Goal: Task Accomplishment & Management: Complete application form

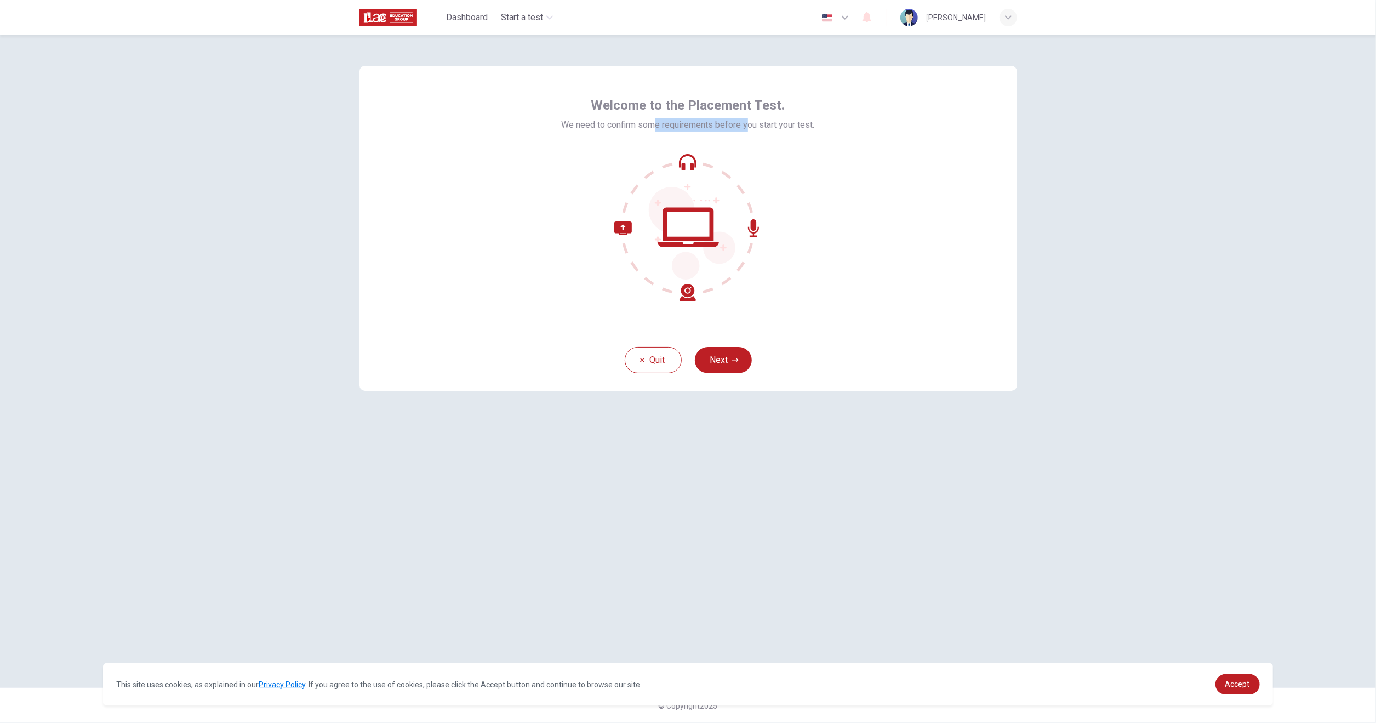
drag, startPoint x: 652, startPoint y: 123, endPoint x: 750, endPoint y: 129, distance: 97.7
click at [749, 128] on span "We need to confirm some requirements before you start your test." at bounding box center [687, 124] width 253 height 13
click at [775, 125] on span "We need to confirm some requirements before you start your test." at bounding box center [687, 124] width 253 height 13
click at [706, 353] on button "Next" at bounding box center [723, 360] width 57 height 26
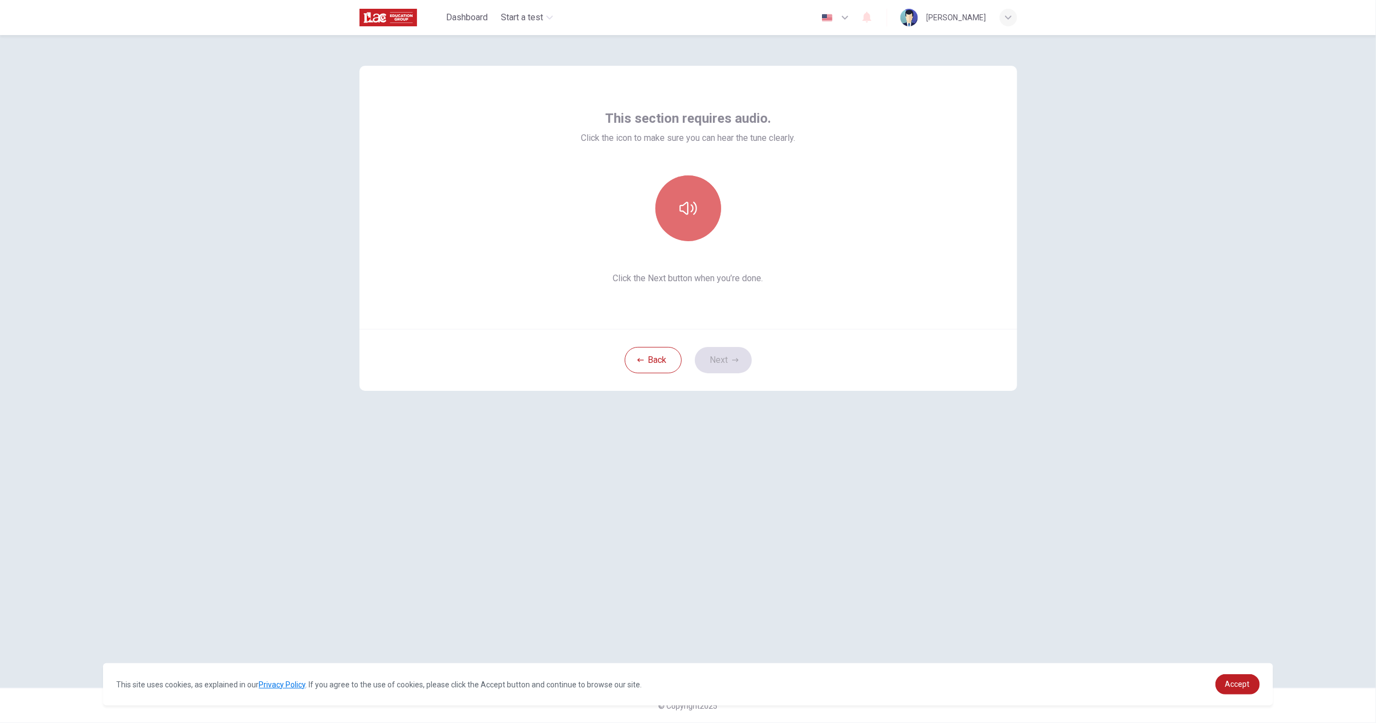
click at [692, 215] on icon "button" at bounding box center [688, 208] width 18 height 18
click at [697, 214] on button "button" at bounding box center [688, 208] width 66 height 66
click at [690, 221] on button "button" at bounding box center [688, 208] width 66 height 66
click at [699, 202] on button "button" at bounding box center [688, 208] width 66 height 66
click at [727, 366] on button "Next" at bounding box center [723, 360] width 57 height 26
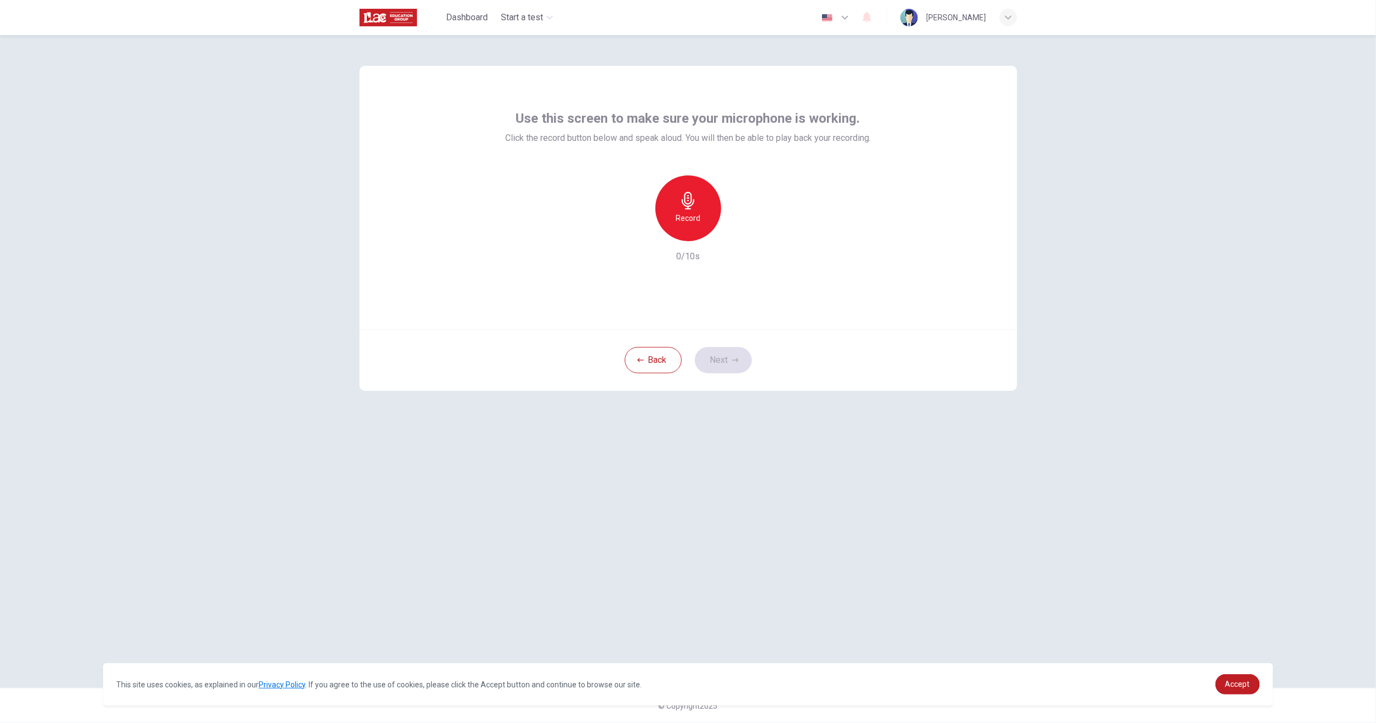
click at [672, 217] on div "Record" at bounding box center [688, 208] width 66 height 66
click at [721, 359] on button "Next" at bounding box center [723, 360] width 57 height 26
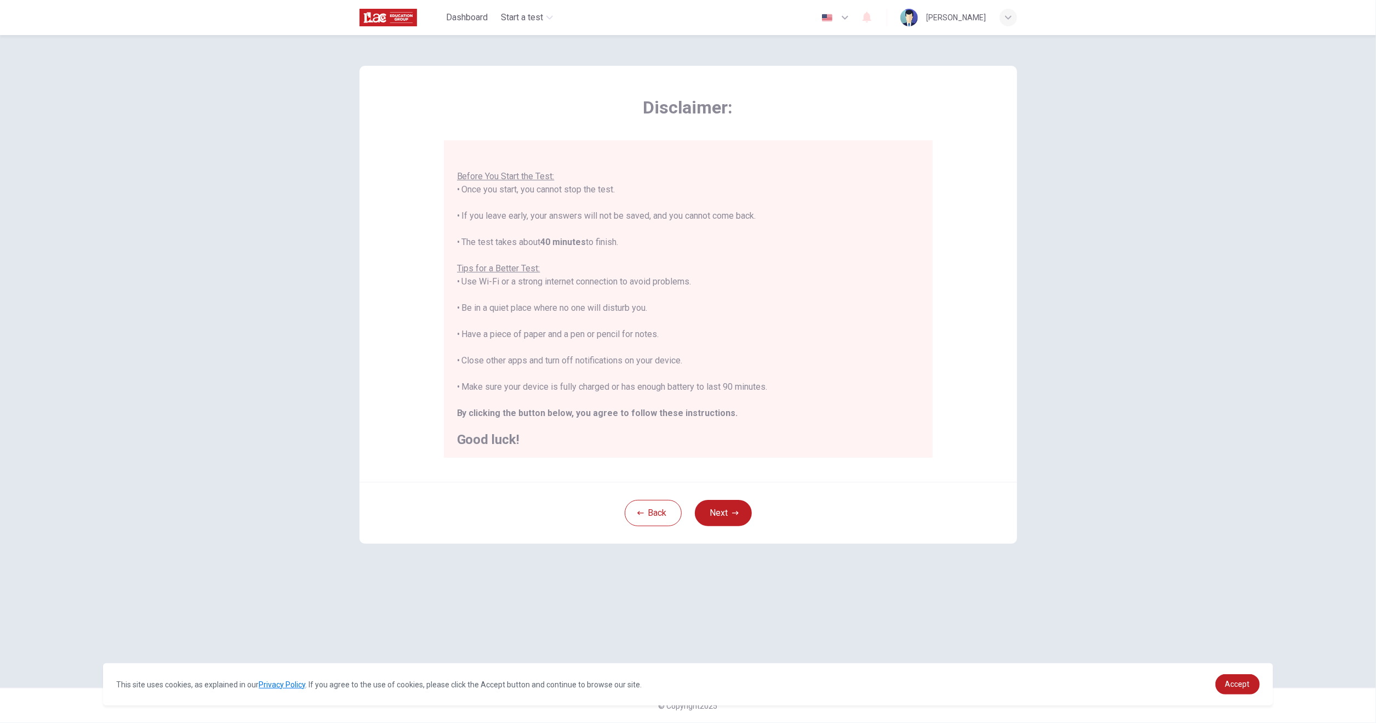
scroll to position [12, 0]
click at [701, 506] on button "Next" at bounding box center [723, 513] width 57 height 26
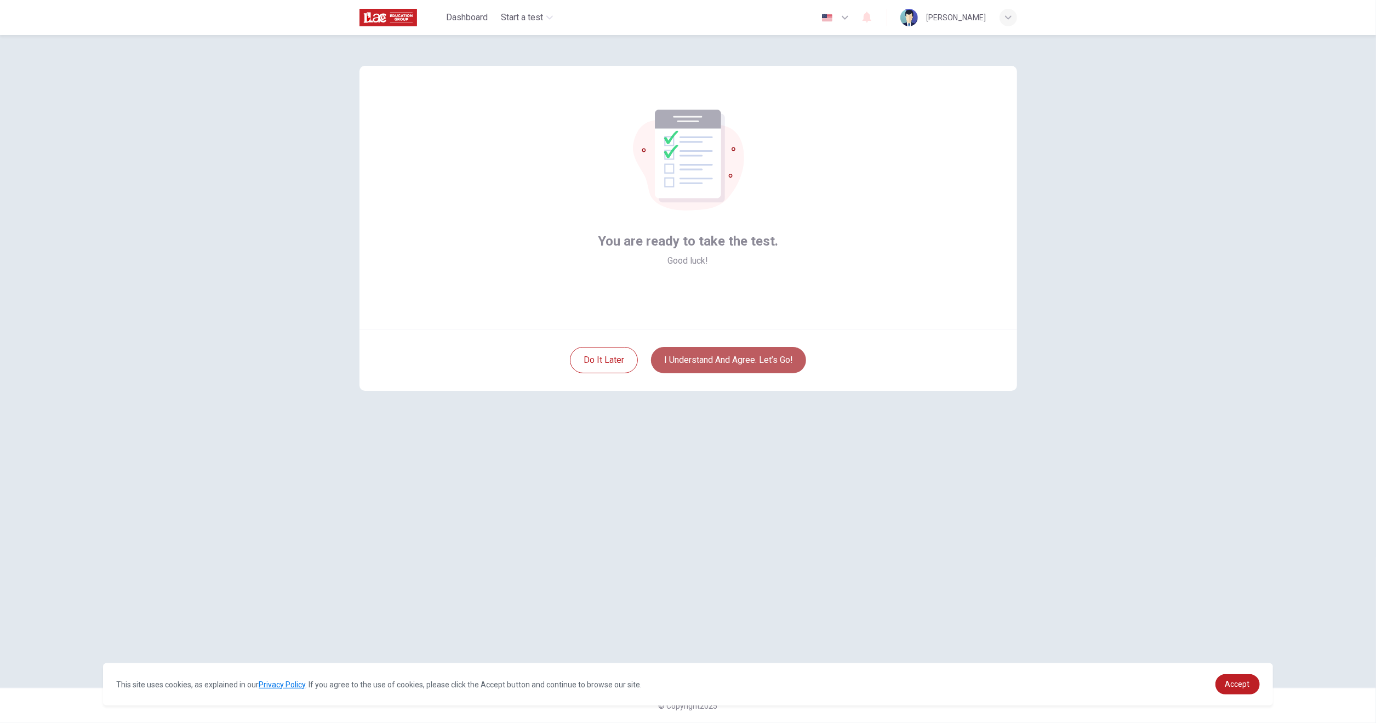
click at [687, 357] on button "I understand and agree. Let’s go!" at bounding box center [728, 360] width 155 height 26
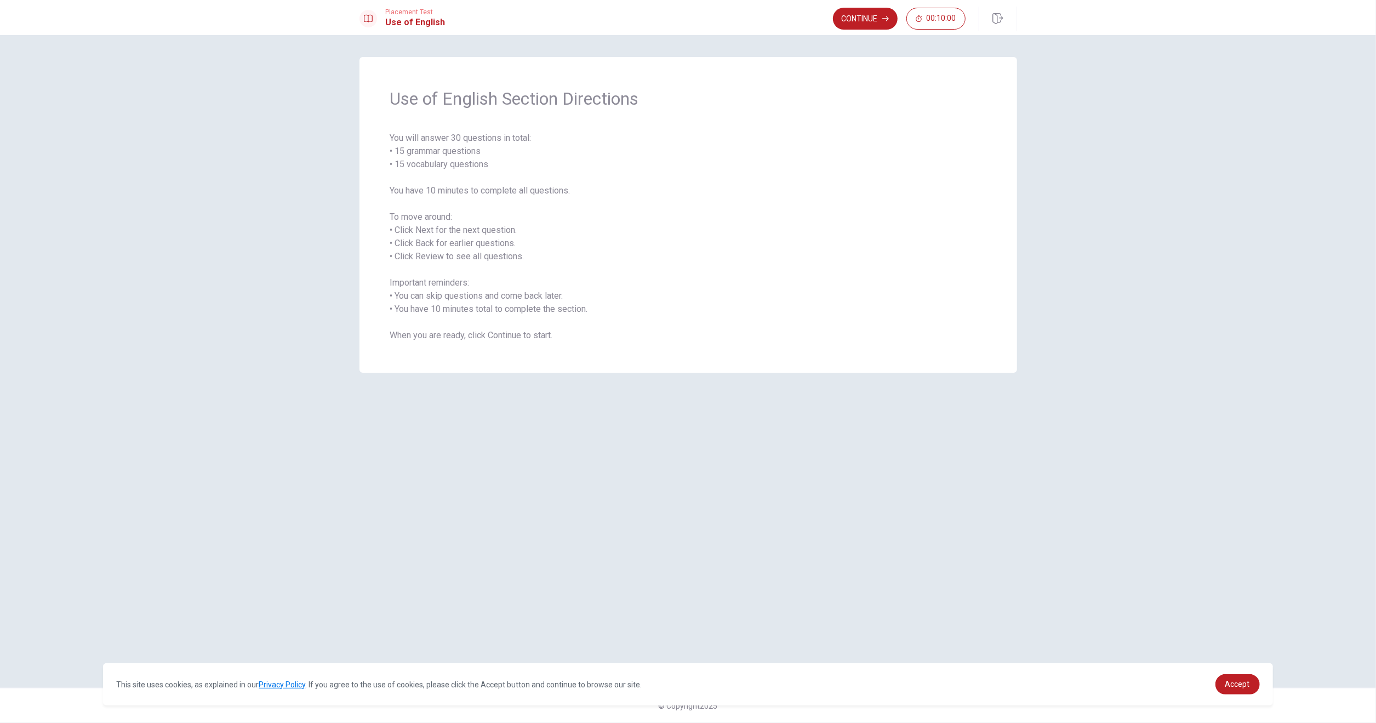
click at [410, 254] on span "You will answer 30 questions in total: • 15 grammar questions • 15 vocabulary q…" at bounding box center [688, 236] width 596 height 210
click at [875, 22] on button "Continue" at bounding box center [865, 19] width 65 height 22
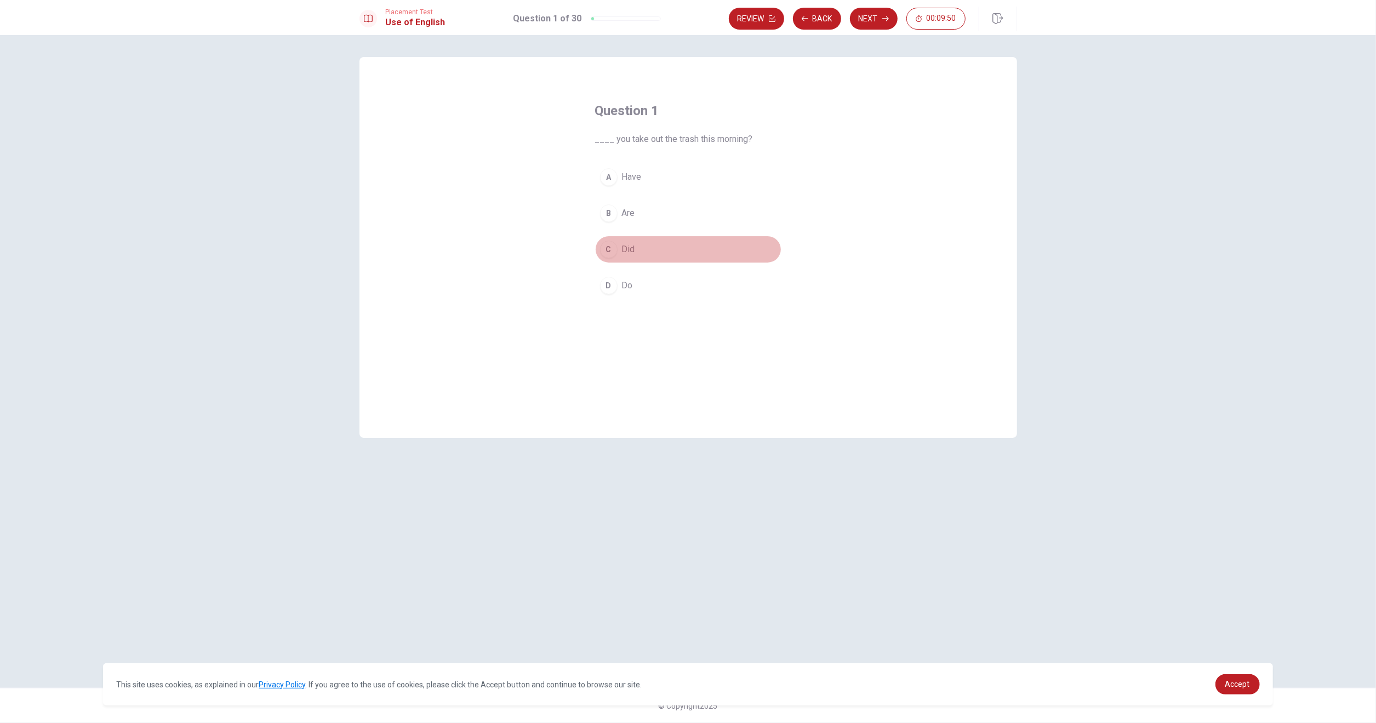
click at [607, 247] on div "C" at bounding box center [609, 249] width 18 height 18
click at [861, 18] on button "Next" at bounding box center [874, 19] width 48 height 22
click at [607, 213] on div "B" at bounding box center [609, 213] width 18 height 18
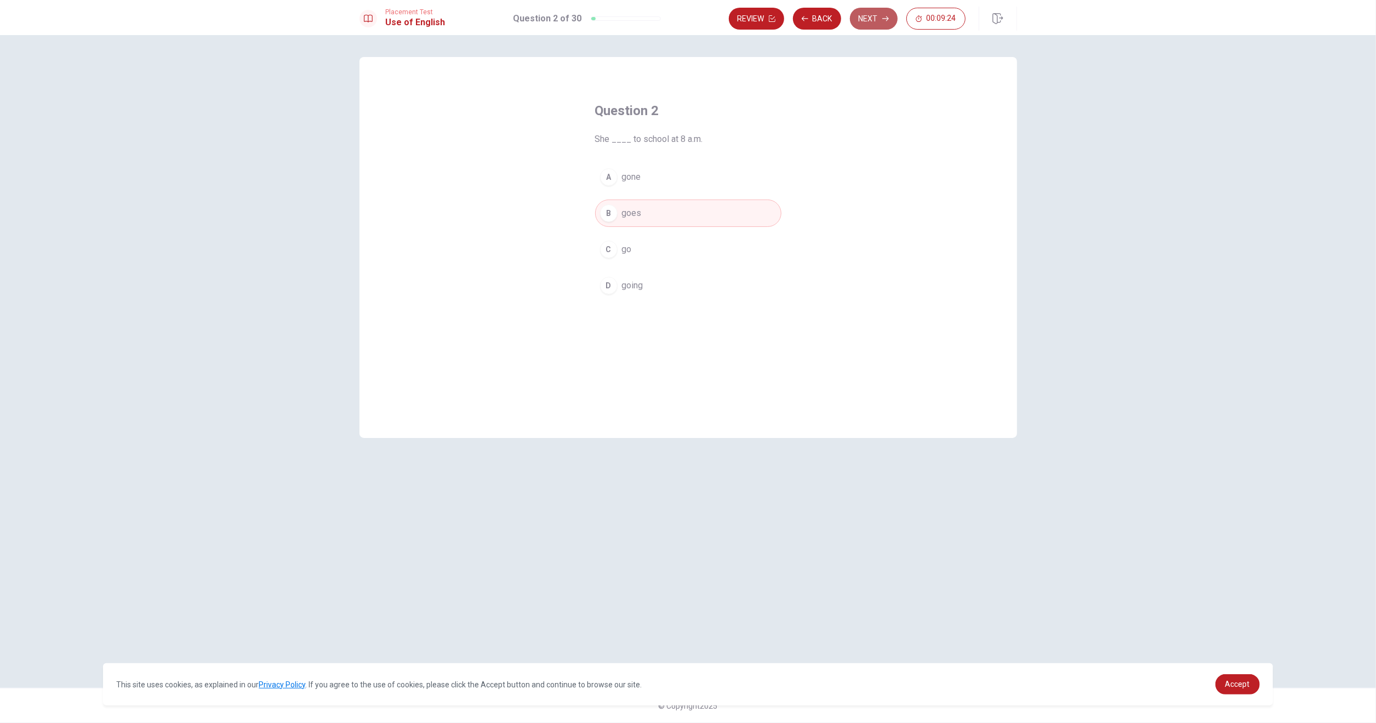
click at [861, 18] on button "Next" at bounding box center [874, 19] width 48 height 22
click at [608, 177] on div "A" at bounding box center [609, 177] width 18 height 18
click at [861, 17] on button "Next" at bounding box center [874, 19] width 48 height 22
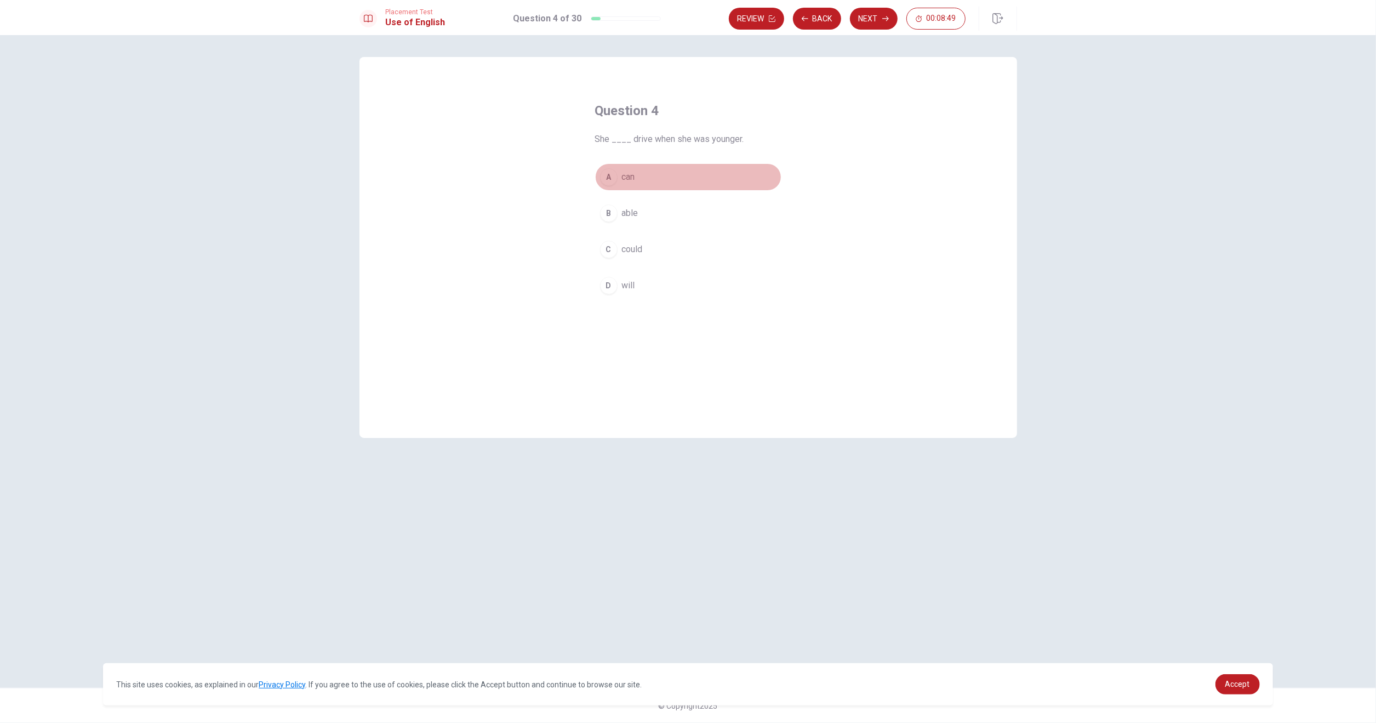
click at [608, 176] on div "A" at bounding box center [609, 177] width 18 height 18
click at [871, 12] on button "Next" at bounding box center [874, 19] width 48 height 22
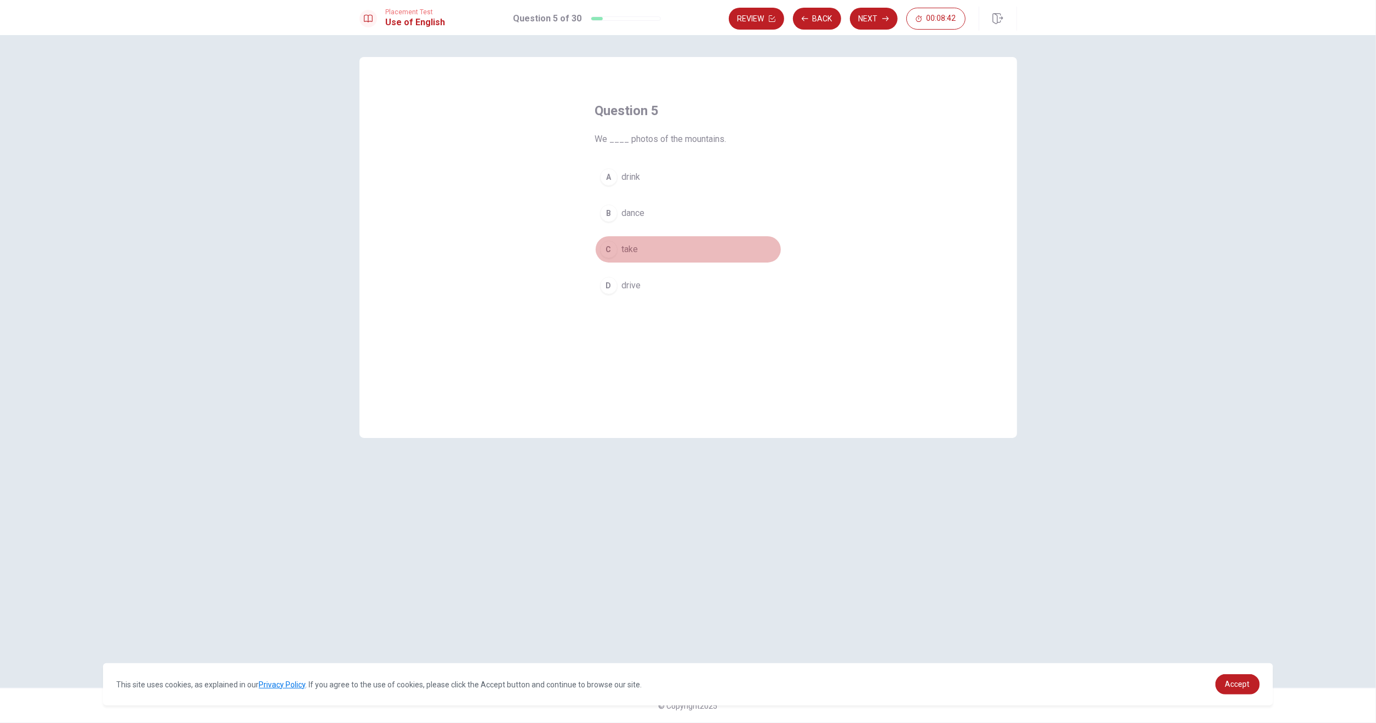
click at [608, 247] on div "C" at bounding box center [609, 249] width 18 height 18
click at [861, 22] on button "Next" at bounding box center [874, 19] width 48 height 22
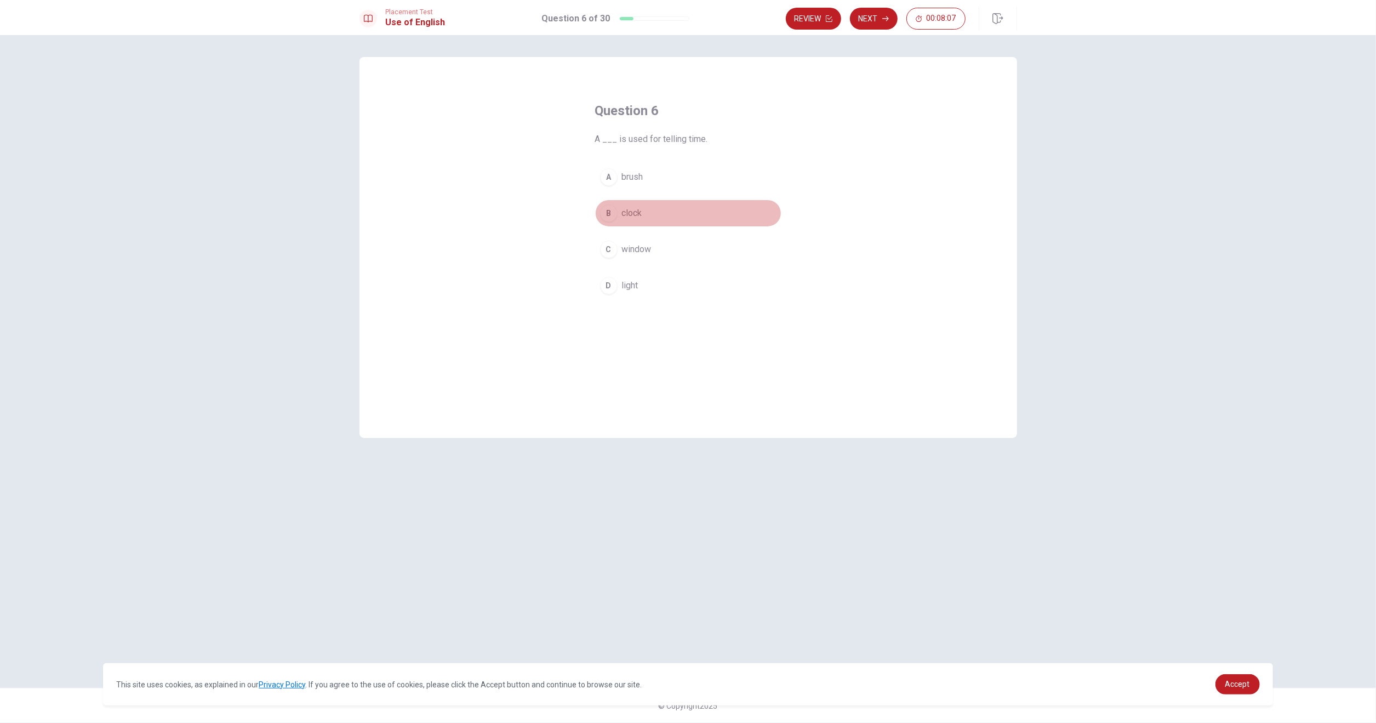
click at [610, 213] on div "B" at bounding box center [609, 213] width 18 height 18
click at [882, 16] on icon "button" at bounding box center [885, 18] width 7 height 7
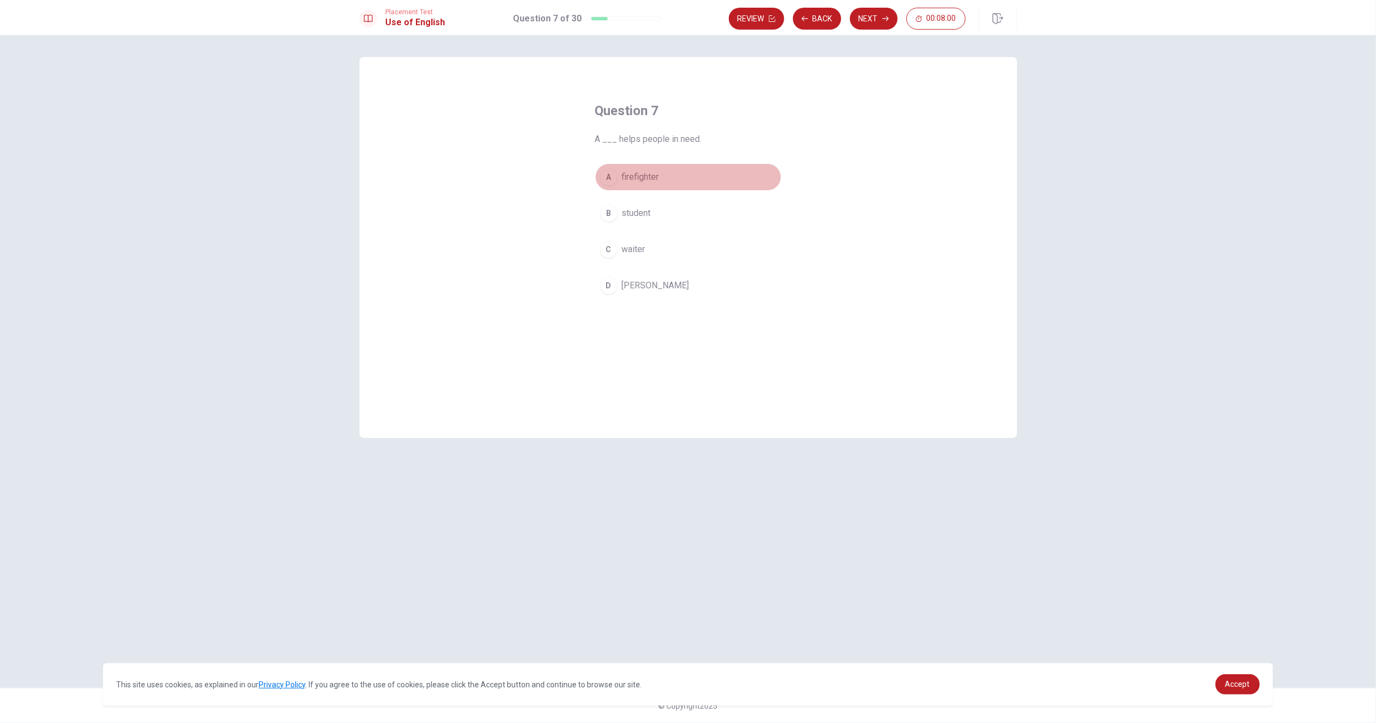
click at [608, 176] on div "A" at bounding box center [609, 177] width 18 height 18
click at [868, 20] on button "Next" at bounding box center [874, 19] width 48 height 22
click at [607, 167] on button "A hardworking" at bounding box center [688, 176] width 186 height 27
click at [869, 20] on button "Next" at bounding box center [874, 19] width 48 height 22
drag, startPoint x: 607, startPoint y: 249, endPoint x: 797, endPoint y: 74, distance: 258.2
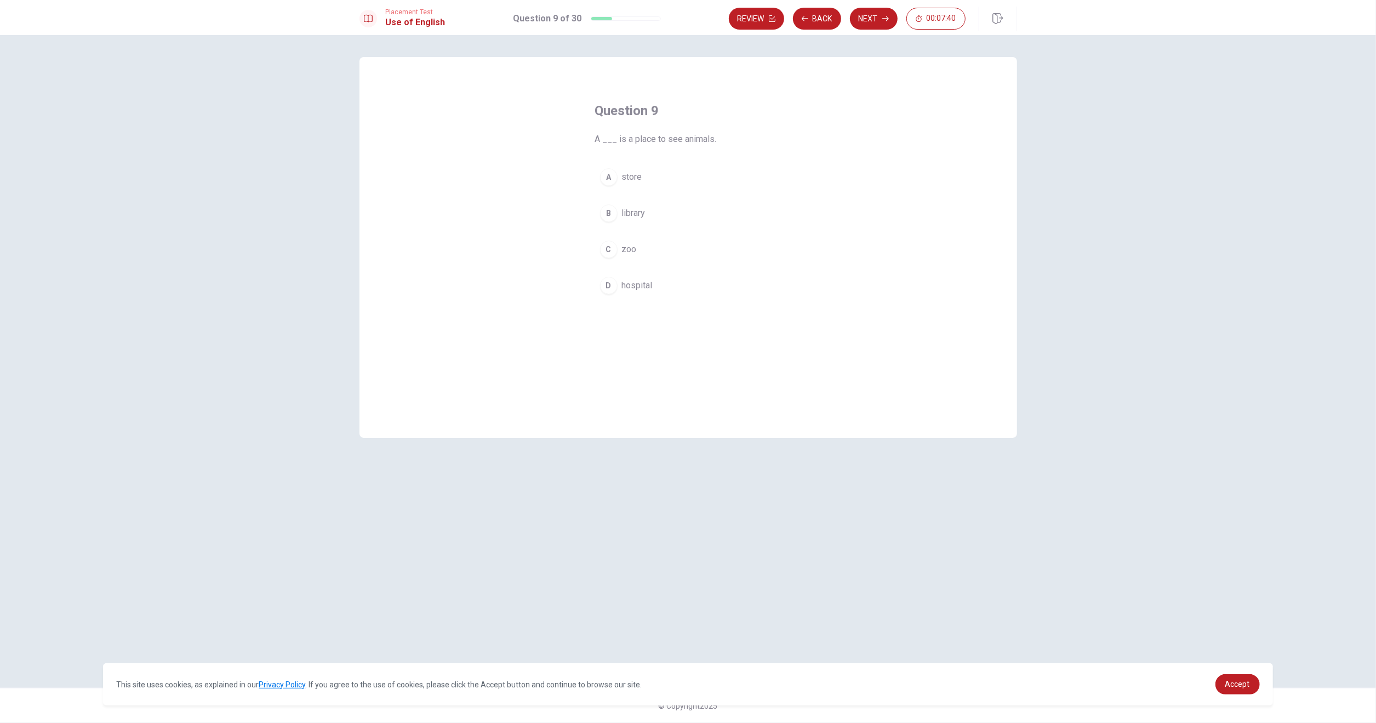
click at [607, 249] on div "C" at bounding box center [609, 249] width 18 height 18
click at [877, 16] on button "Next" at bounding box center [874, 19] width 48 height 22
click at [610, 287] on div "D" at bounding box center [609, 286] width 18 height 18
click at [869, 20] on button "Next" at bounding box center [874, 19] width 48 height 22
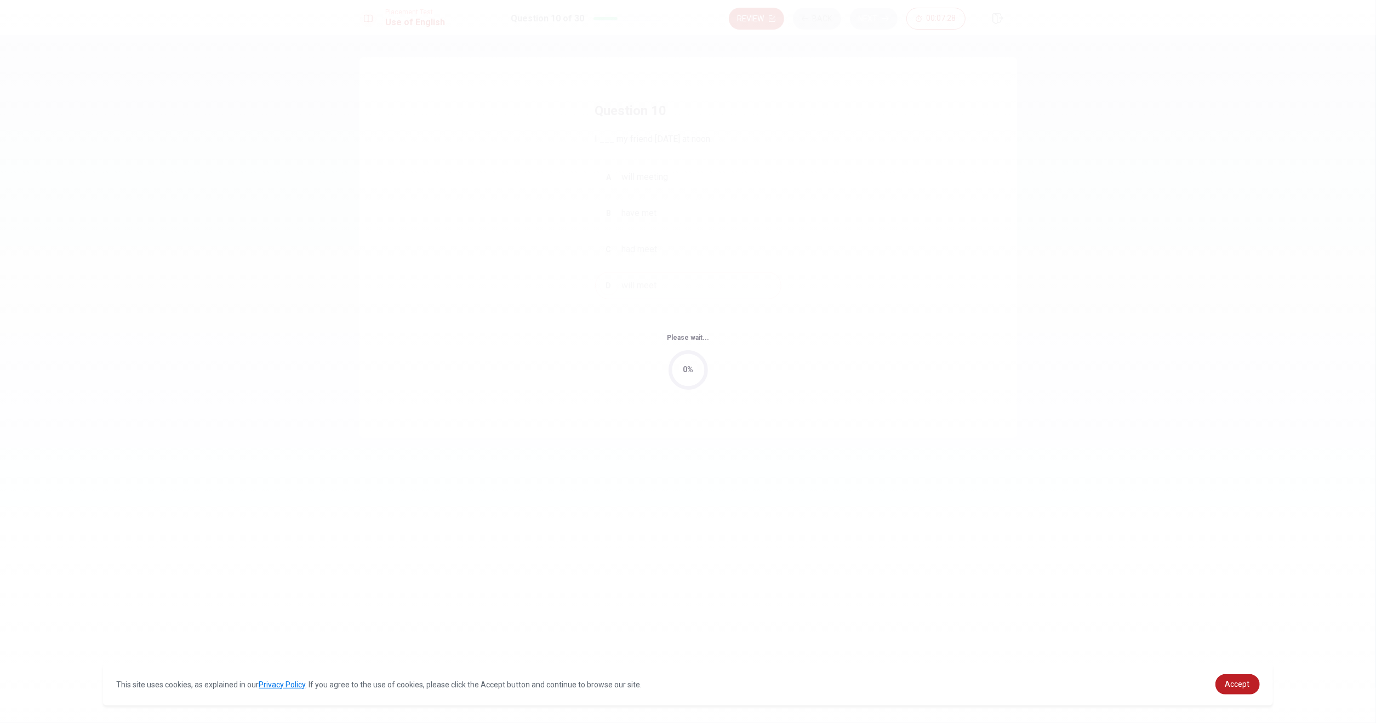
click at [869, 20] on div "Please wait... 0%" at bounding box center [688, 361] width 1376 height 723
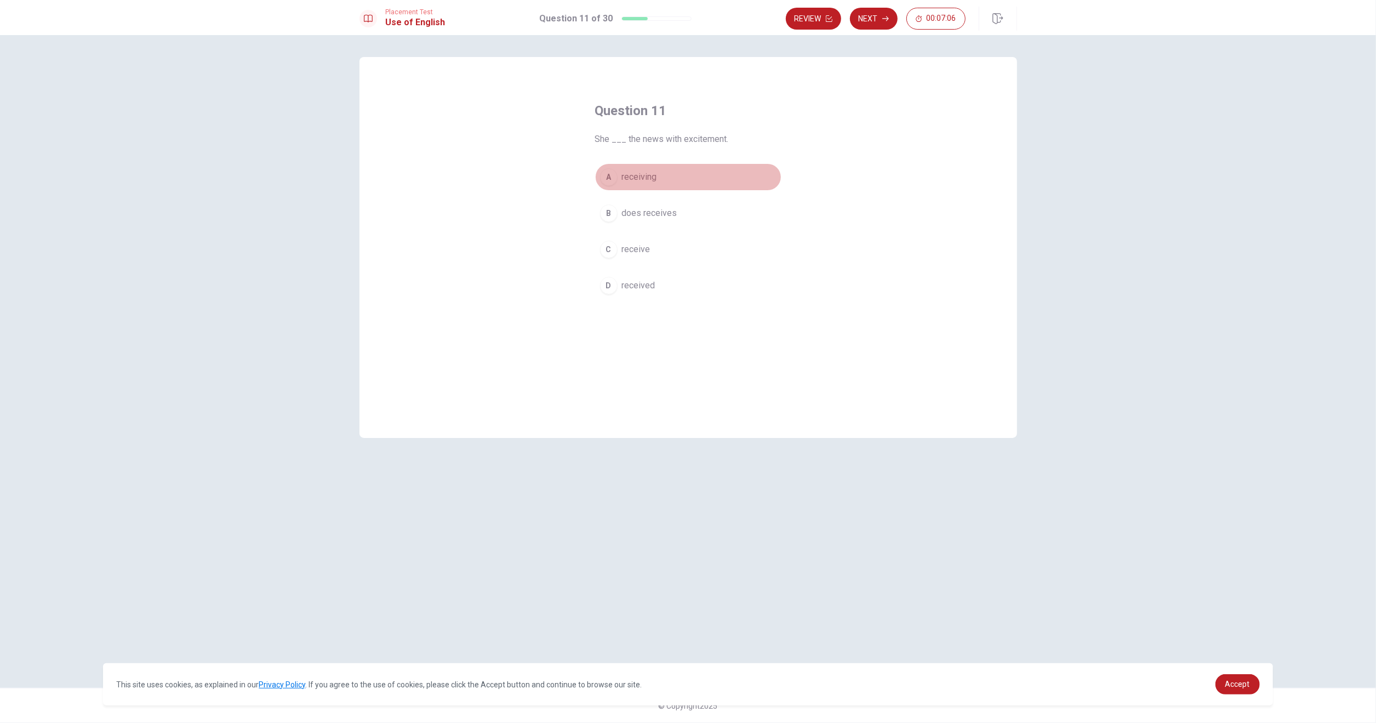
click at [609, 177] on div "A" at bounding box center [609, 177] width 18 height 18
click at [881, 18] on button "Next" at bounding box center [874, 19] width 48 height 22
click at [609, 176] on div "A" at bounding box center [609, 177] width 18 height 18
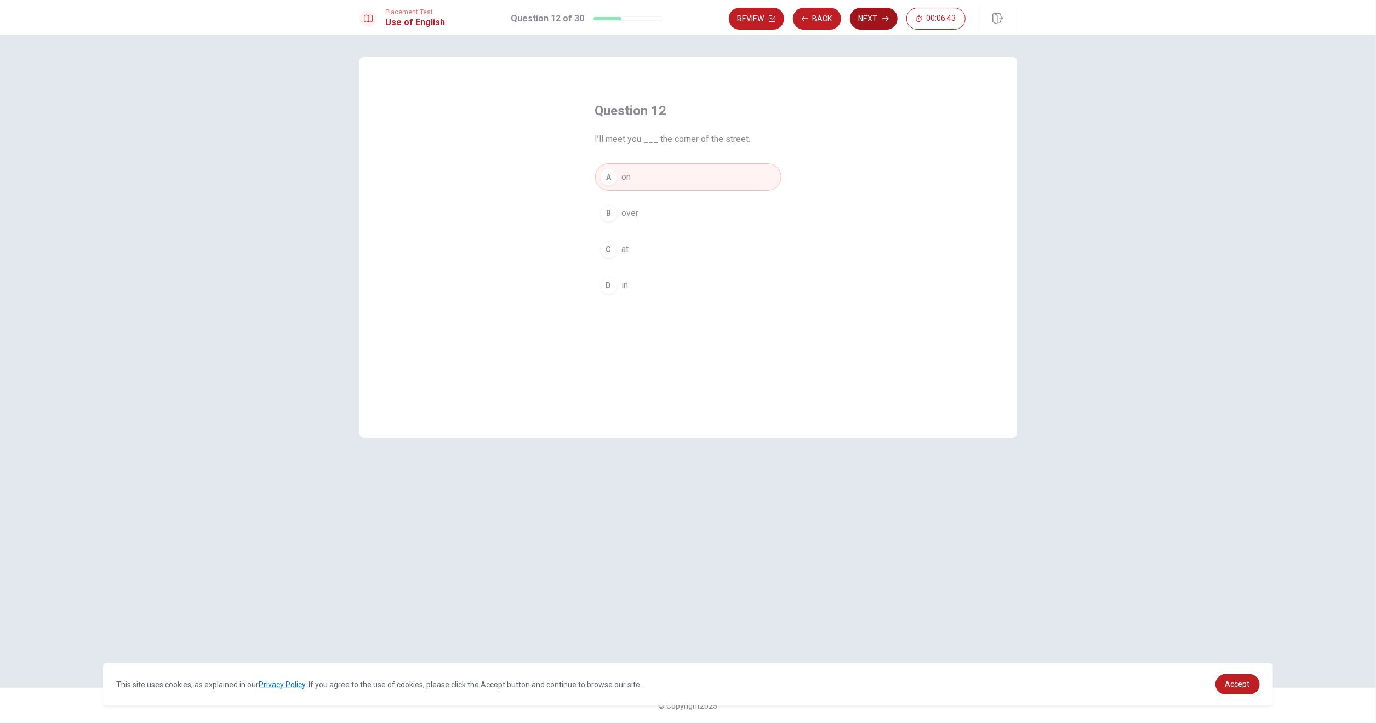
click at [859, 16] on button "Next" at bounding box center [874, 19] width 48 height 22
click at [609, 250] on div "C" at bounding box center [609, 249] width 18 height 18
click at [870, 13] on button "Next" at bounding box center [874, 19] width 48 height 22
click at [608, 249] on div "C" at bounding box center [609, 249] width 18 height 18
click at [876, 21] on button "Next" at bounding box center [874, 19] width 48 height 22
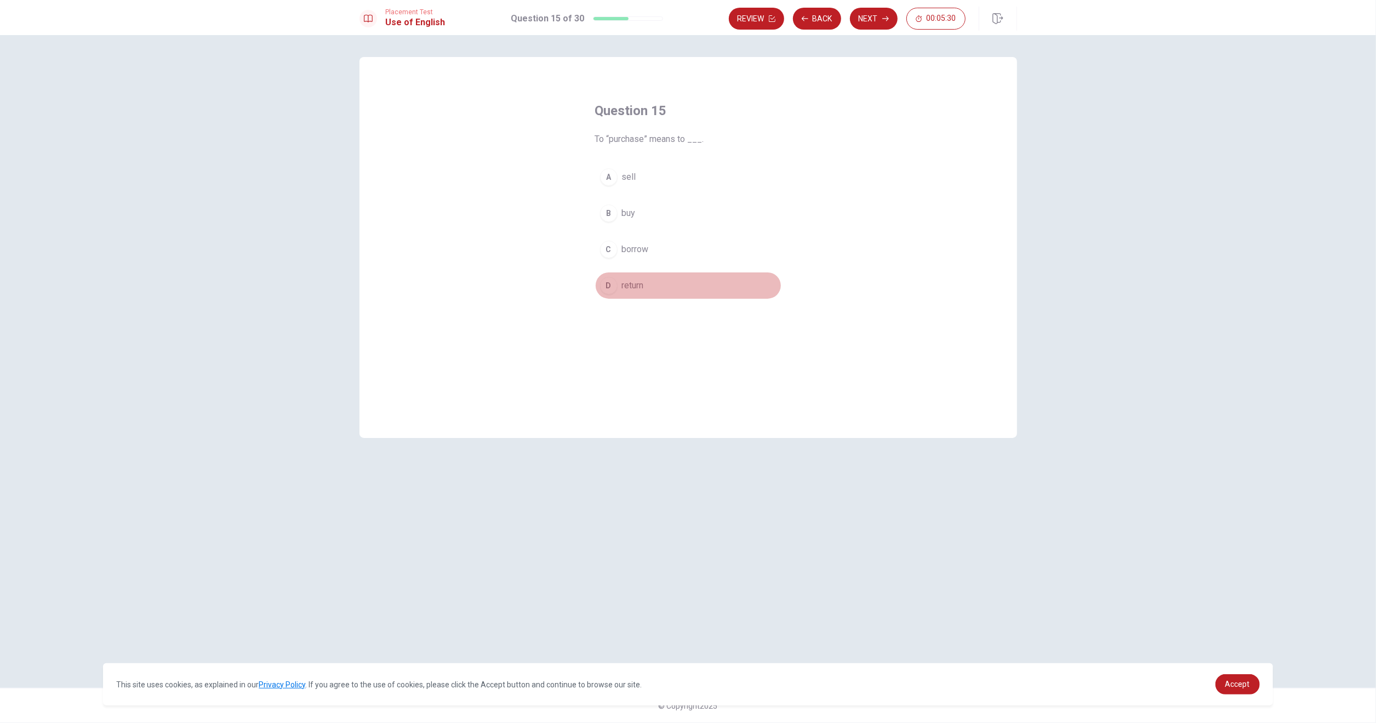
click at [611, 284] on div "D" at bounding box center [609, 286] width 18 height 18
click at [887, 19] on icon "button" at bounding box center [885, 18] width 7 height 5
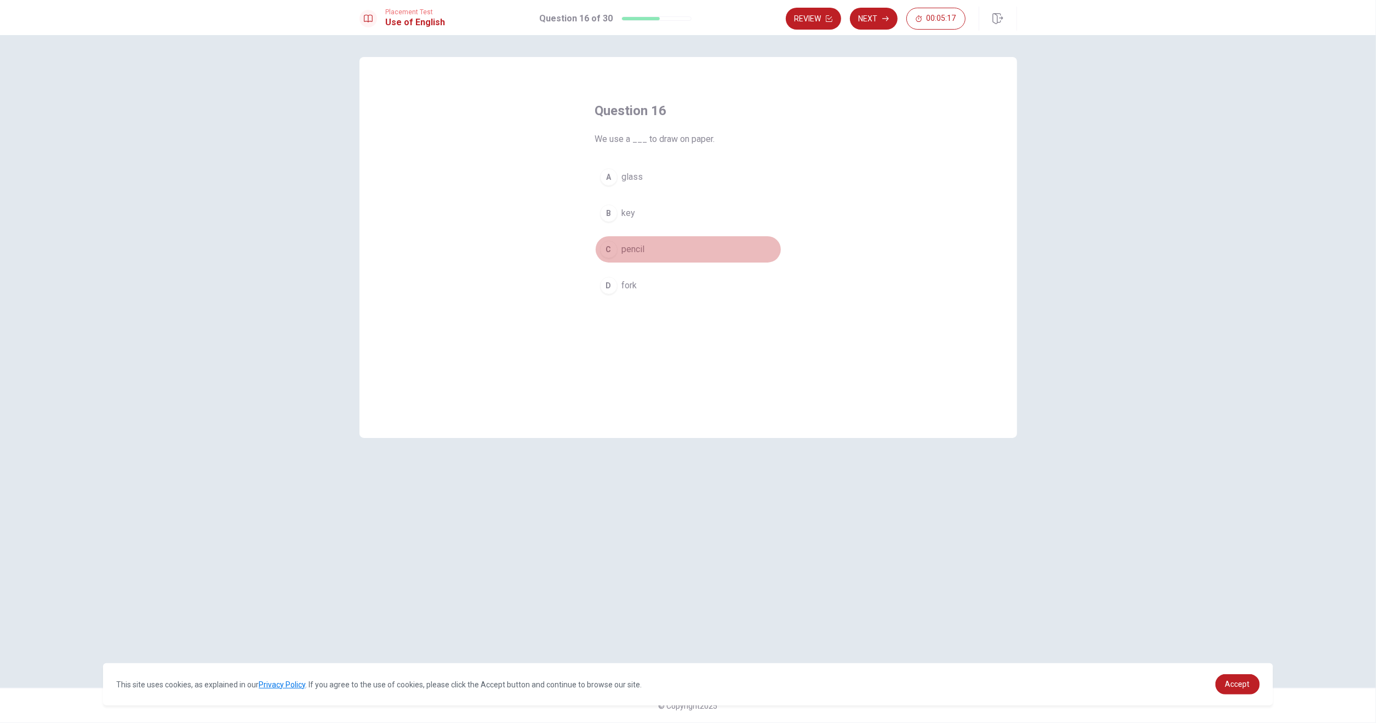
click at [610, 244] on div "C" at bounding box center [609, 249] width 18 height 18
click at [868, 20] on button "Next" at bounding box center [874, 19] width 48 height 22
click at [609, 250] on div "C" at bounding box center [609, 249] width 18 height 18
click at [868, 24] on button "Next" at bounding box center [874, 19] width 48 height 22
click at [608, 251] on div "C" at bounding box center [609, 249] width 18 height 18
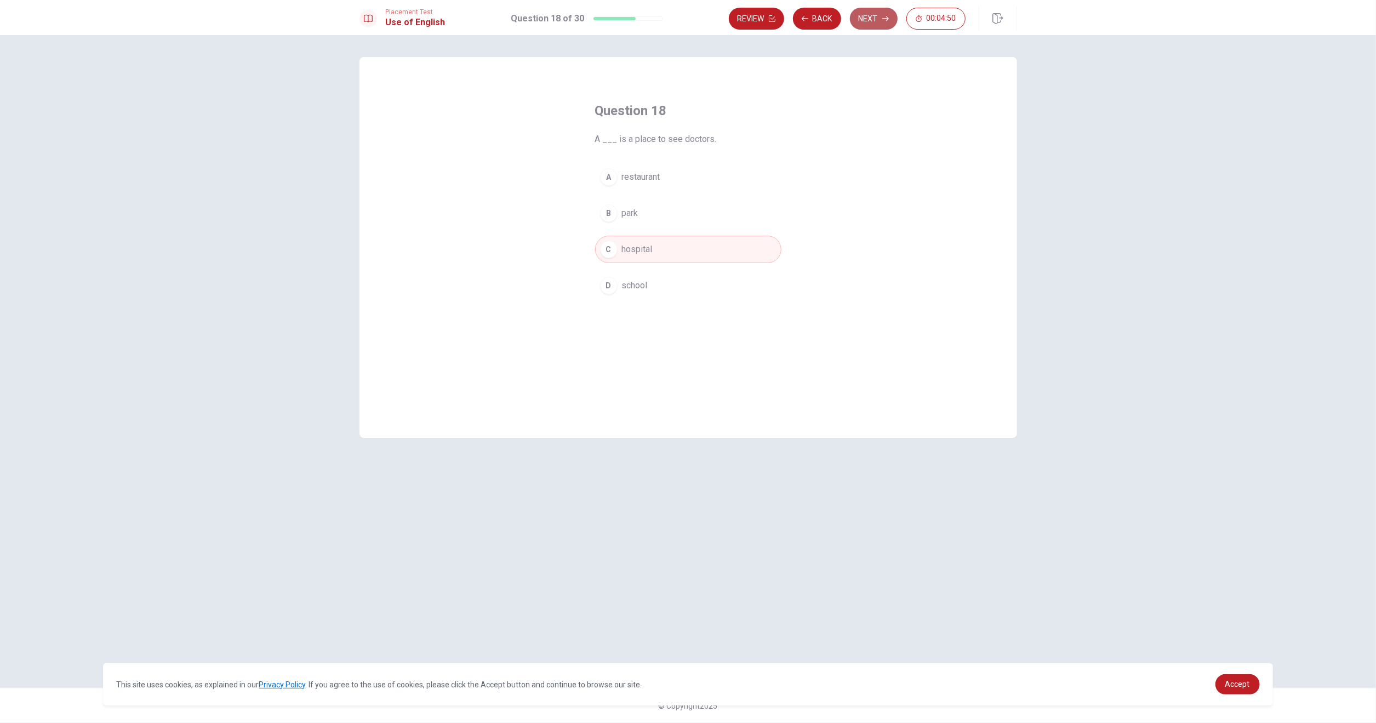
click at [873, 17] on button "Next" at bounding box center [874, 19] width 48 height 22
click at [610, 213] on div "B" at bounding box center [609, 213] width 18 height 18
click at [855, 20] on button "Next" at bounding box center [874, 19] width 48 height 22
click at [608, 211] on div "B" at bounding box center [609, 213] width 18 height 18
click at [871, 21] on button "Next" at bounding box center [874, 19] width 48 height 22
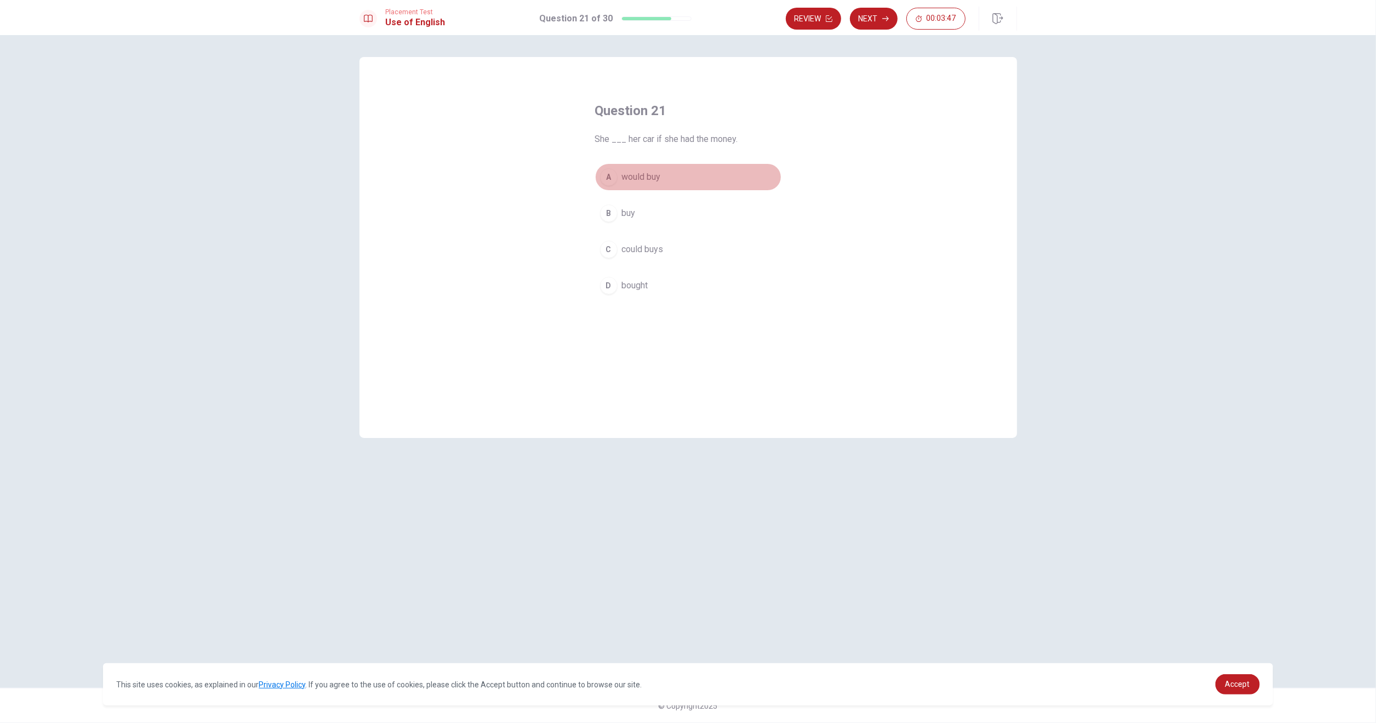
click at [605, 175] on div "A" at bounding box center [609, 177] width 18 height 18
click at [868, 18] on button "Next" at bounding box center [874, 19] width 48 height 22
click at [609, 177] on div "A" at bounding box center [609, 177] width 18 height 18
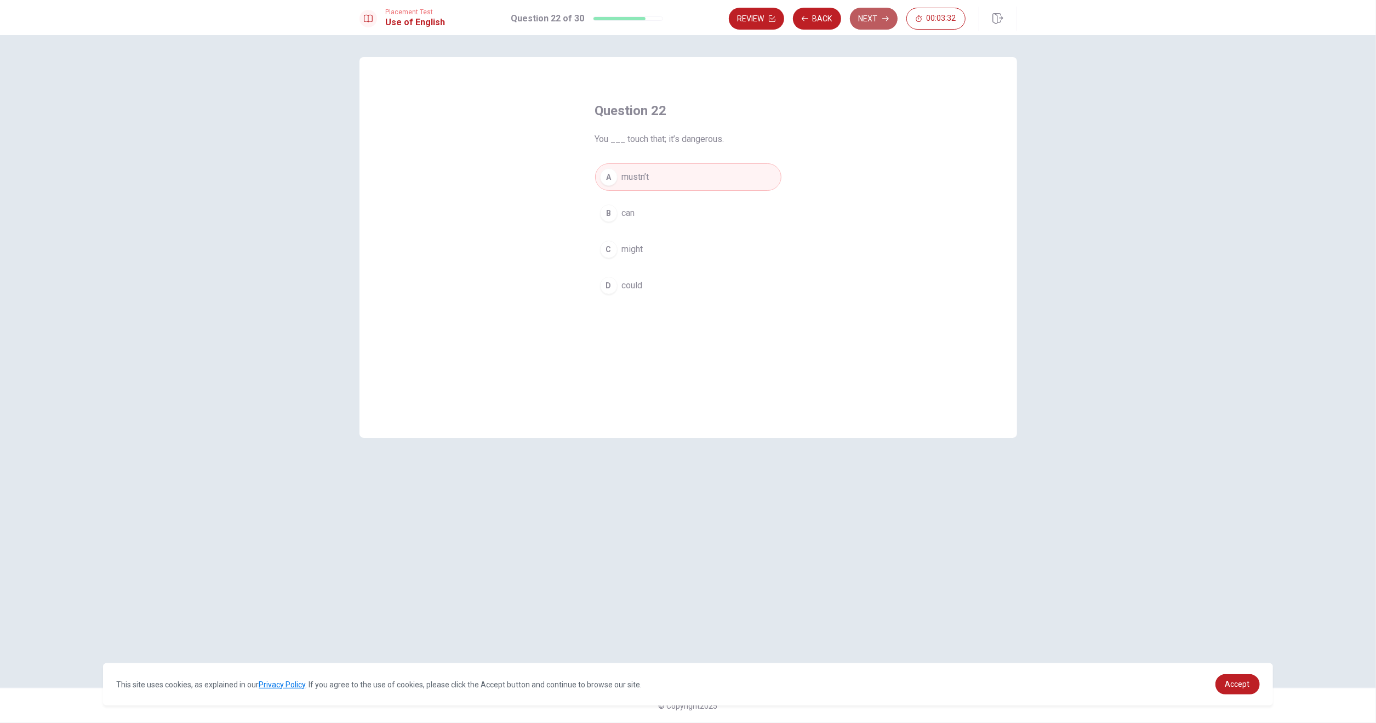
click at [860, 18] on button "Next" at bounding box center [874, 19] width 48 height 22
click at [609, 213] on div "B" at bounding box center [609, 213] width 18 height 18
click at [878, 18] on button "Next" at bounding box center [874, 19] width 48 height 22
click at [609, 177] on div "A" at bounding box center [609, 177] width 18 height 18
click at [873, 19] on button "Next" at bounding box center [874, 19] width 48 height 22
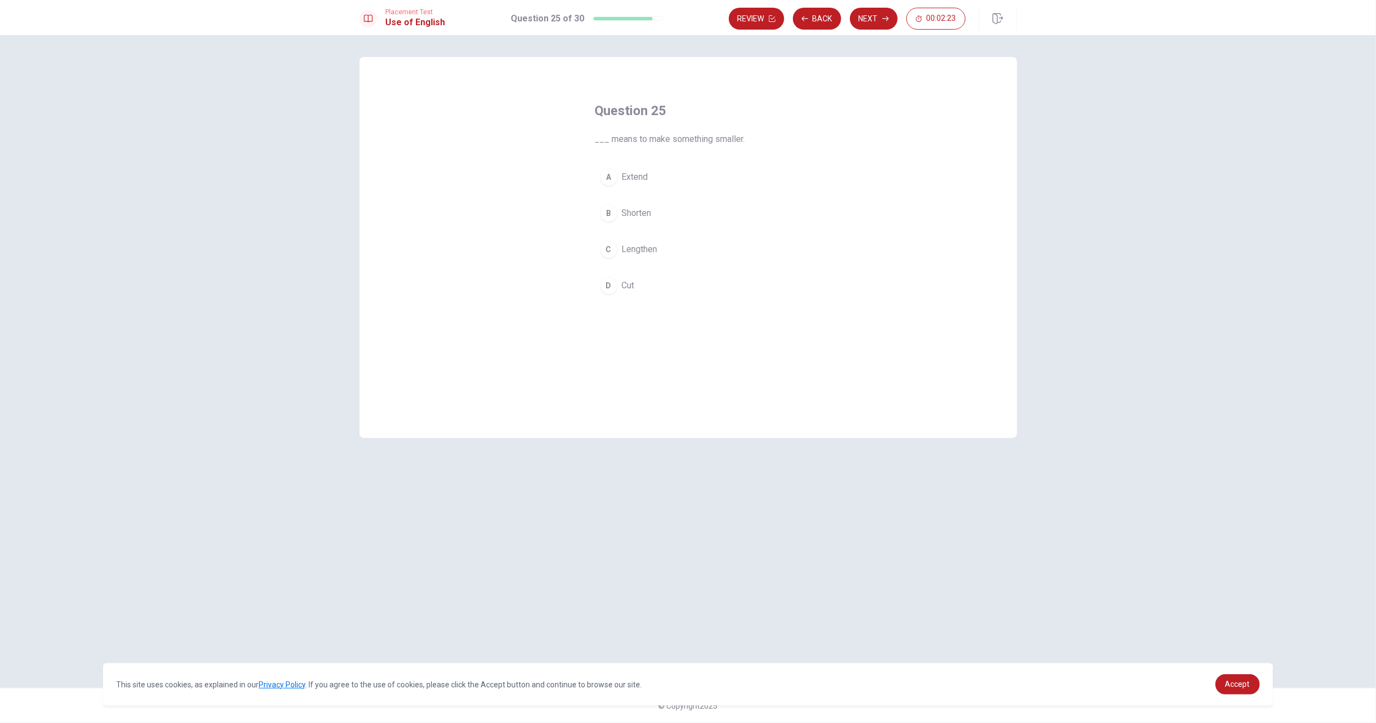
click at [609, 213] on div "B" at bounding box center [609, 213] width 18 height 18
drag, startPoint x: 880, startPoint y: 4, endPoint x: 876, endPoint y: 9, distance: 6.7
click at [880, 4] on div "Placement Test Use of English Question 25 of 30 Review Back Next 00:02:22" at bounding box center [688, 17] width 1376 height 35
click at [872, 15] on button "Next" at bounding box center [874, 19] width 48 height 22
click at [609, 227] on div "B" at bounding box center [609, 226] width 18 height 18
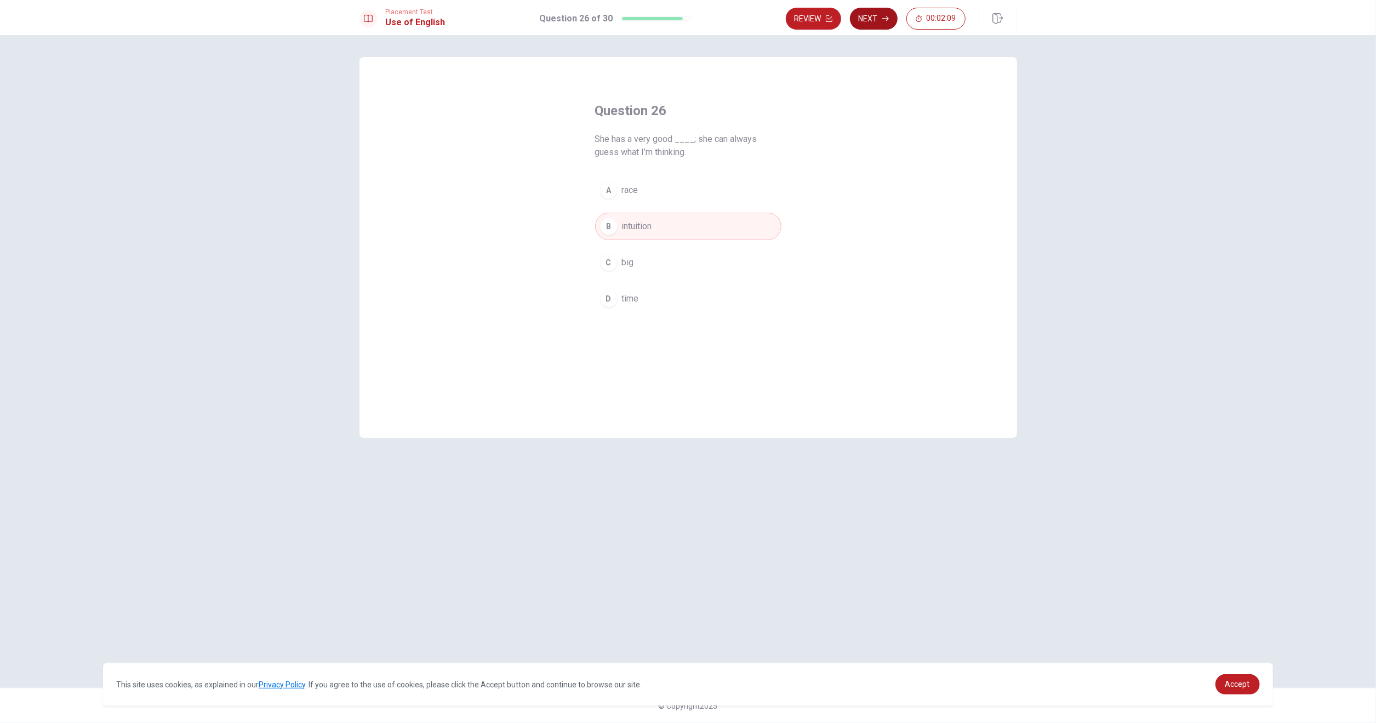
click at [867, 19] on button "Next" at bounding box center [874, 19] width 48 height 22
click at [608, 176] on div "A" at bounding box center [609, 177] width 18 height 18
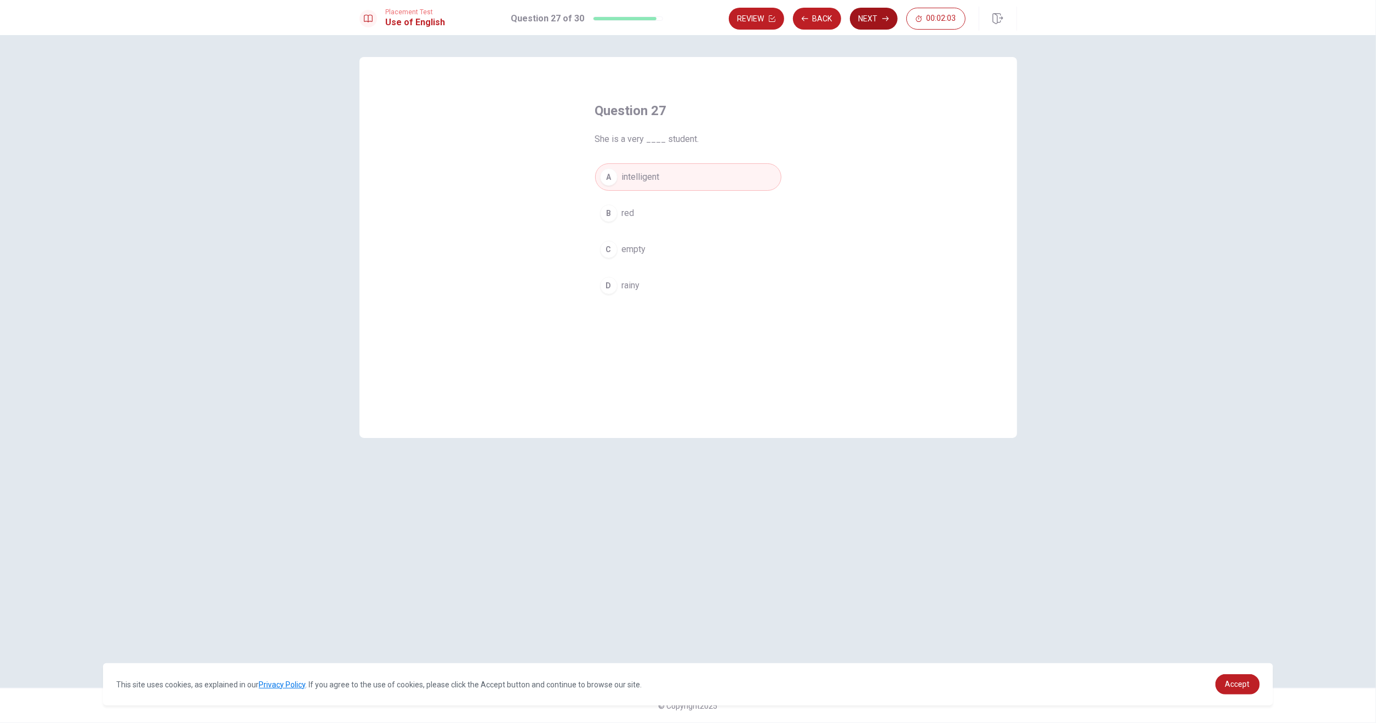
click at [860, 18] on button "Next" at bounding box center [874, 19] width 48 height 22
click at [610, 283] on div "D" at bounding box center [609, 286] width 18 height 18
click at [871, 18] on button "Next" at bounding box center [874, 19] width 48 height 22
click at [605, 176] on div "A" at bounding box center [609, 177] width 18 height 18
click at [863, 15] on button "Next" at bounding box center [874, 19] width 48 height 22
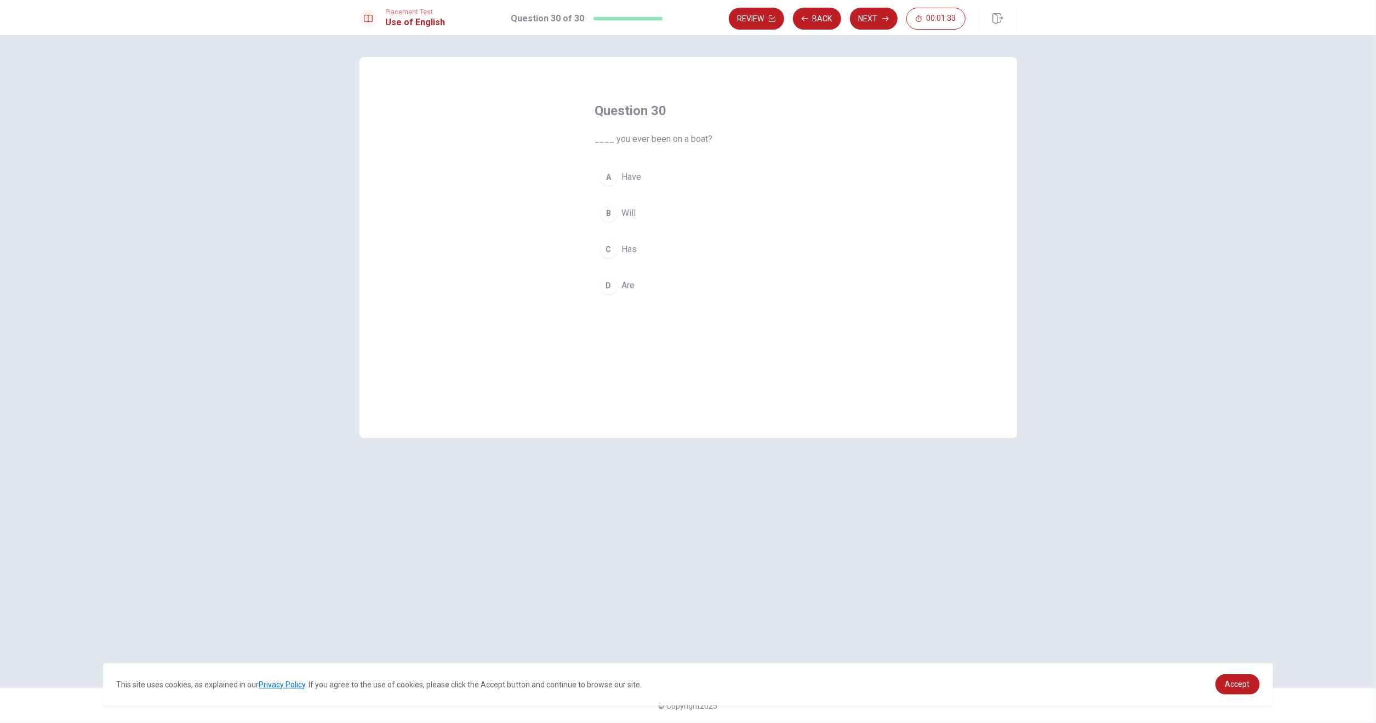
click at [609, 175] on div "A" at bounding box center [609, 177] width 18 height 18
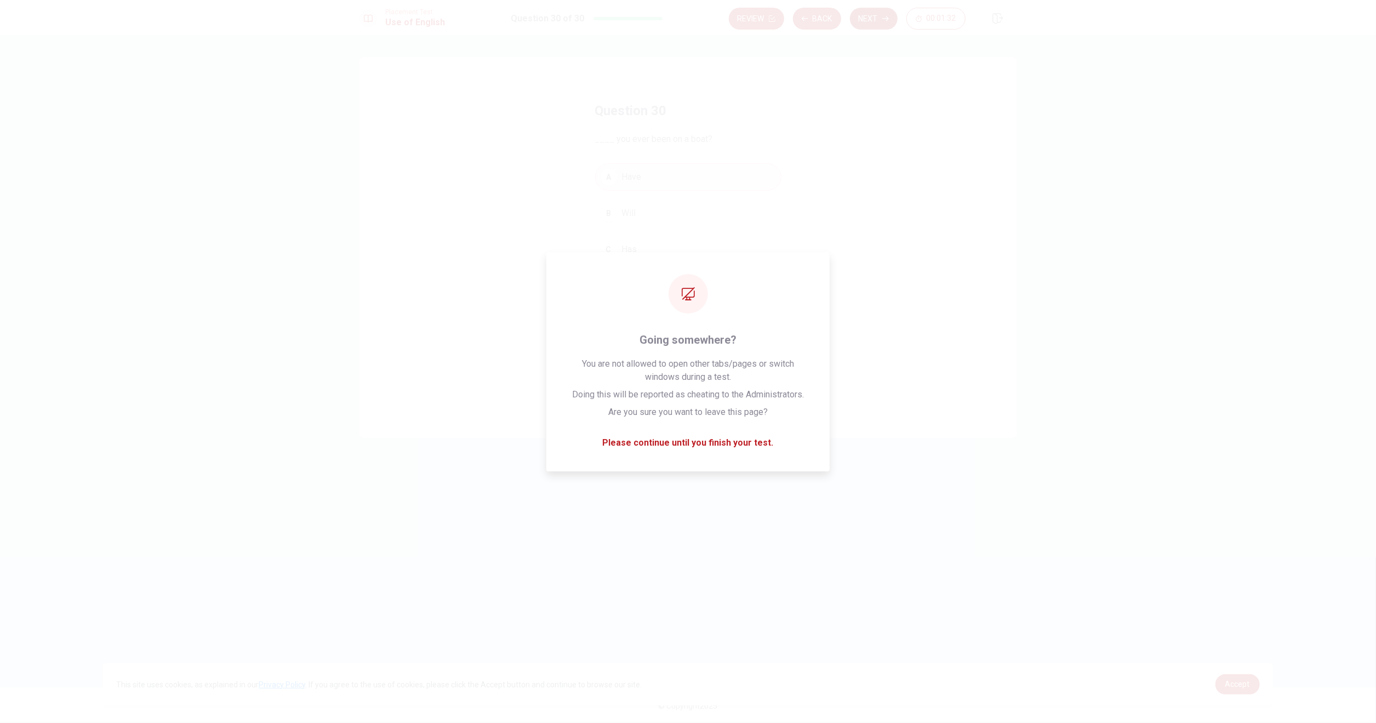
click at [866, 16] on button "Next" at bounding box center [874, 19] width 48 height 22
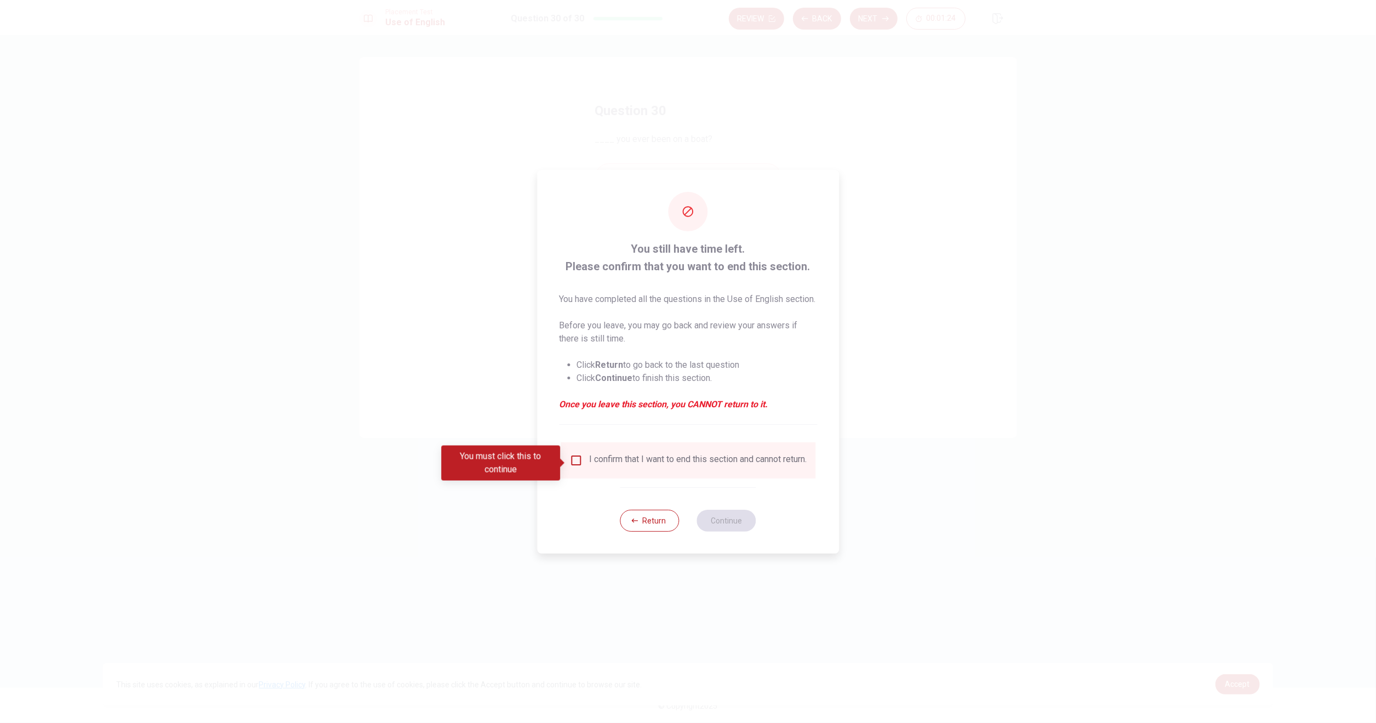
drag, startPoint x: 652, startPoint y: 255, endPoint x: 718, endPoint y: 255, distance: 66.3
click at [712, 255] on span "You still have time left. Please confirm that you want to end this section." at bounding box center [688, 257] width 258 height 35
click at [652, 526] on button "Return" at bounding box center [649, 520] width 59 height 22
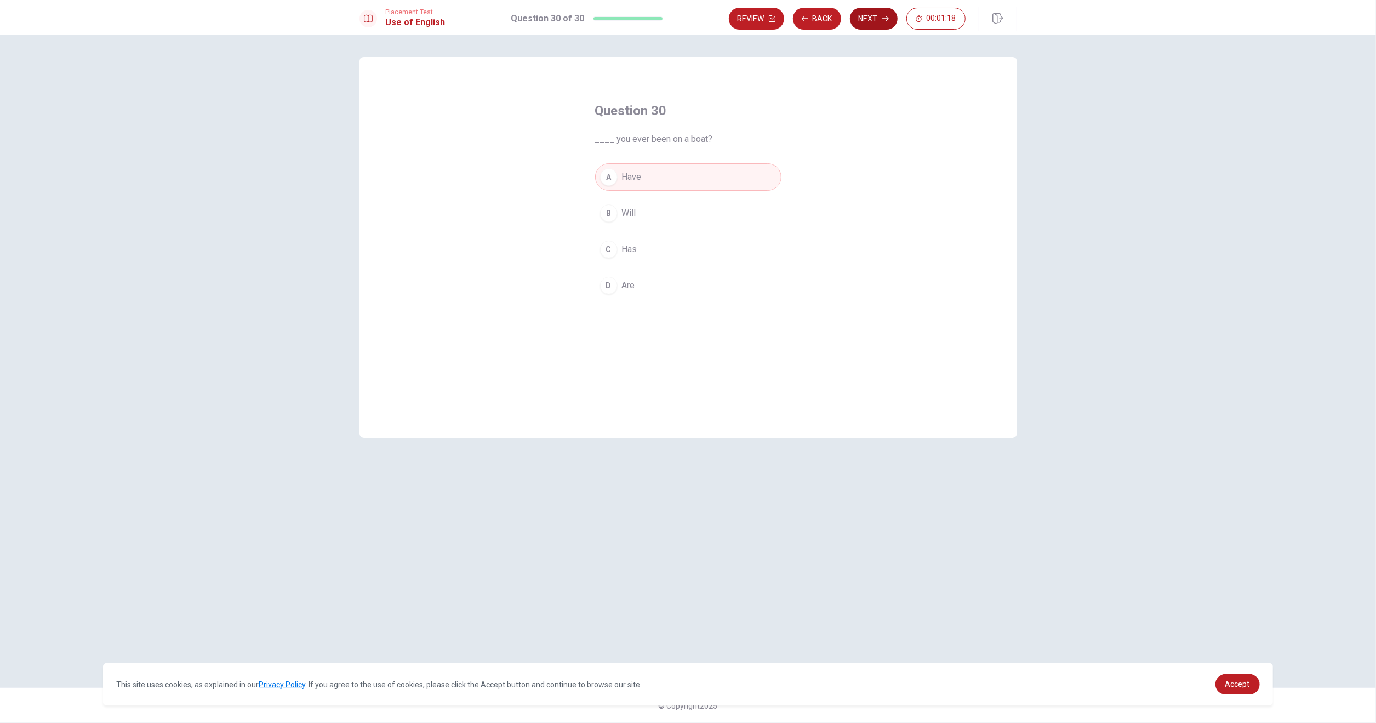
click at [864, 18] on button "Next" at bounding box center [874, 19] width 48 height 22
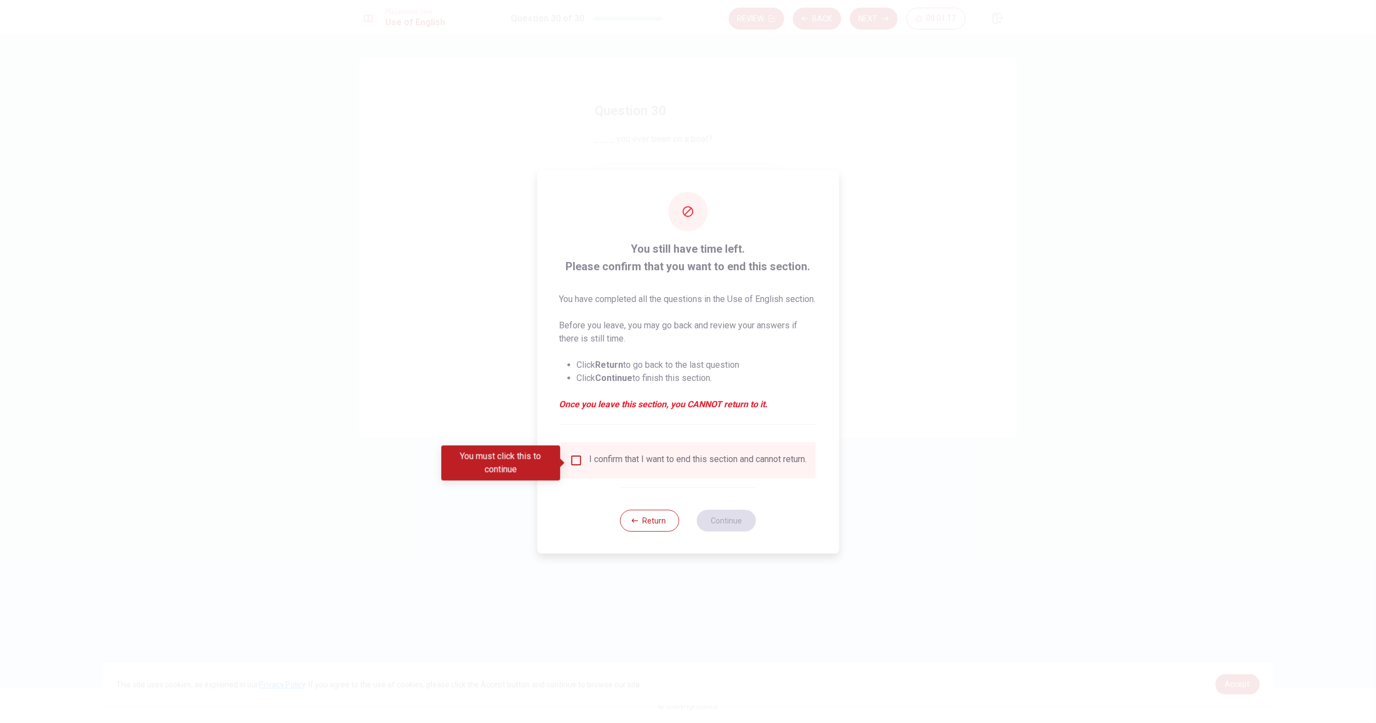
drag, startPoint x: 638, startPoint y: 237, endPoint x: 712, endPoint y: 235, distance: 74.5
click at [712, 240] on span "You still have time left. Please confirm that you want to end this section." at bounding box center [688, 257] width 258 height 35
click at [574, 463] on input "You must click this to continue" at bounding box center [575, 460] width 13 height 13
click at [724, 531] on button "Continue" at bounding box center [726, 520] width 59 height 22
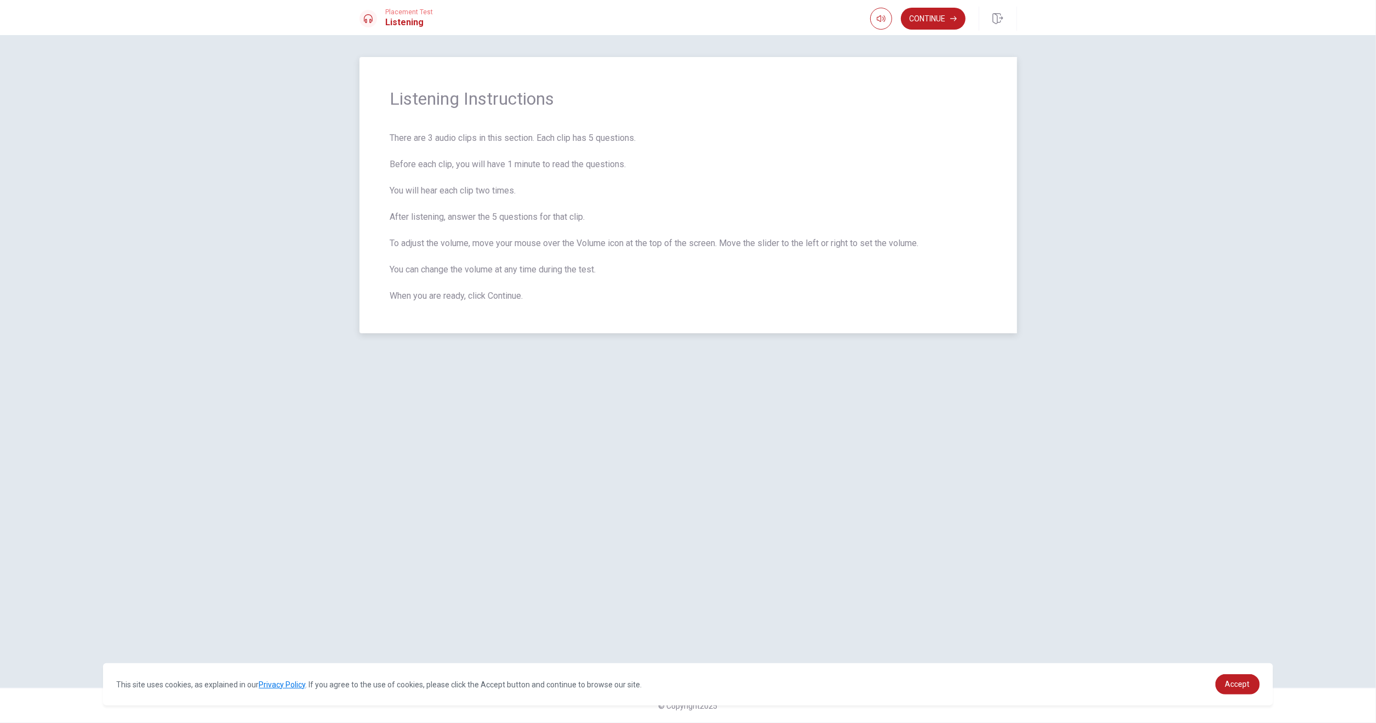
drag, startPoint x: 392, startPoint y: 137, endPoint x: 594, endPoint y: 144, distance: 202.8
click at [594, 144] on span "There are 3 audio clips in this section. Each clip has 5 questions. Before each…" at bounding box center [688, 216] width 596 height 171
drag, startPoint x: 623, startPoint y: 137, endPoint x: 632, endPoint y: 137, distance: 8.2
click at [632, 137] on span "There are 3 audio clips in this section. Each clip has 5 questions. Before each…" at bounding box center [688, 216] width 596 height 171
click at [938, 19] on button "Continue" at bounding box center [933, 19] width 65 height 22
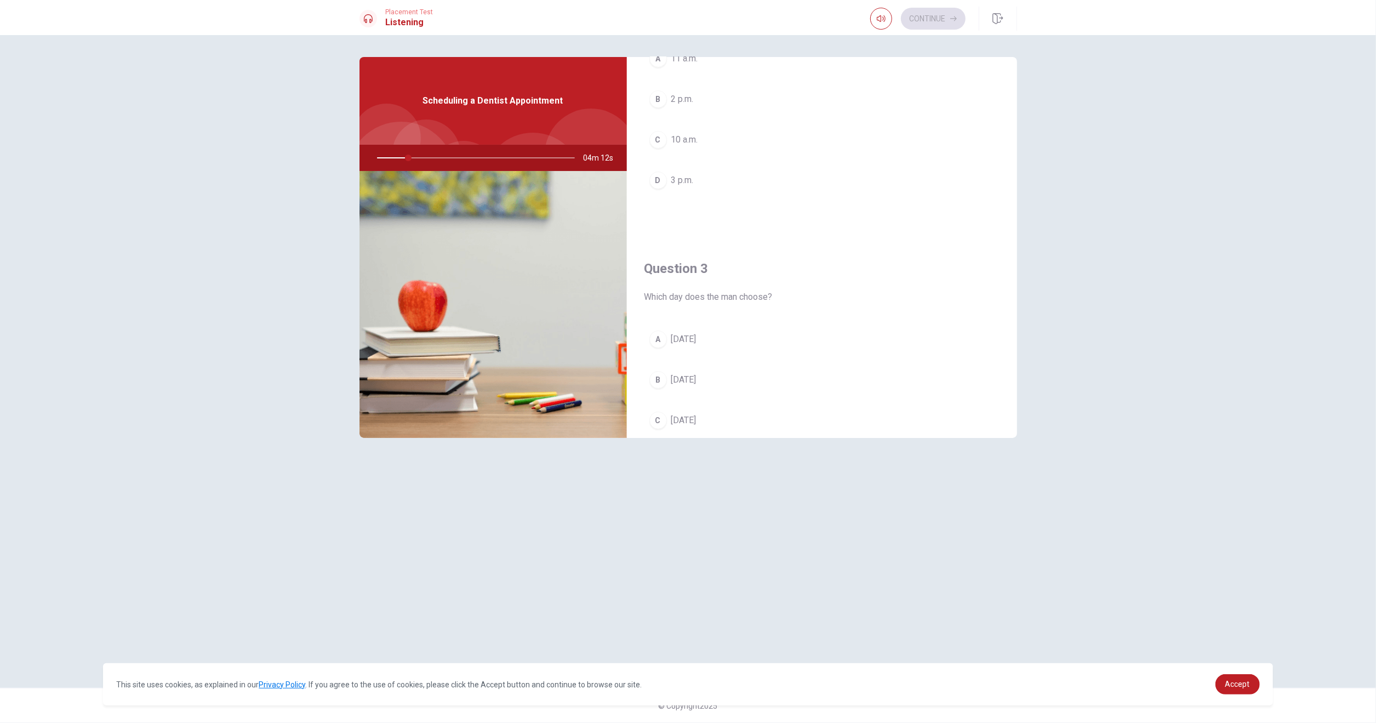
scroll to position [383, 0]
click at [423, 157] on div at bounding box center [474, 158] width 220 height 26
drag, startPoint x: 413, startPoint y: 156, endPoint x: 421, endPoint y: 156, distance: 8.2
click at [421, 156] on div at bounding box center [474, 158] width 220 height 26
drag, startPoint x: 411, startPoint y: 156, endPoint x: 426, endPoint y: 154, distance: 14.3
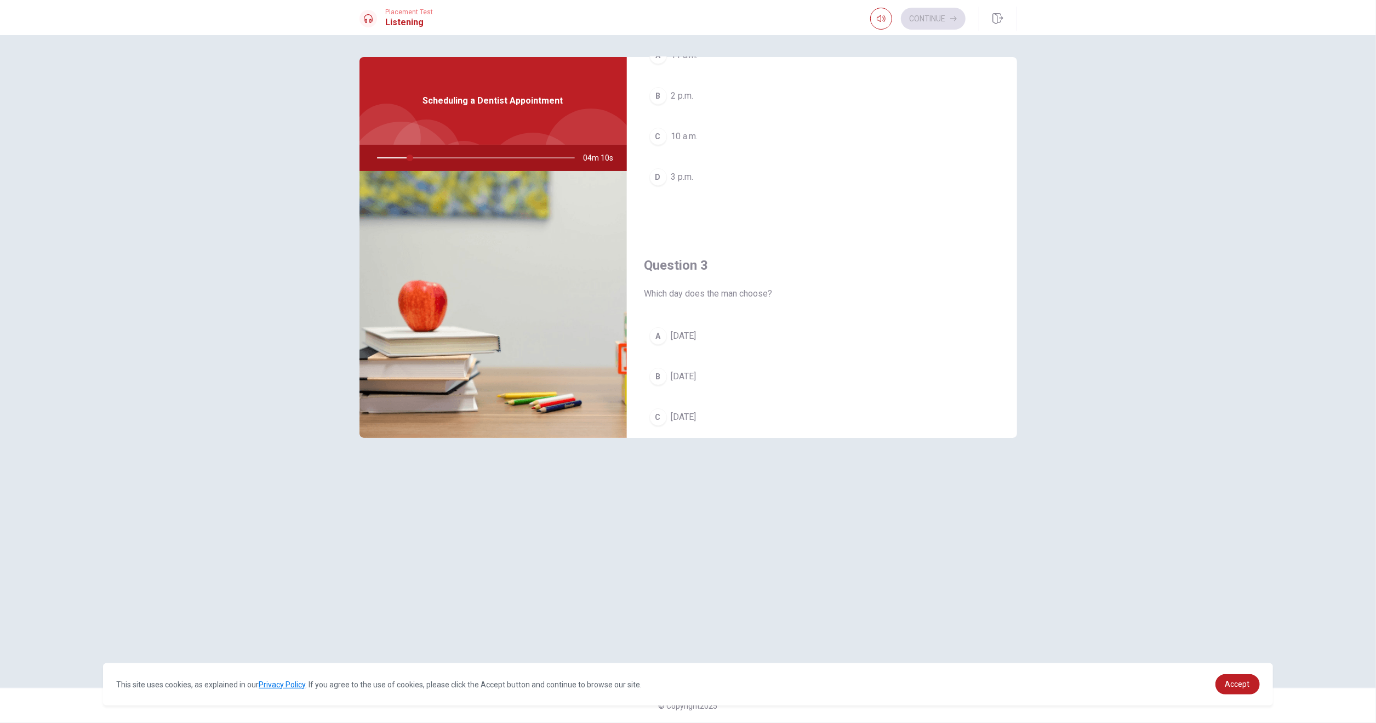
click at [424, 155] on div at bounding box center [474, 158] width 220 height 26
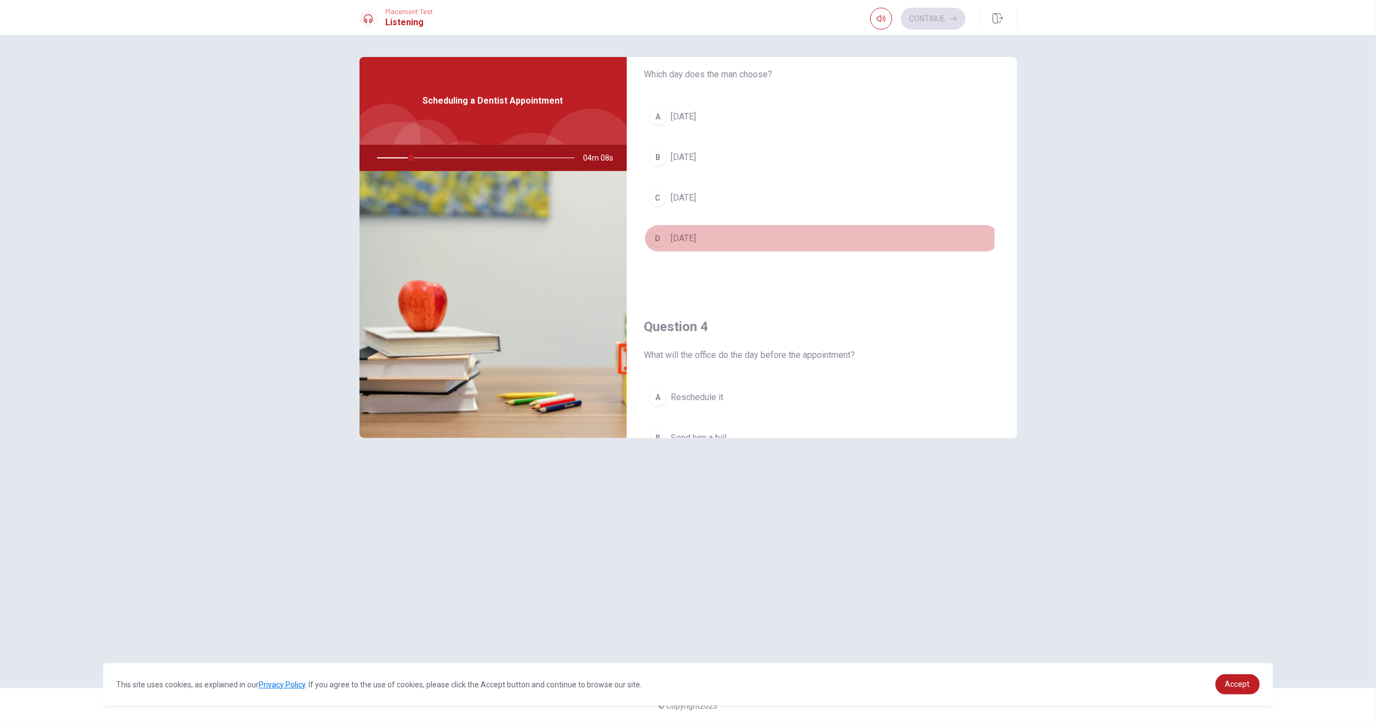
click at [653, 233] on div "D" at bounding box center [658, 239] width 18 height 18
click at [657, 234] on div "D" at bounding box center [658, 239] width 18 height 18
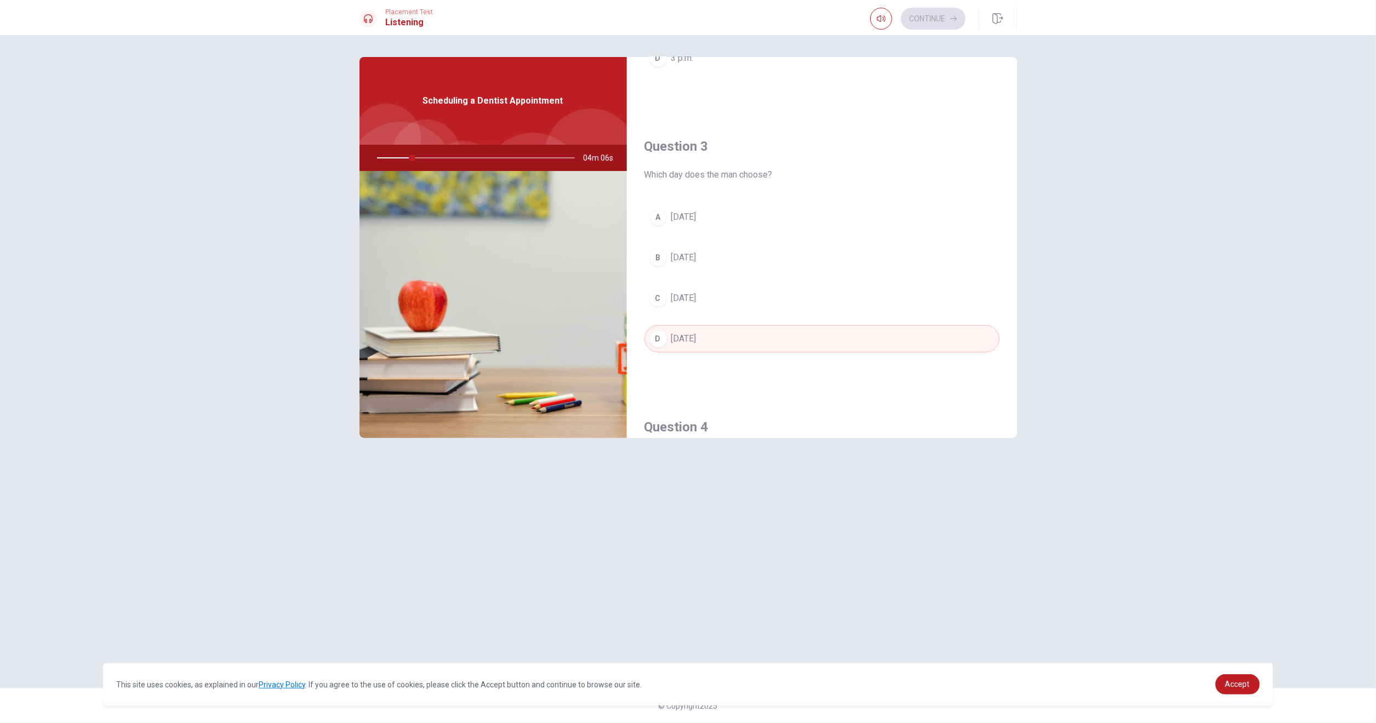
scroll to position [548, 0]
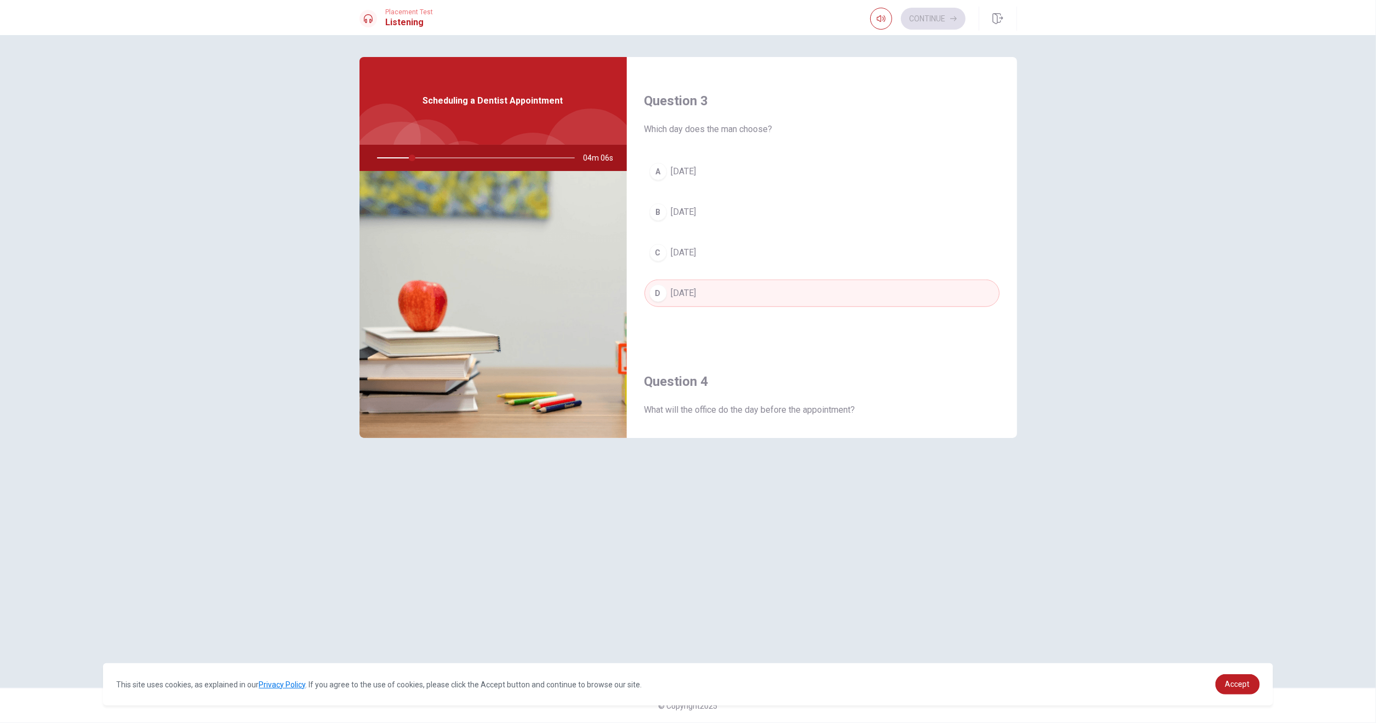
click at [661, 284] on div "D" at bounding box center [658, 293] width 18 height 18
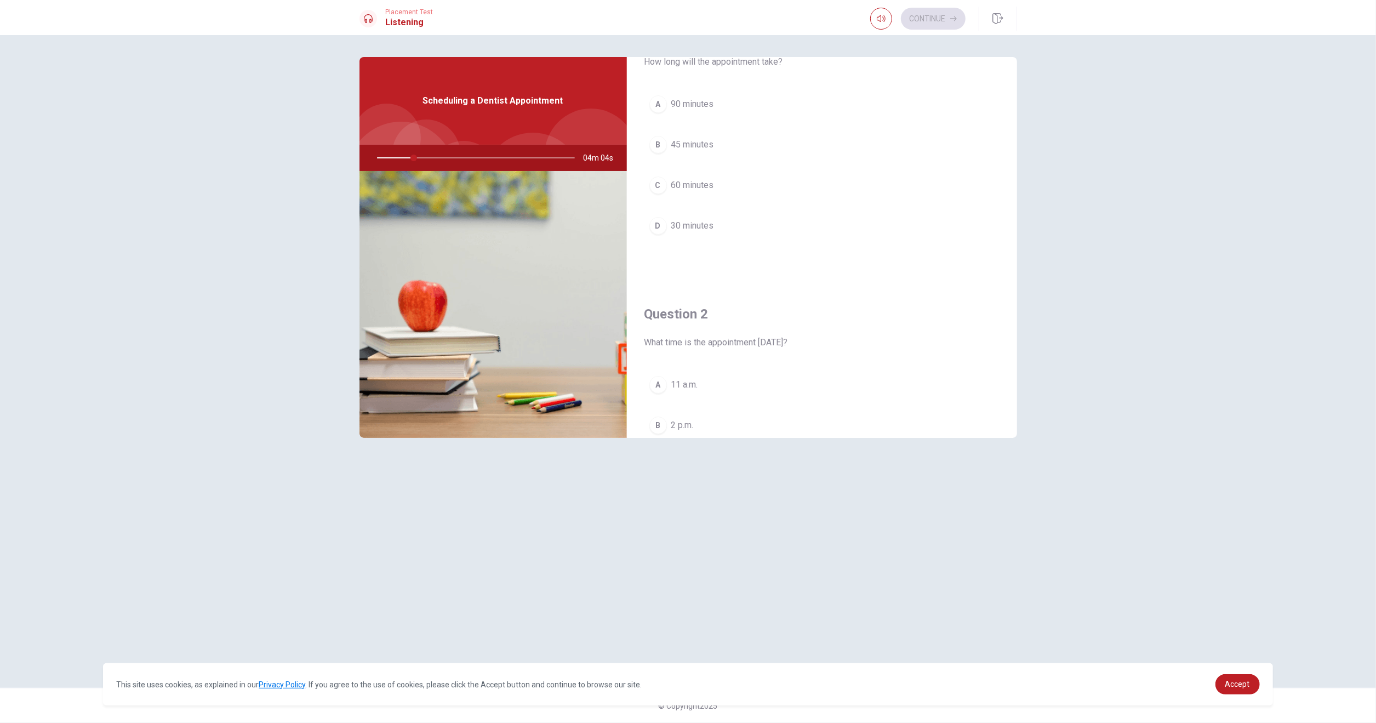
scroll to position [0, 0]
drag, startPoint x: 710, startPoint y: 118, endPoint x: 765, endPoint y: 119, distance: 54.8
click at [765, 119] on span "How long will the appointment take?" at bounding box center [821, 116] width 355 height 13
drag, startPoint x: 653, startPoint y: 118, endPoint x: 678, endPoint y: 116, distance: 25.3
click at [669, 116] on span "How long will the appointment take?" at bounding box center [821, 116] width 355 height 13
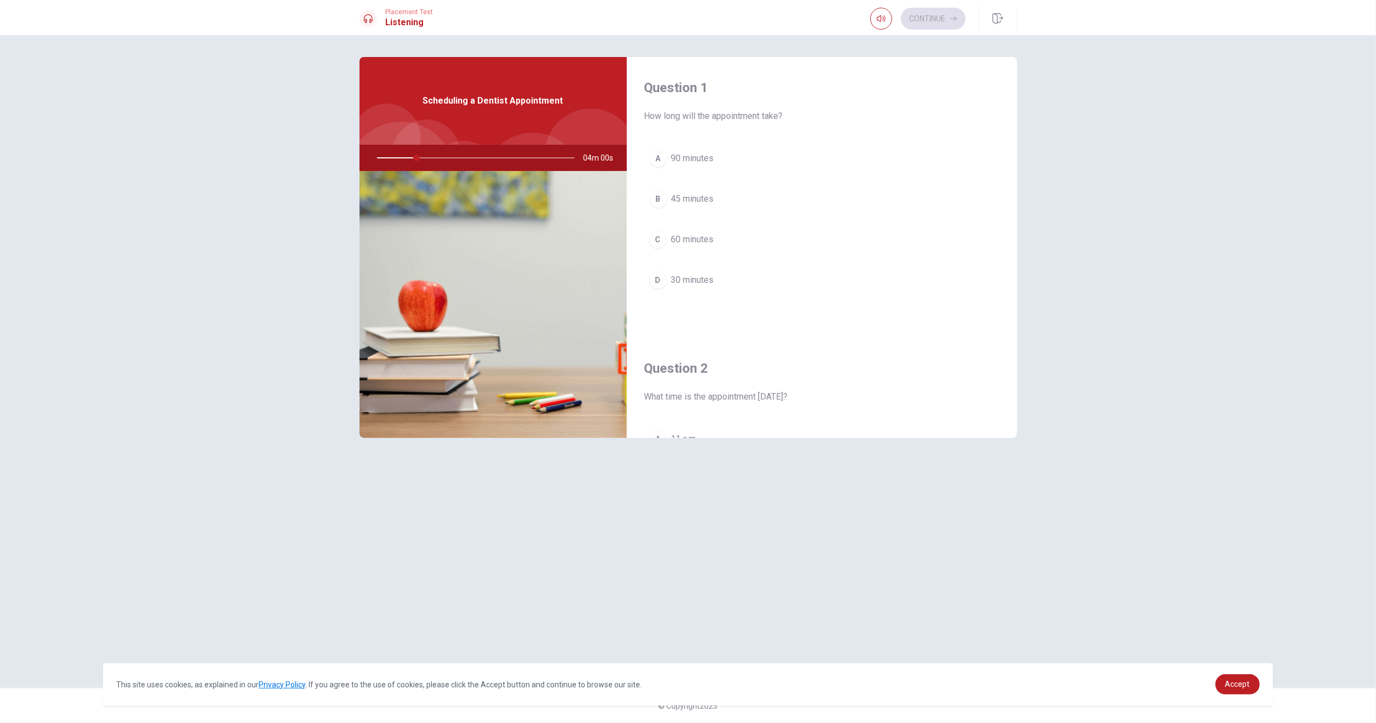
click at [681, 117] on span "How long will the appointment take?" at bounding box center [821, 116] width 355 height 13
drag, startPoint x: 642, startPoint y: 227, endPoint x: 662, endPoint y: 233, distance: 20.8
click at [660, 233] on div "Question 2 What time is the appointment [DATE]? A 11 a.m. B 2 p.m. C 10 a.m. D …" at bounding box center [822, 313] width 390 height 280
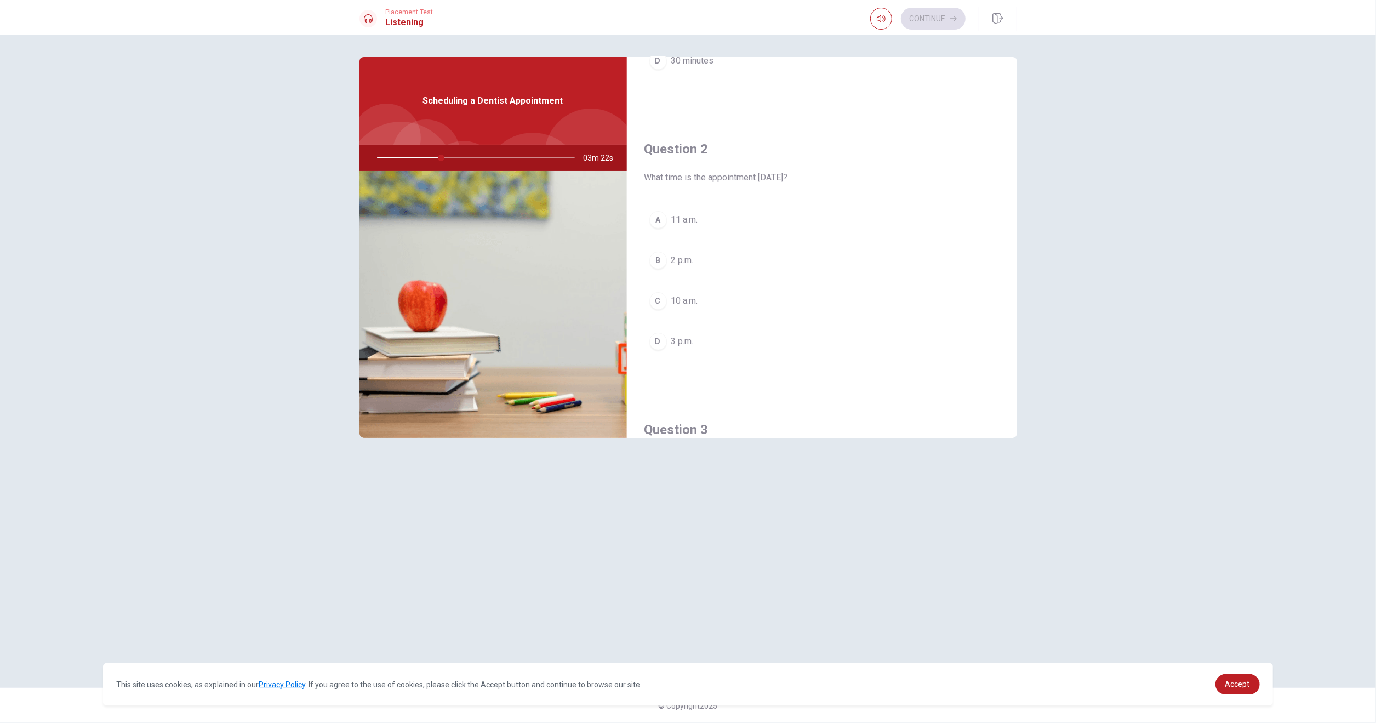
click at [660, 337] on div "D" at bounding box center [658, 342] width 18 height 18
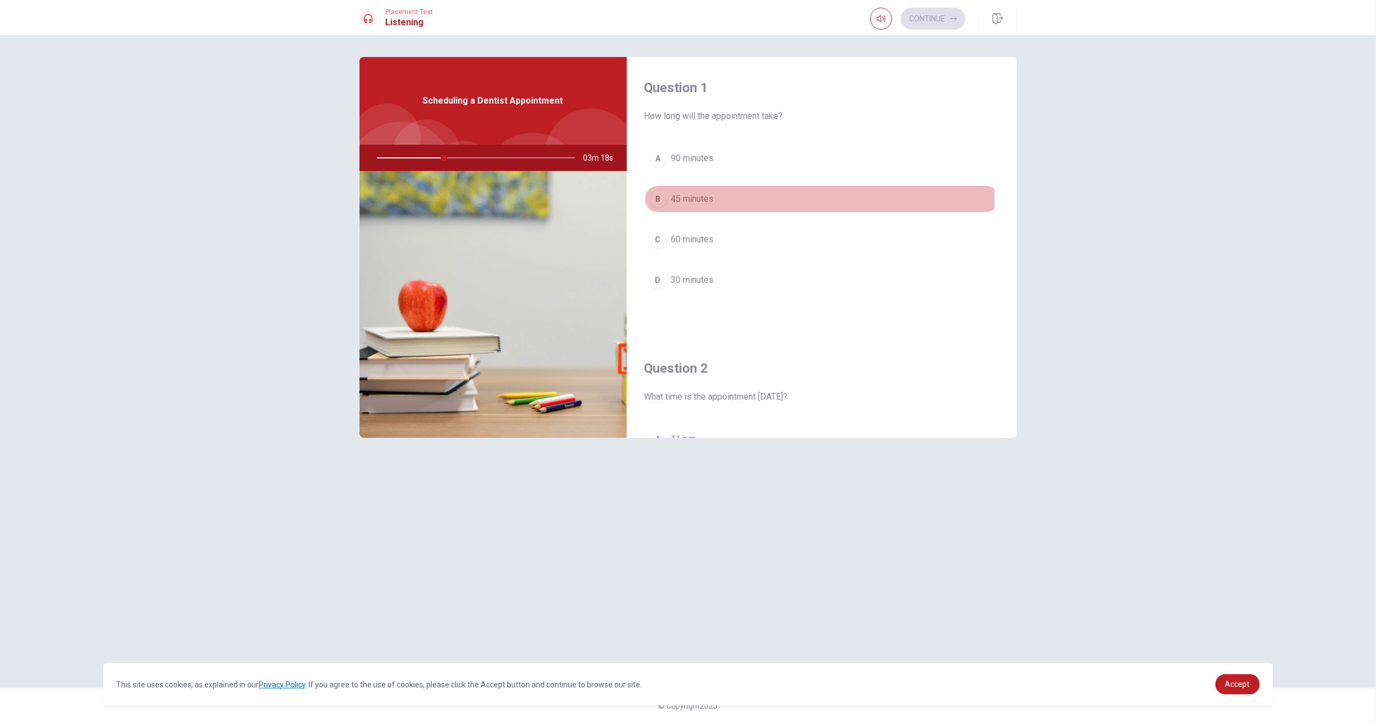
click at [657, 198] on div "B" at bounding box center [658, 199] width 18 height 18
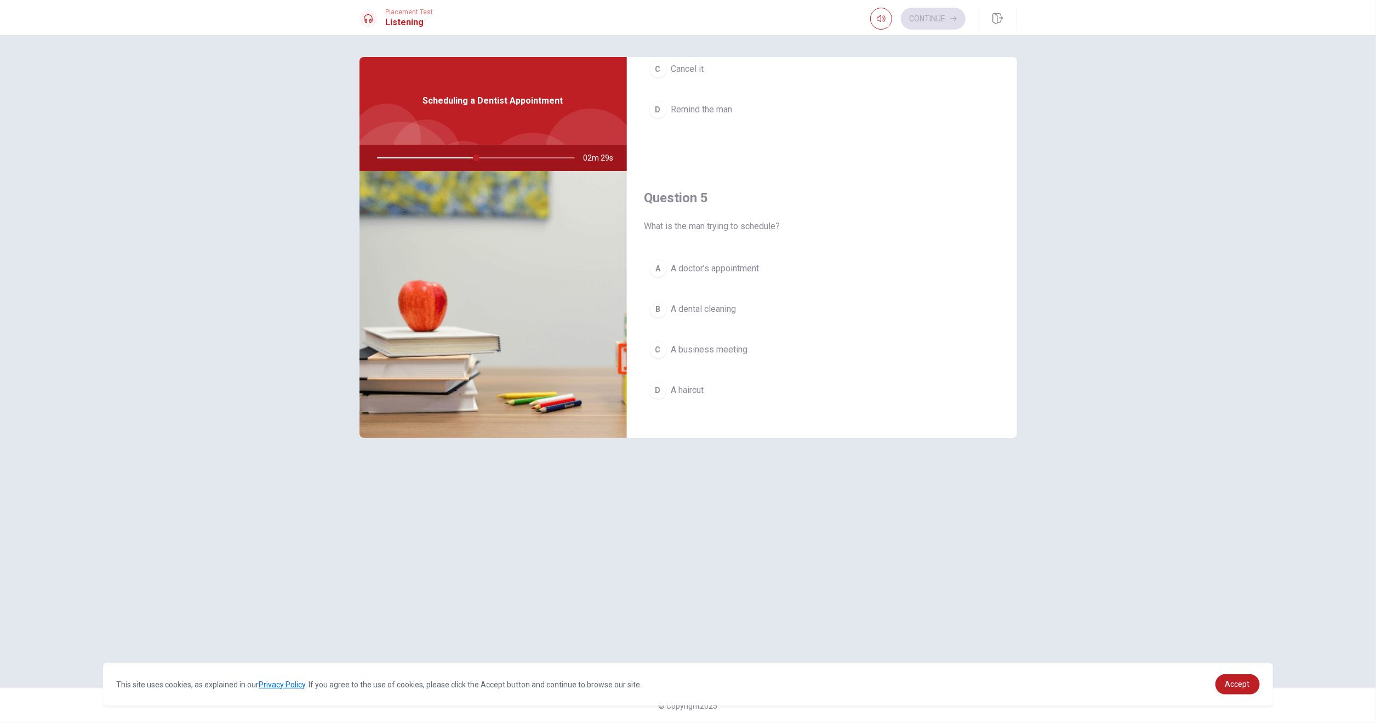
scroll to position [1014, 0]
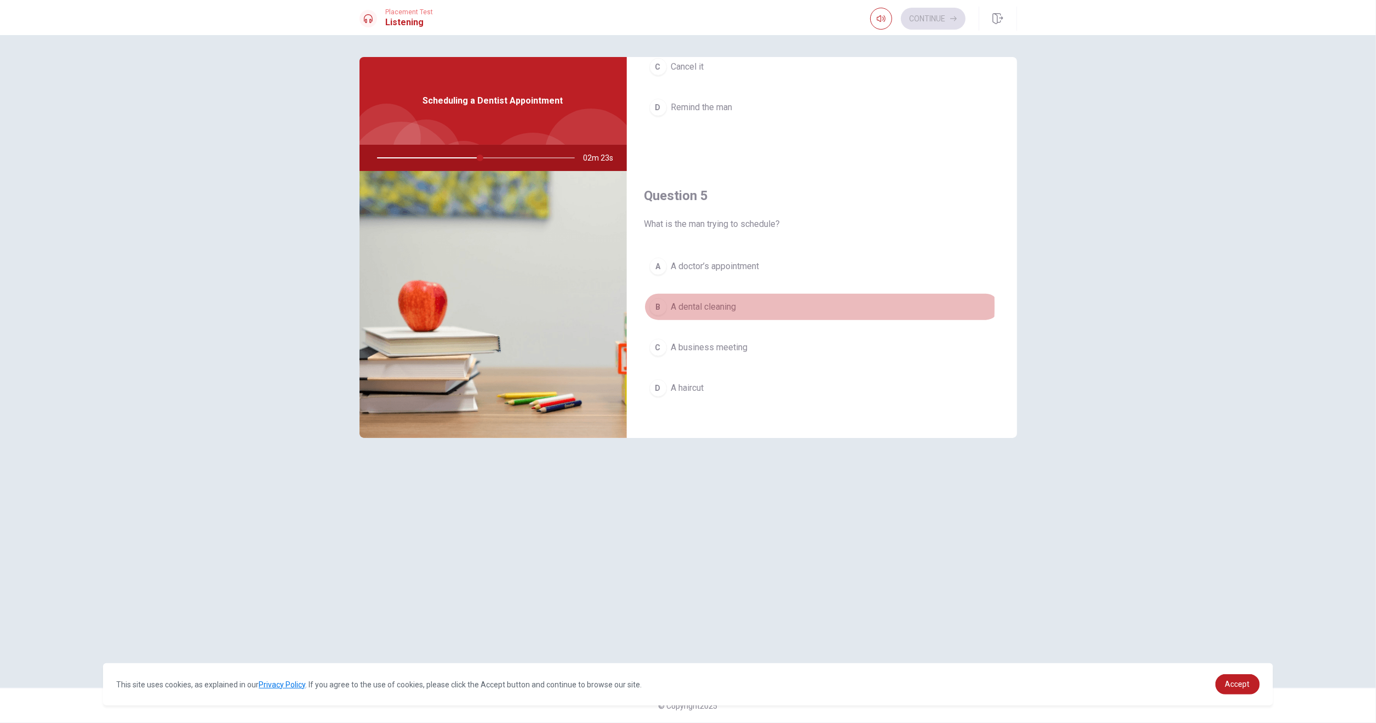
click at [655, 299] on div "B" at bounding box center [658, 307] width 18 height 18
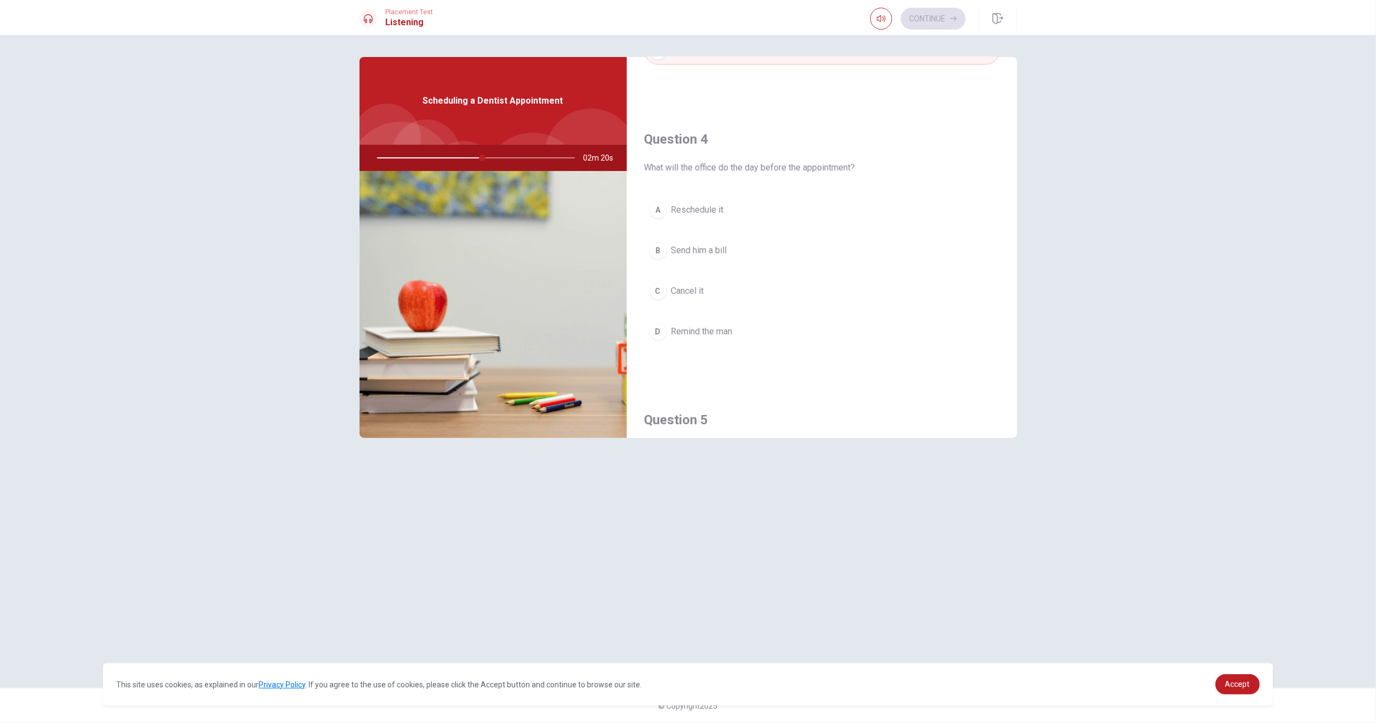
scroll to position [740, 0]
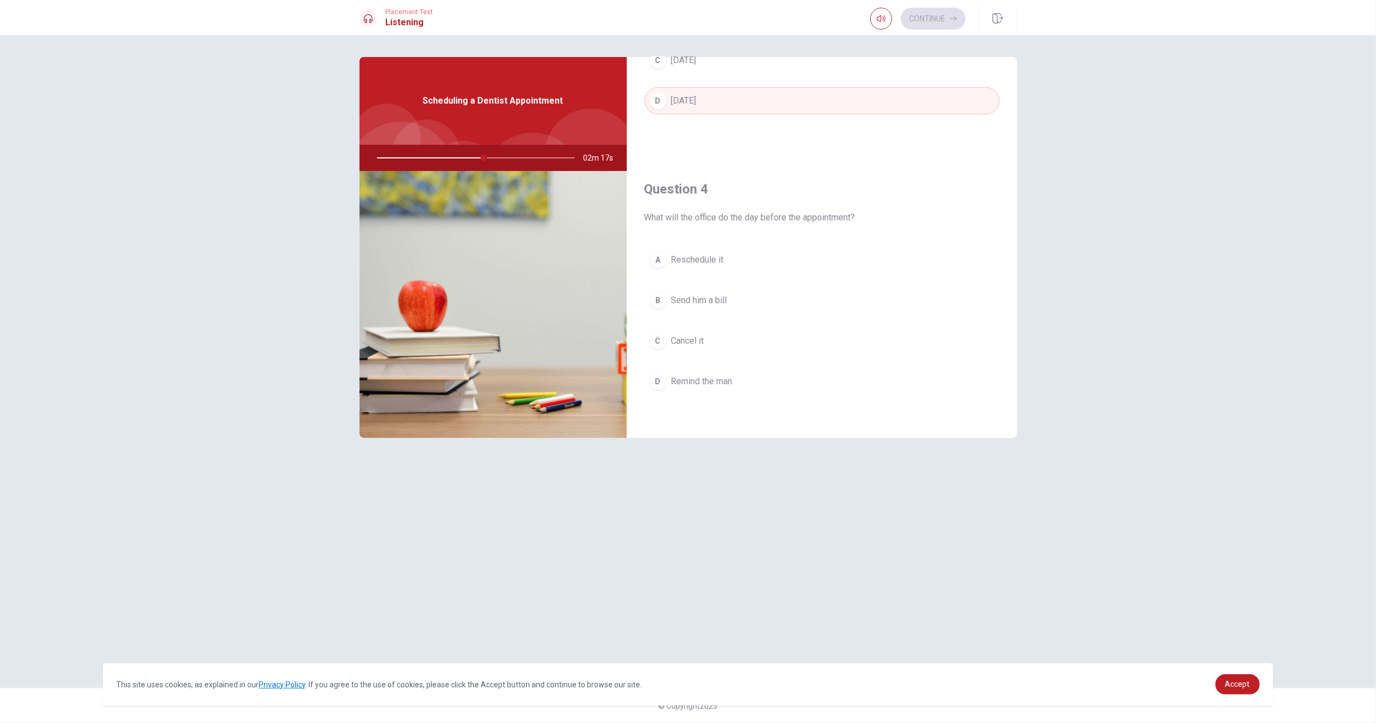
drag, startPoint x: 482, startPoint y: 156, endPoint x: 446, endPoint y: 156, distance: 36.2
click at [446, 156] on div at bounding box center [474, 158] width 220 height 26
click at [657, 253] on div "A" at bounding box center [658, 260] width 18 height 18
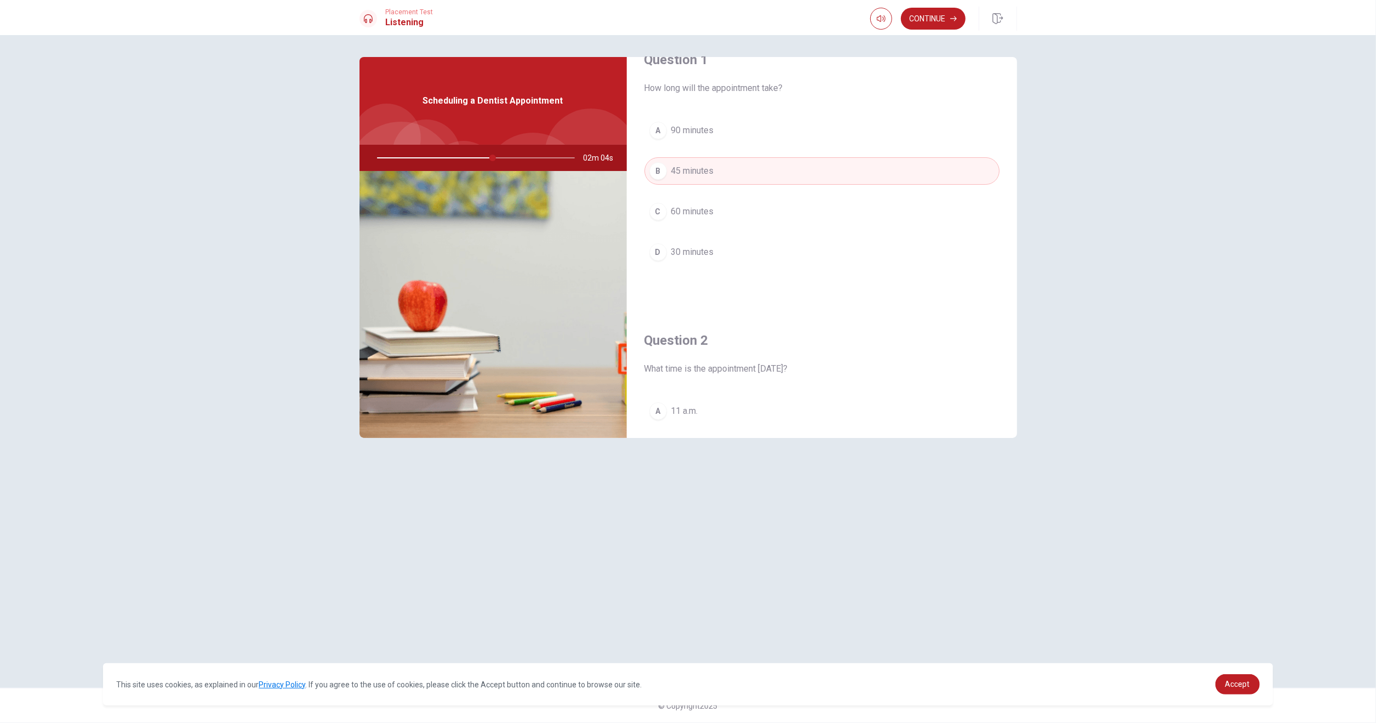
scroll to position [0, 0]
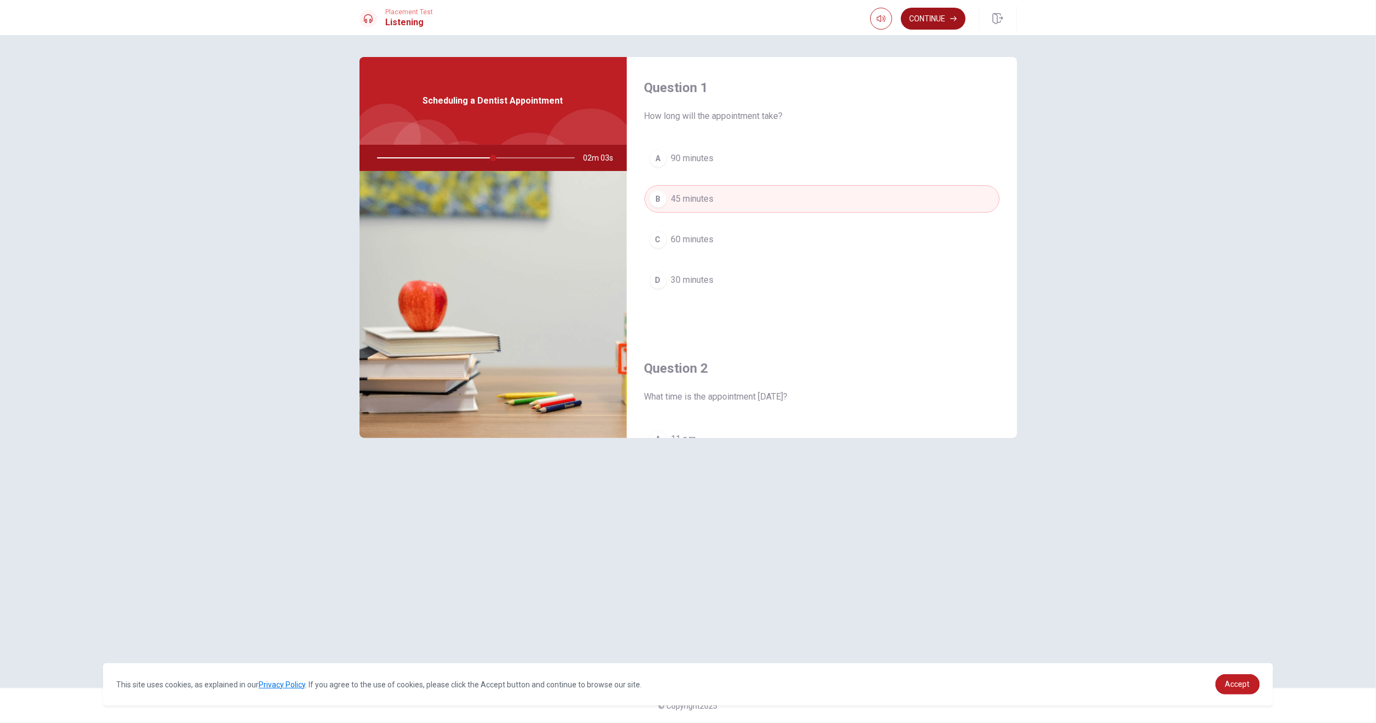
click at [922, 17] on button "Continue" at bounding box center [933, 19] width 65 height 22
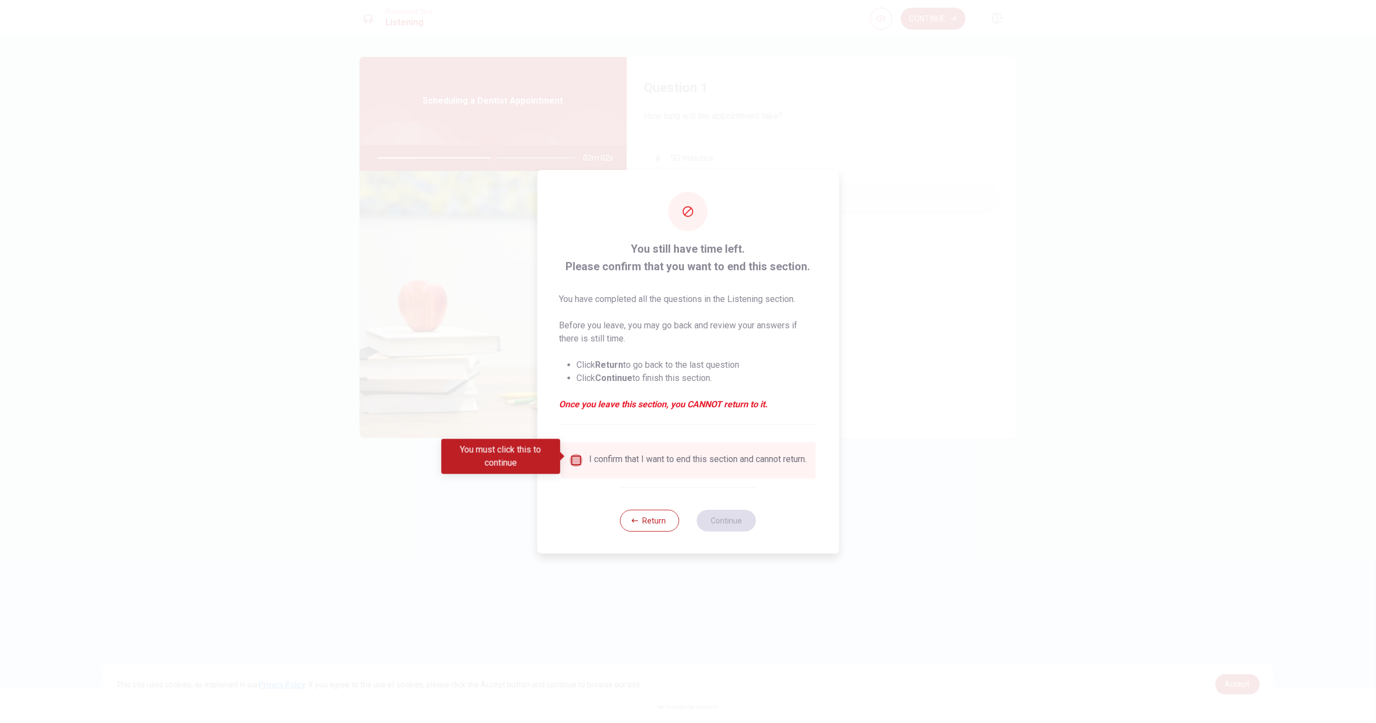
click at [571, 459] on input "You must click this to continue" at bounding box center [575, 460] width 13 height 13
click at [719, 526] on button "Continue" at bounding box center [726, 520] width 59 height 22
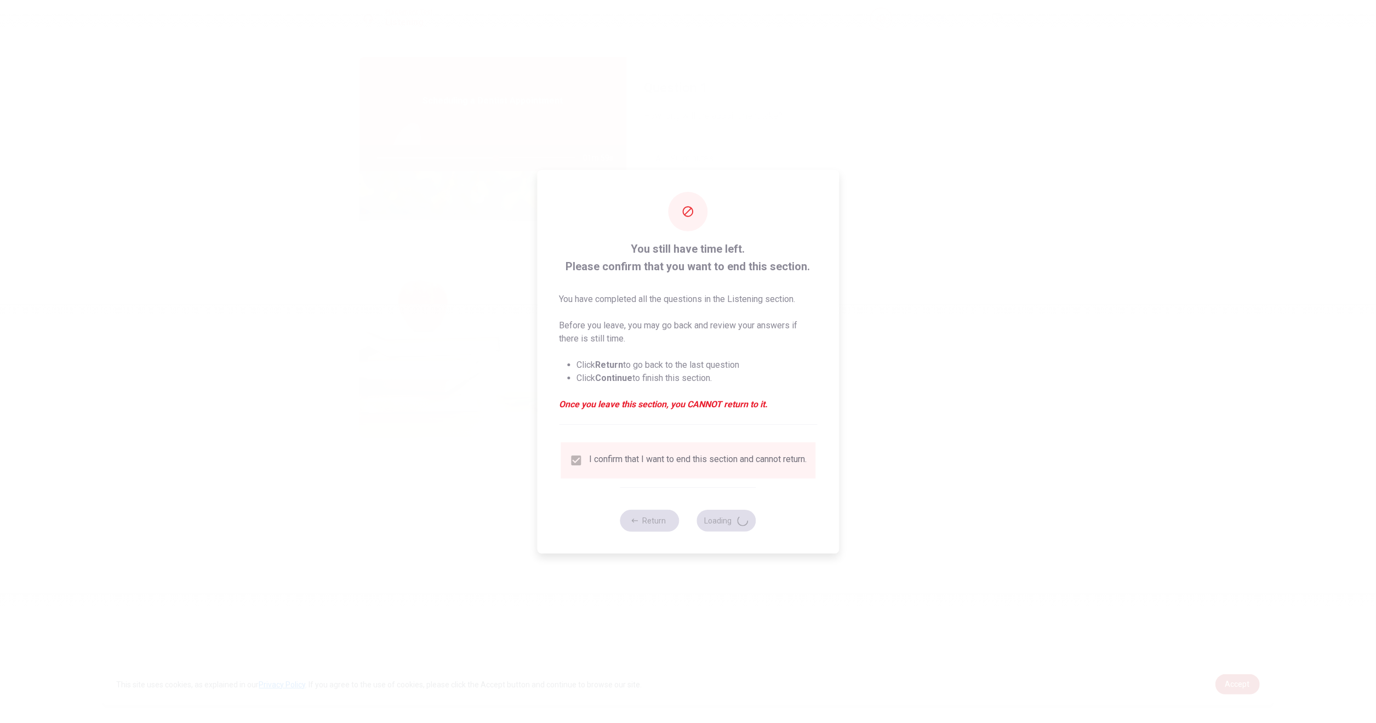
type input "61"
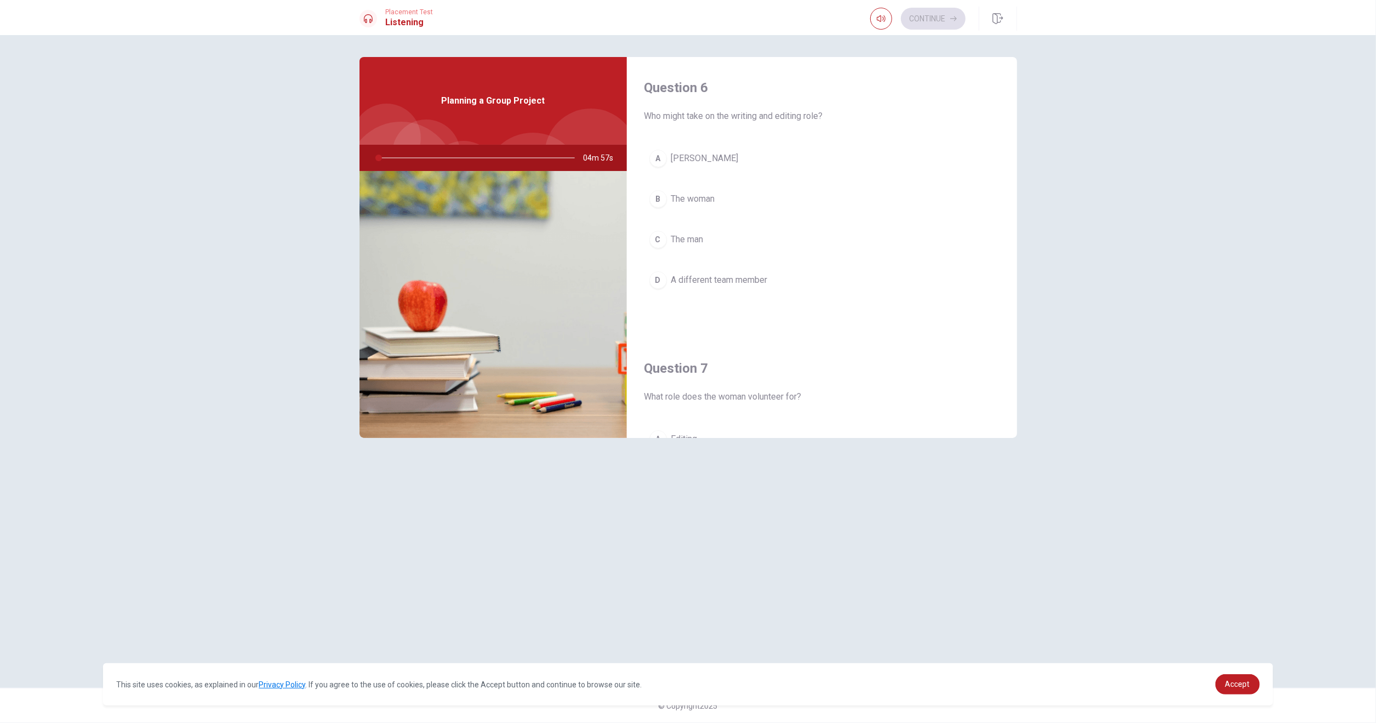
drag, startPoint x: 646, startPoint y: 116, endPoint x: 704, endPoint y: 120, distance: 57.7
click at [704, 120] on span "Who might take on the writing and editing role?" at bounding box center [821, 116] width 355 height 13
click at [869, 329] on div "Question 6 Who might take on the writing and editing role? A [PERSON_NAME] B Th…" at bounding box center [822, 197] width 390 height 280
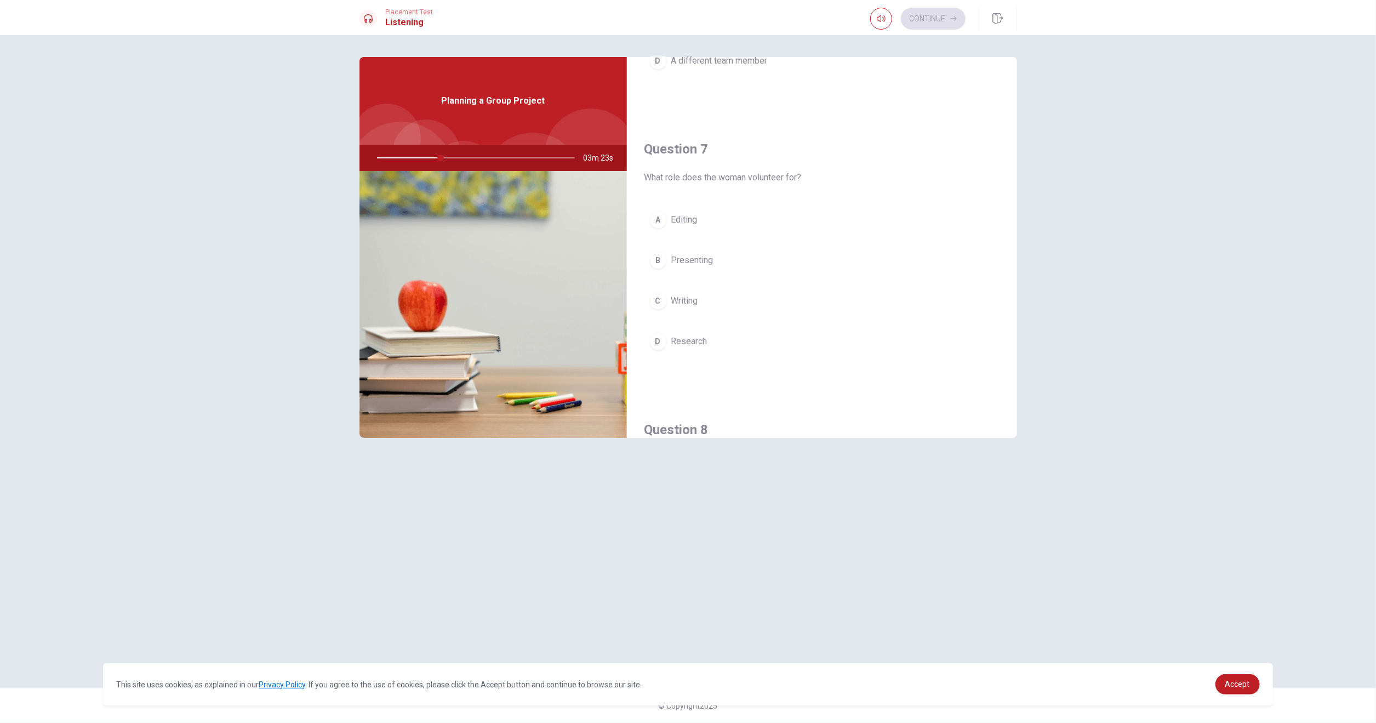
click at [661, 340] on div "D" at bounding box center [658, 342] width 18 height 18
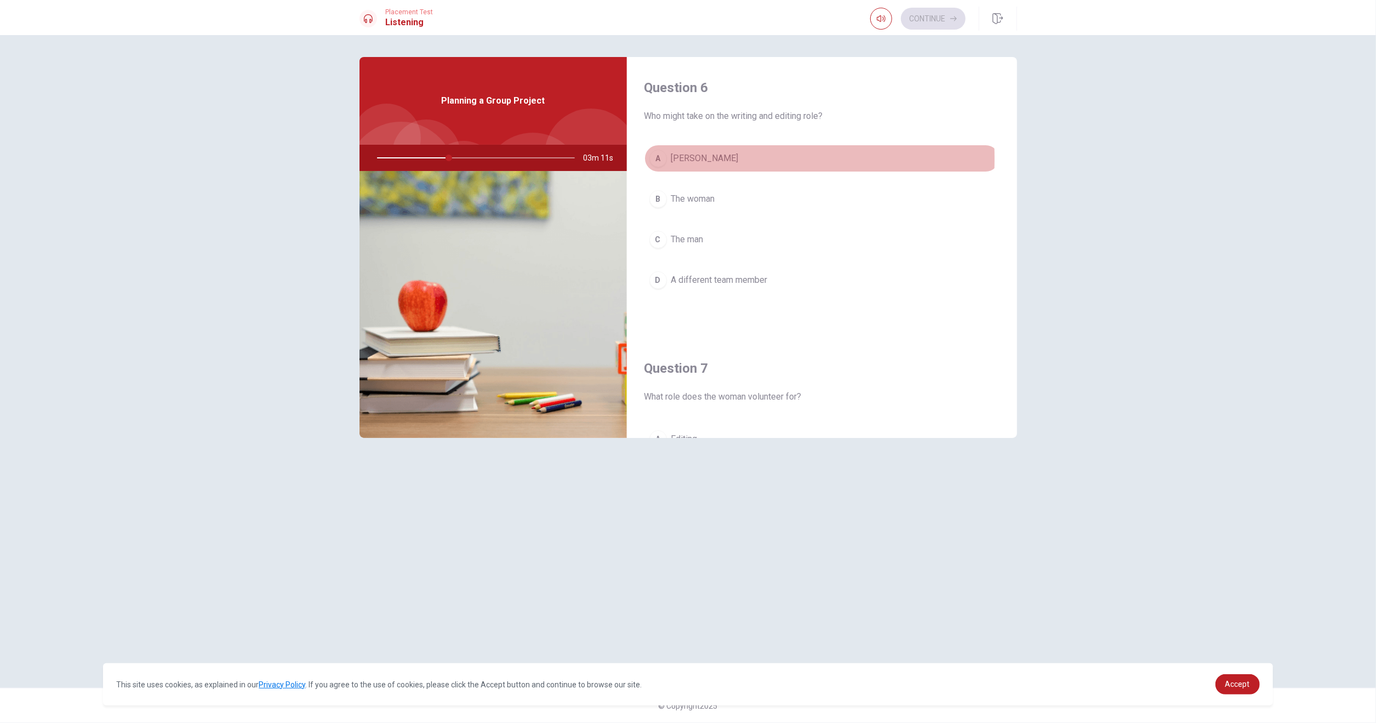
click at [657, 158] on div "A" at bounding box center [658, 159] width 18 height 18
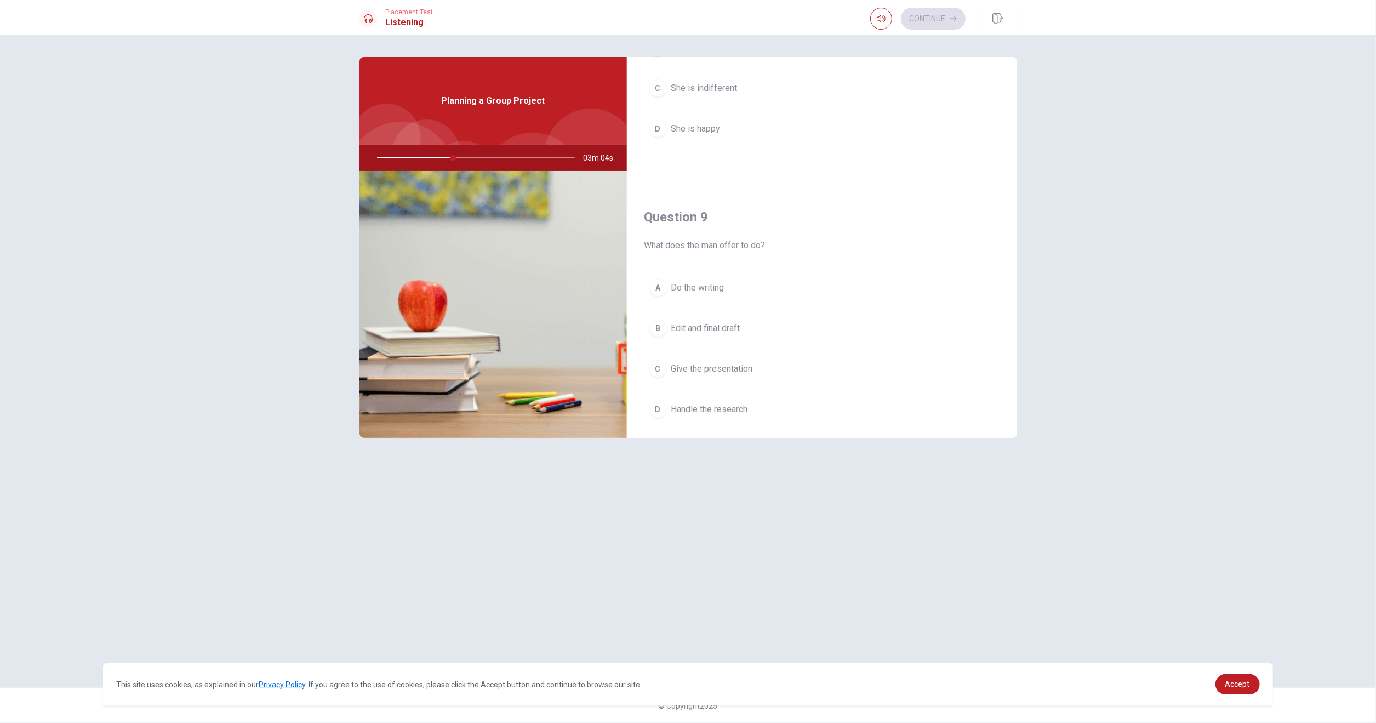
scroll to position [767, 0]
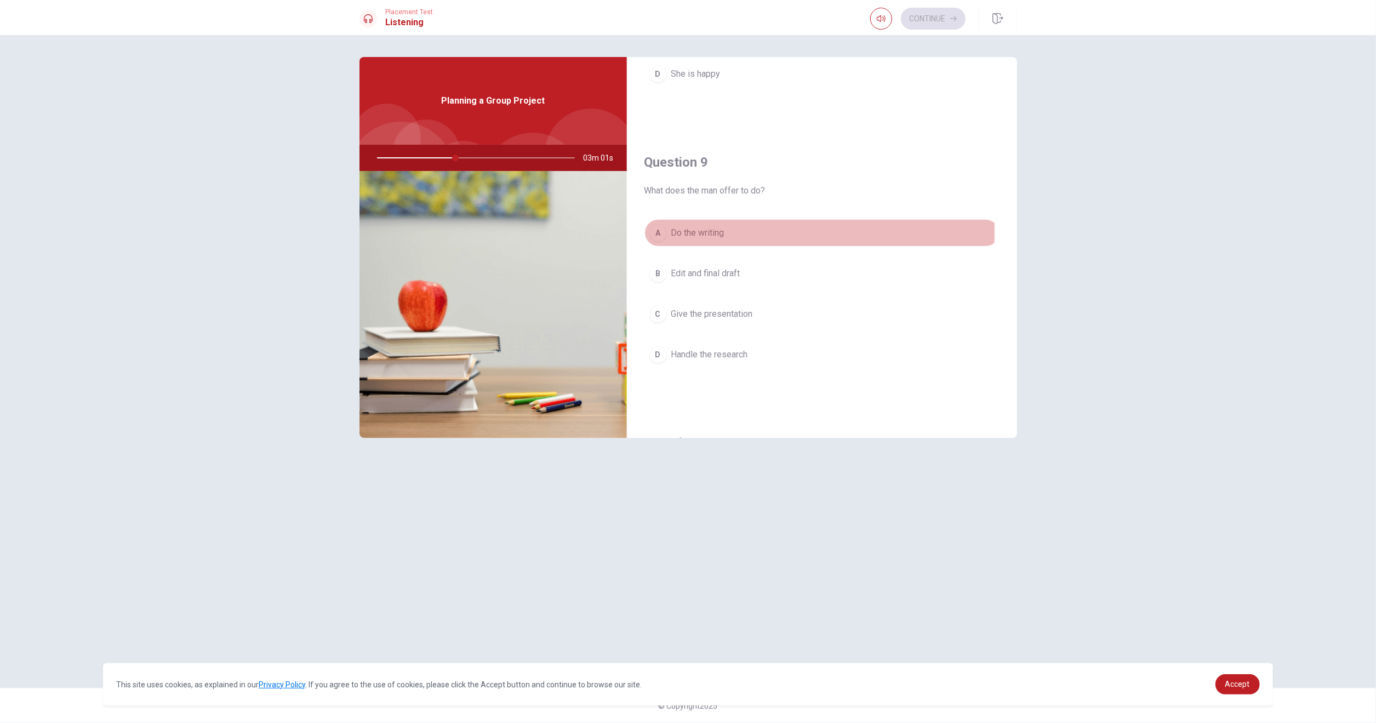
click at [659, 227] on div "A" at bounding box center [658, 233] width 18 height 18
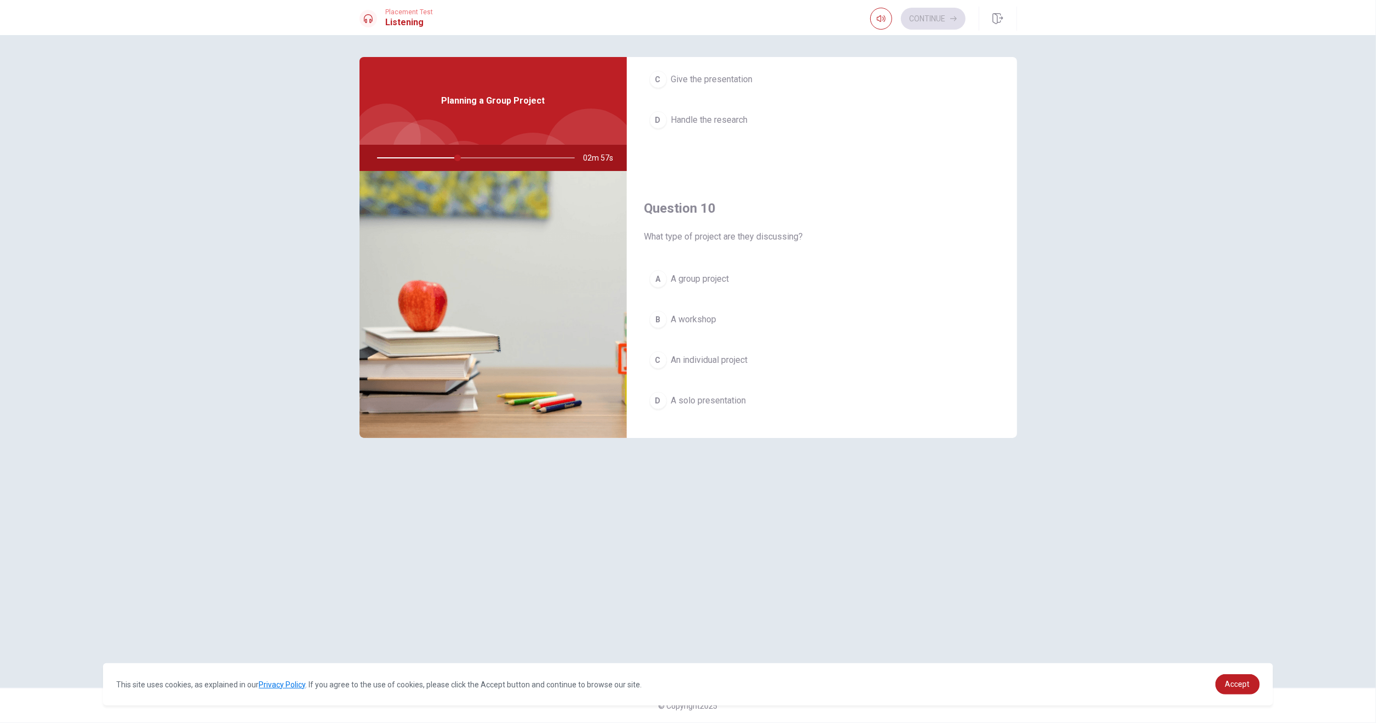
scroll to position [1014, 0]
click at [655, 259] on div "A" at bounding box center [658, 266] width 18 height 18
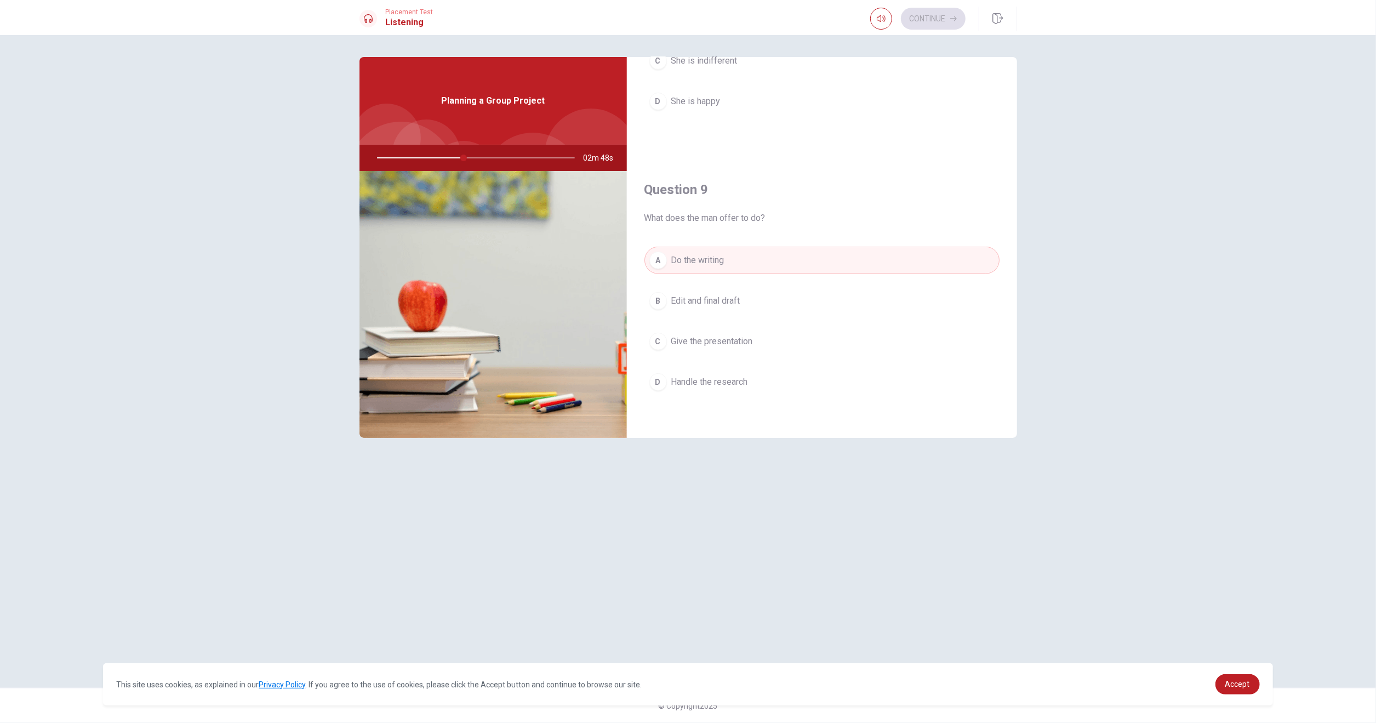
scroll to position [740, 0]
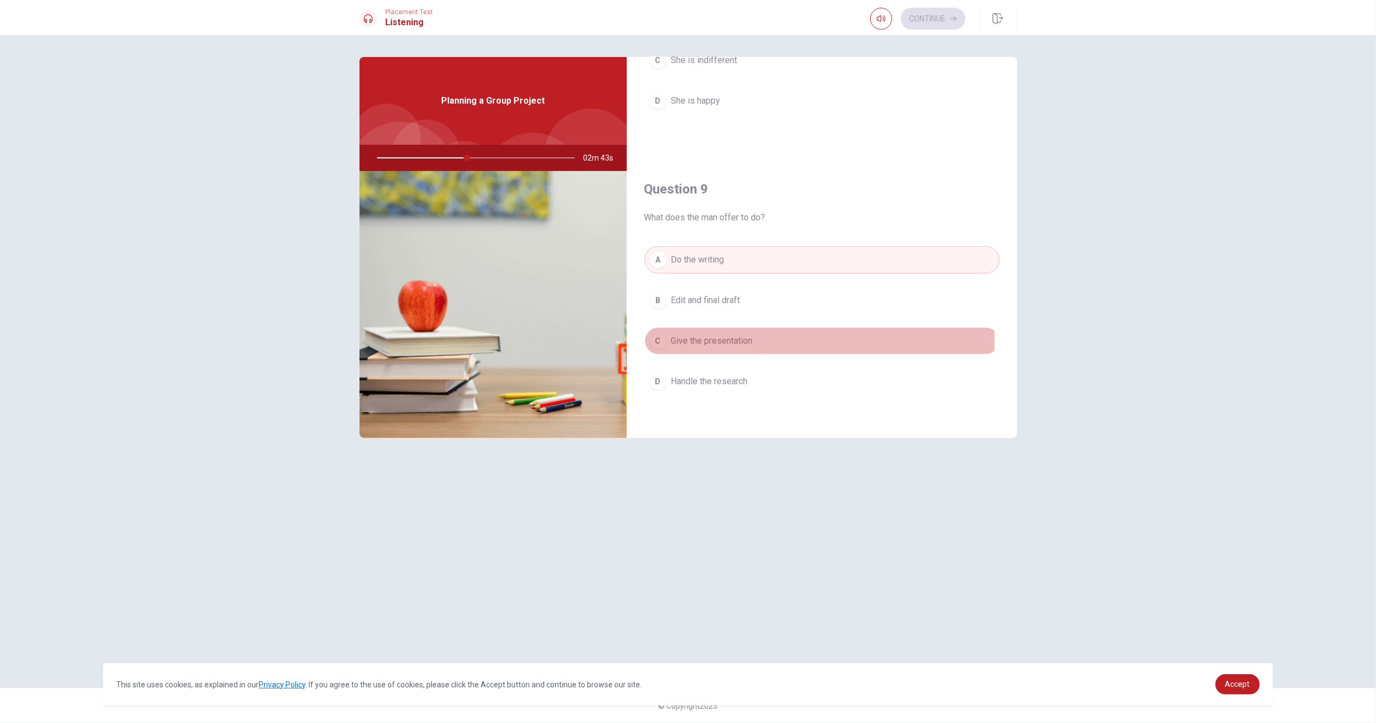
click at [656, 334] on div "C" at bounding box center [658, 341] width 18 height 18
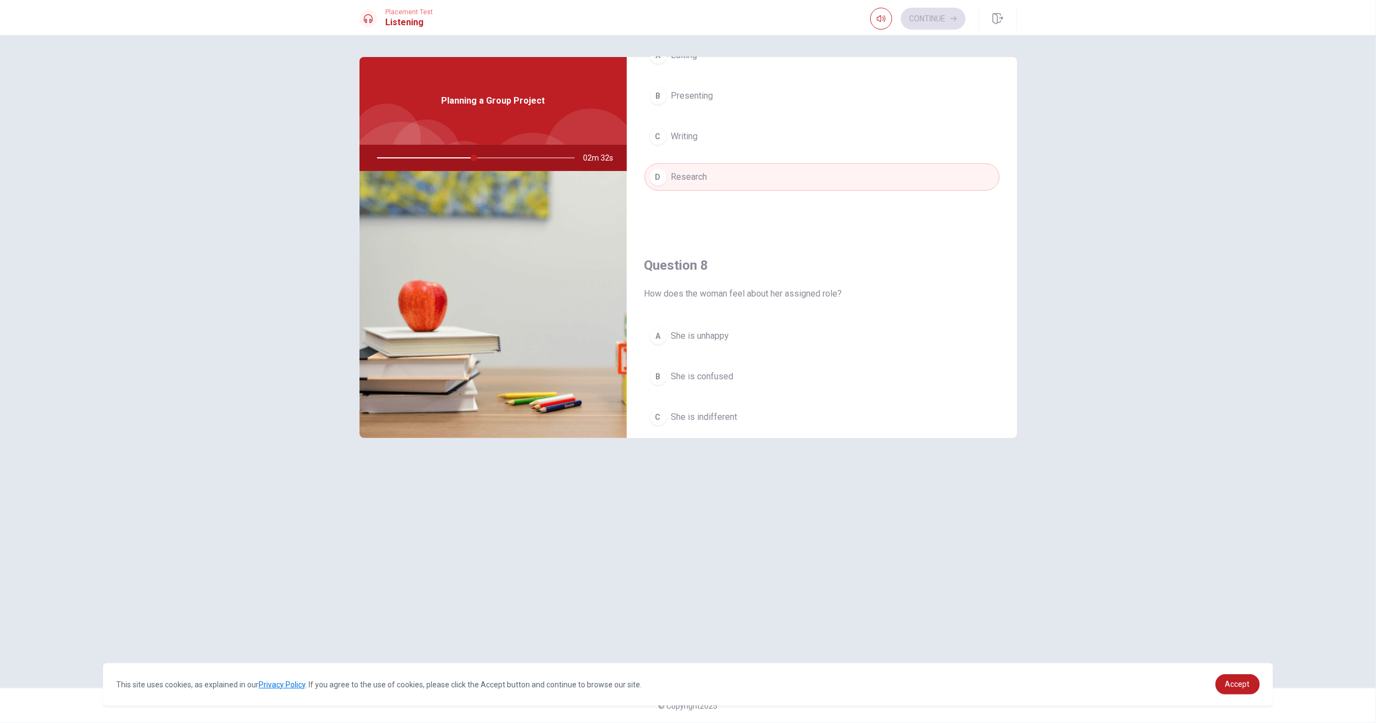
scroll to position [548, 0]
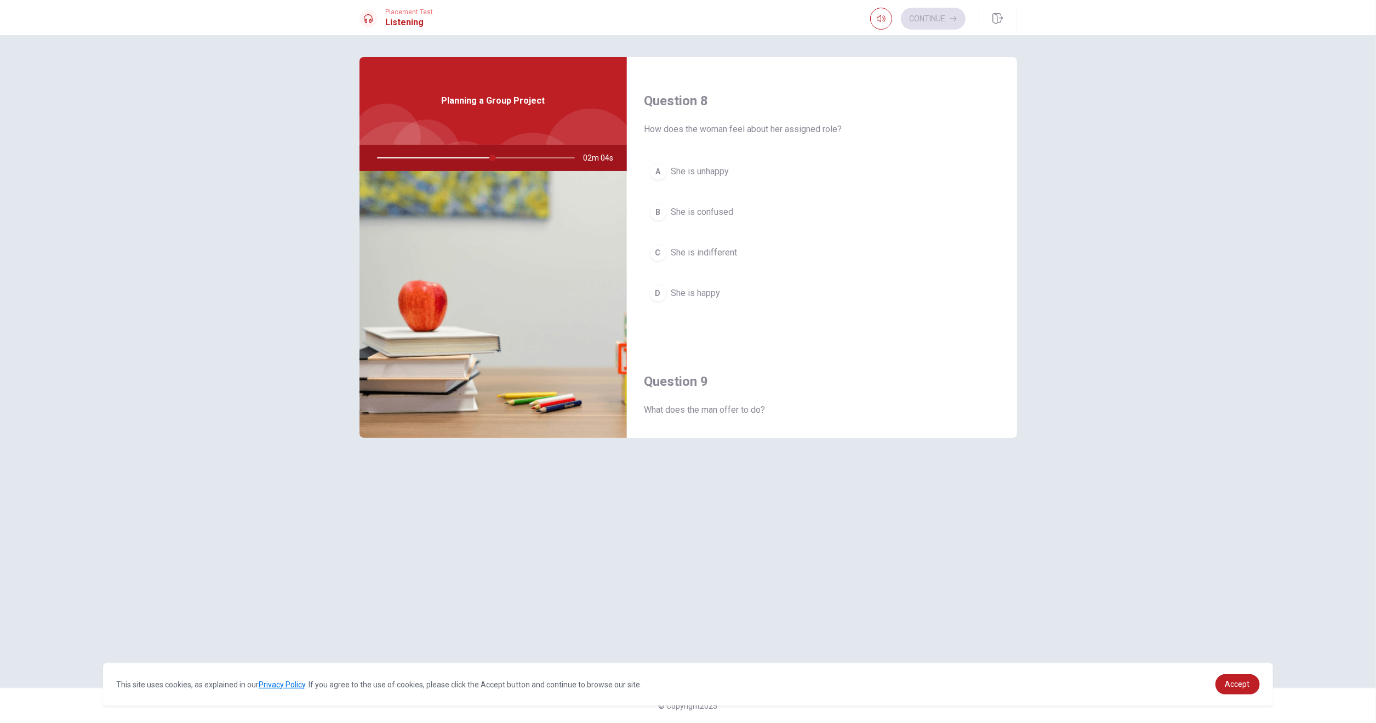
click at [660, 290] on div "D" at bounding box center [658, 293] width 18 height 18
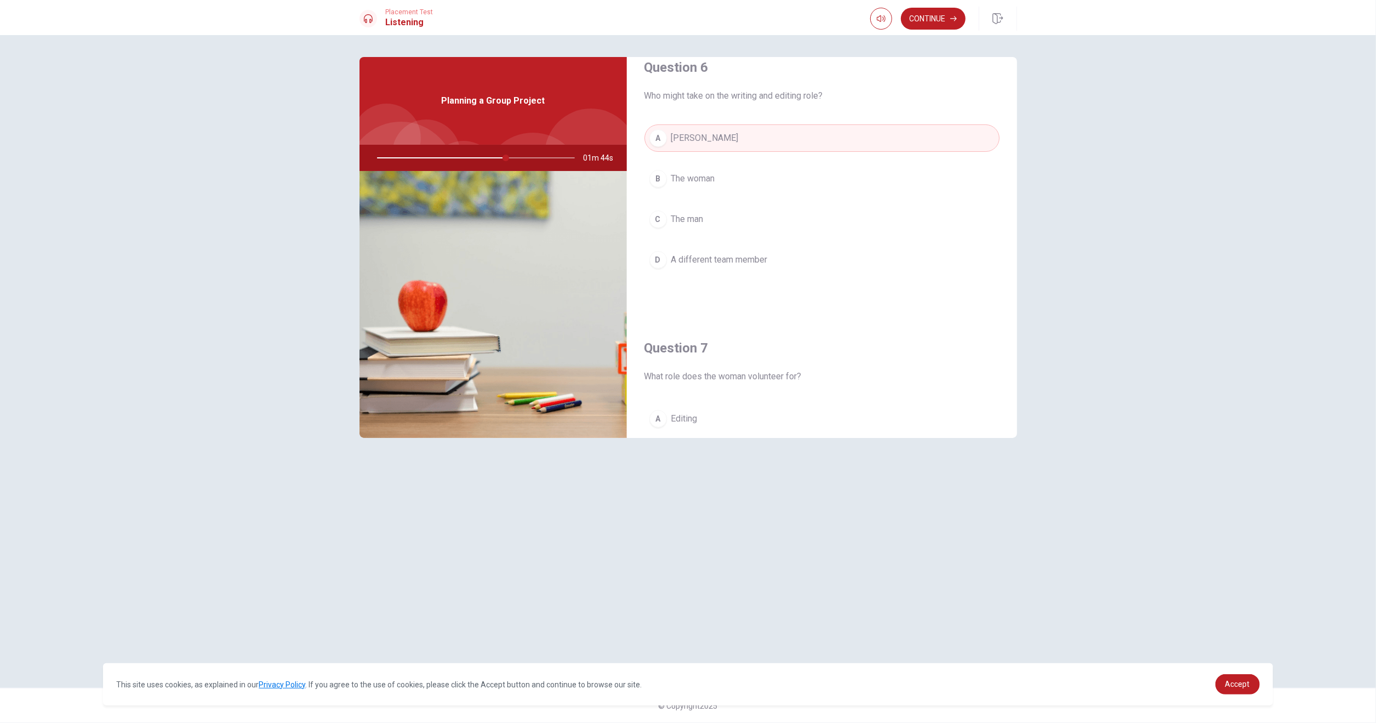
scroll to position [0, 0]
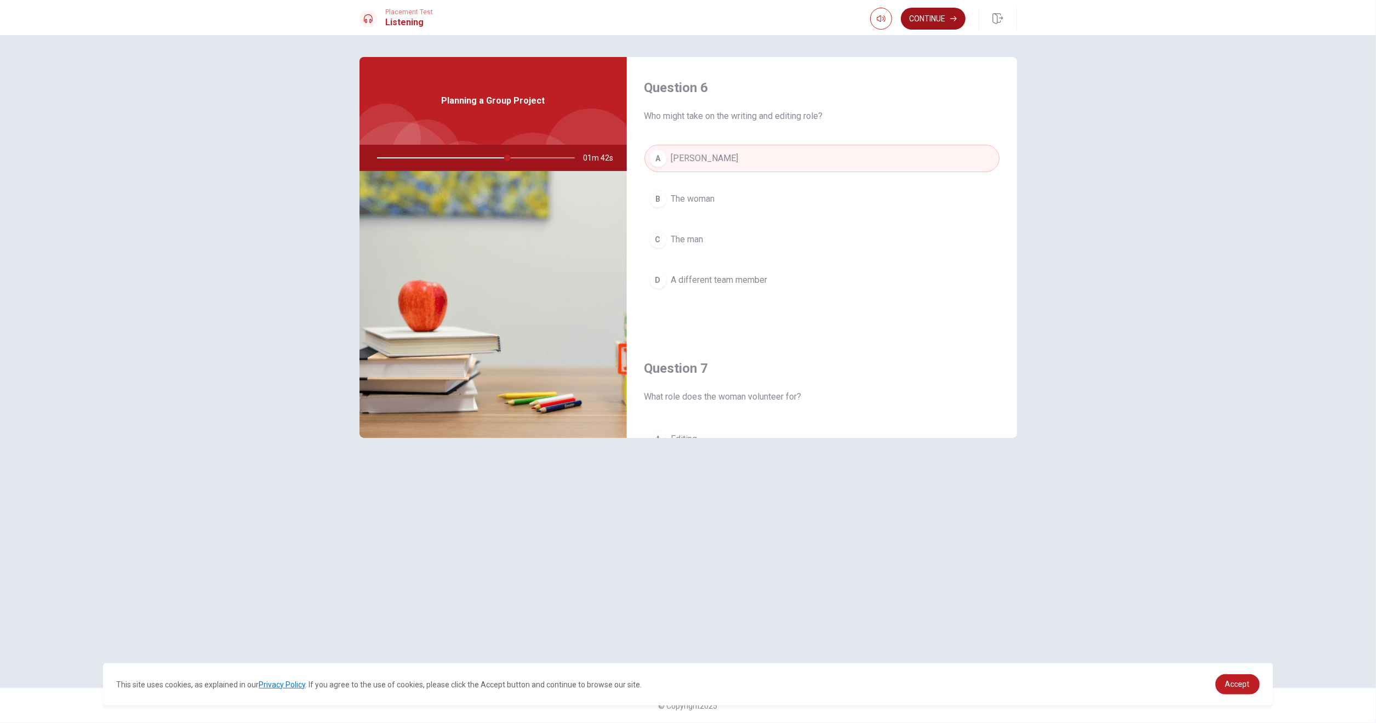
click at [921, 15] on button "Continue" at bounding box center [933, 19] width 65 height 22
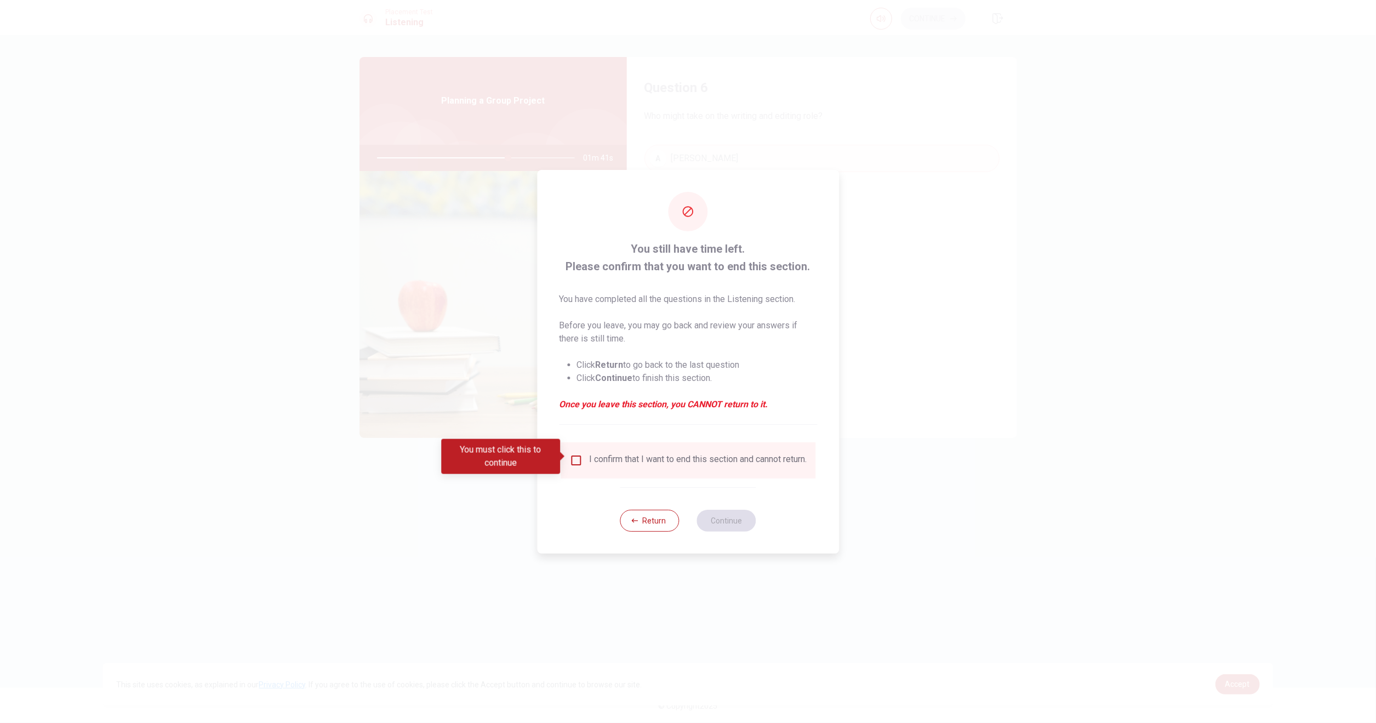
click at [576, 457] on input "You must click this to continue" at bounding box center [575, 460] width 13 height 13
click at [717, 516] on button "Continue" at bounding box center [726, 520] width 59 height 22
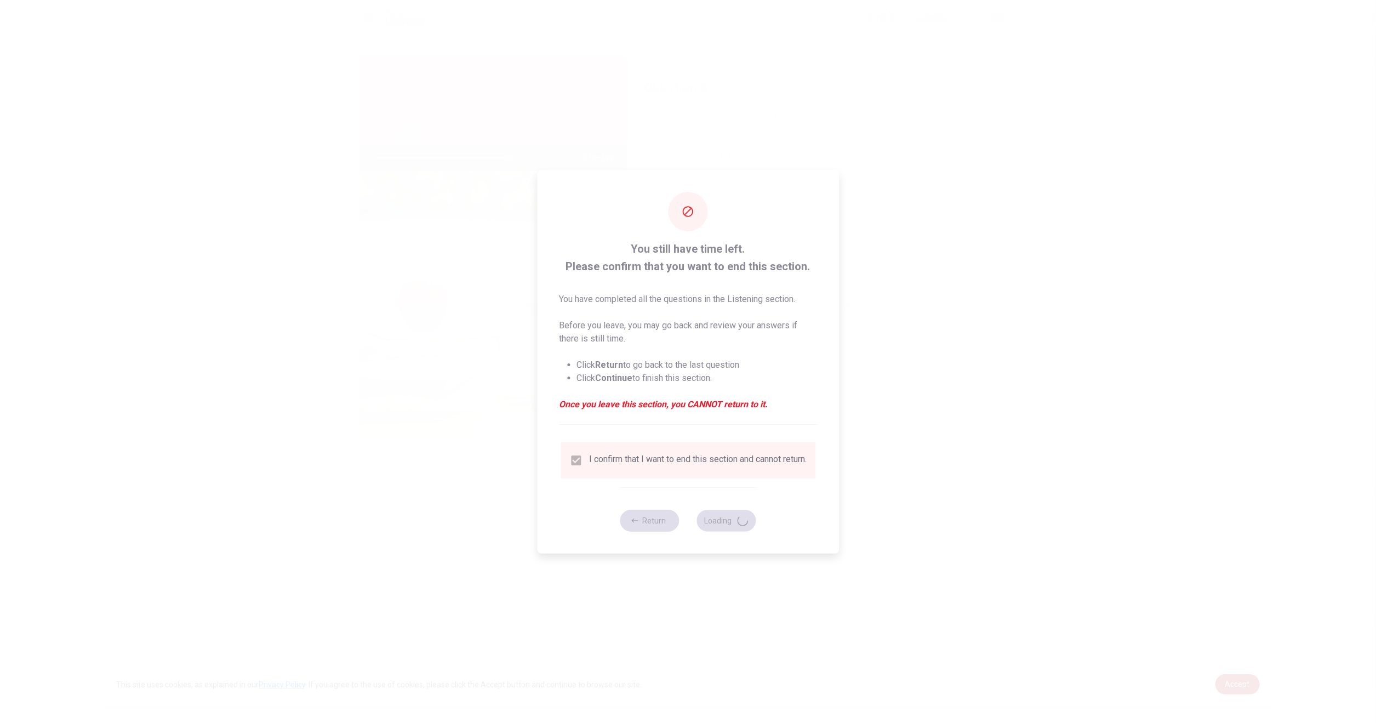
type input "67"
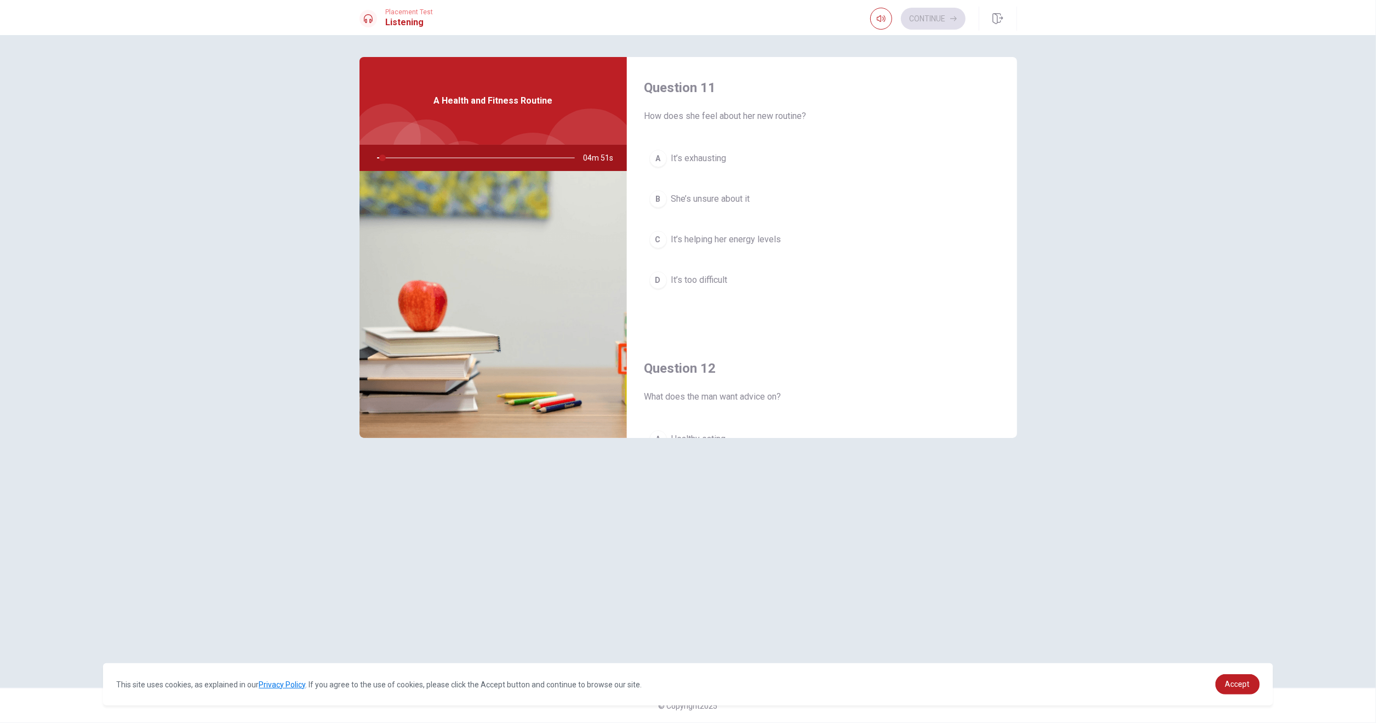
drag, startPoint x: 711, startPoint y: 113, endPoint x: 786, endPoint y: 115, distance: 74.5
click at [786, 115] on span "How does she feel about her new routine?" at bounding box center [821, 116] width 355 height 13
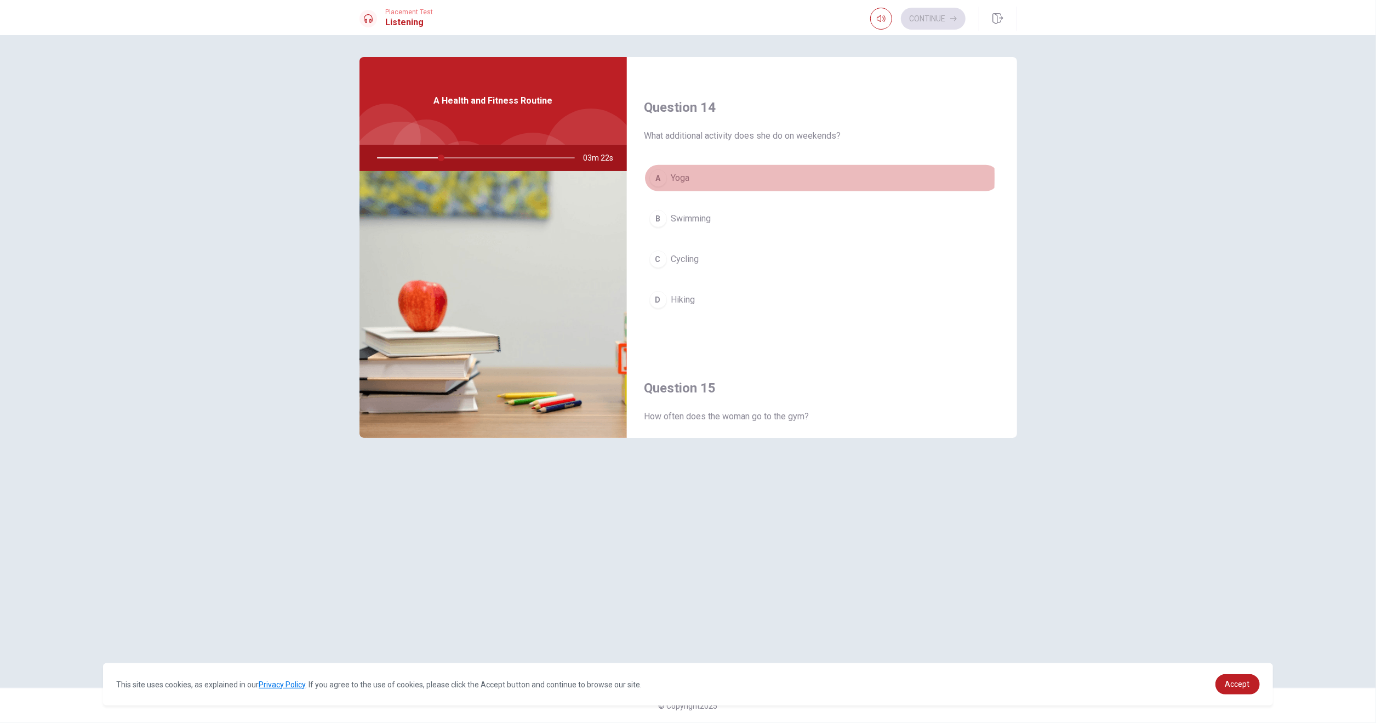
click at [657, 173] on div "A" at bounding box center [658, 178] width 18 height 18
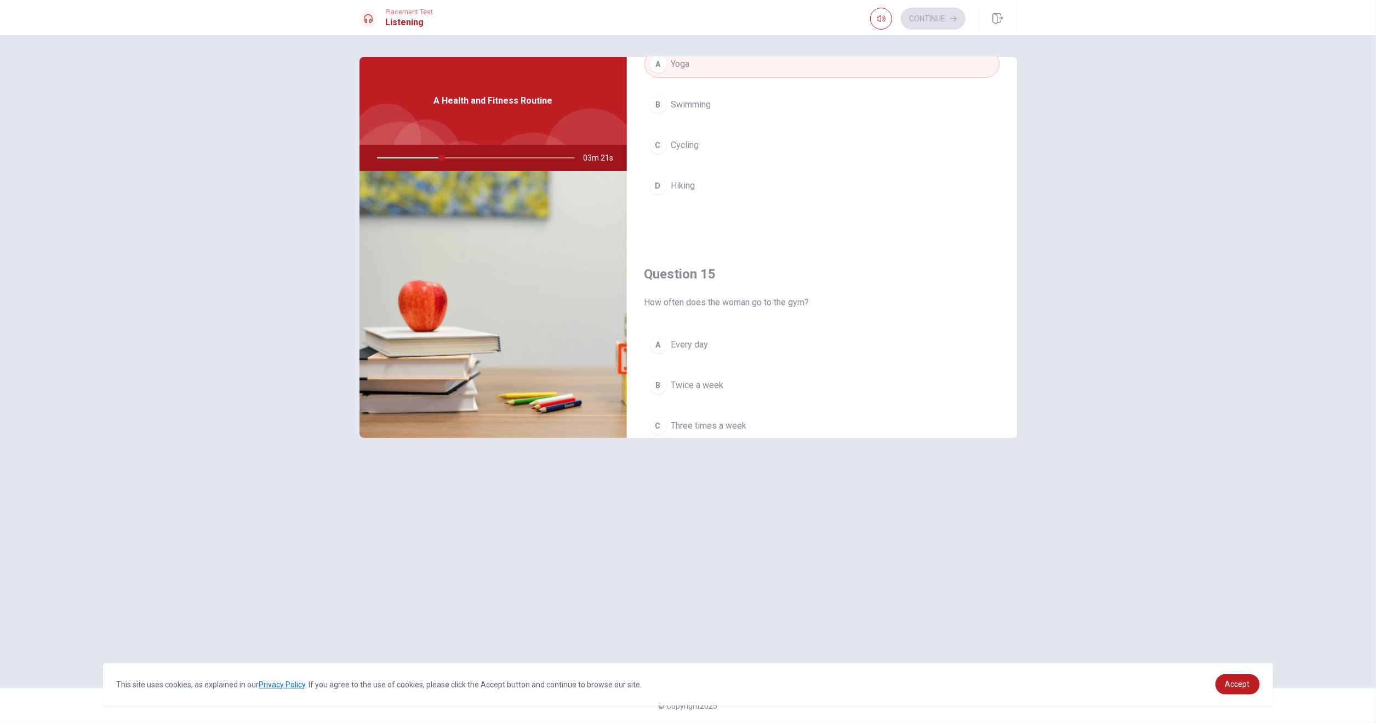
scroll to position [986, 0]
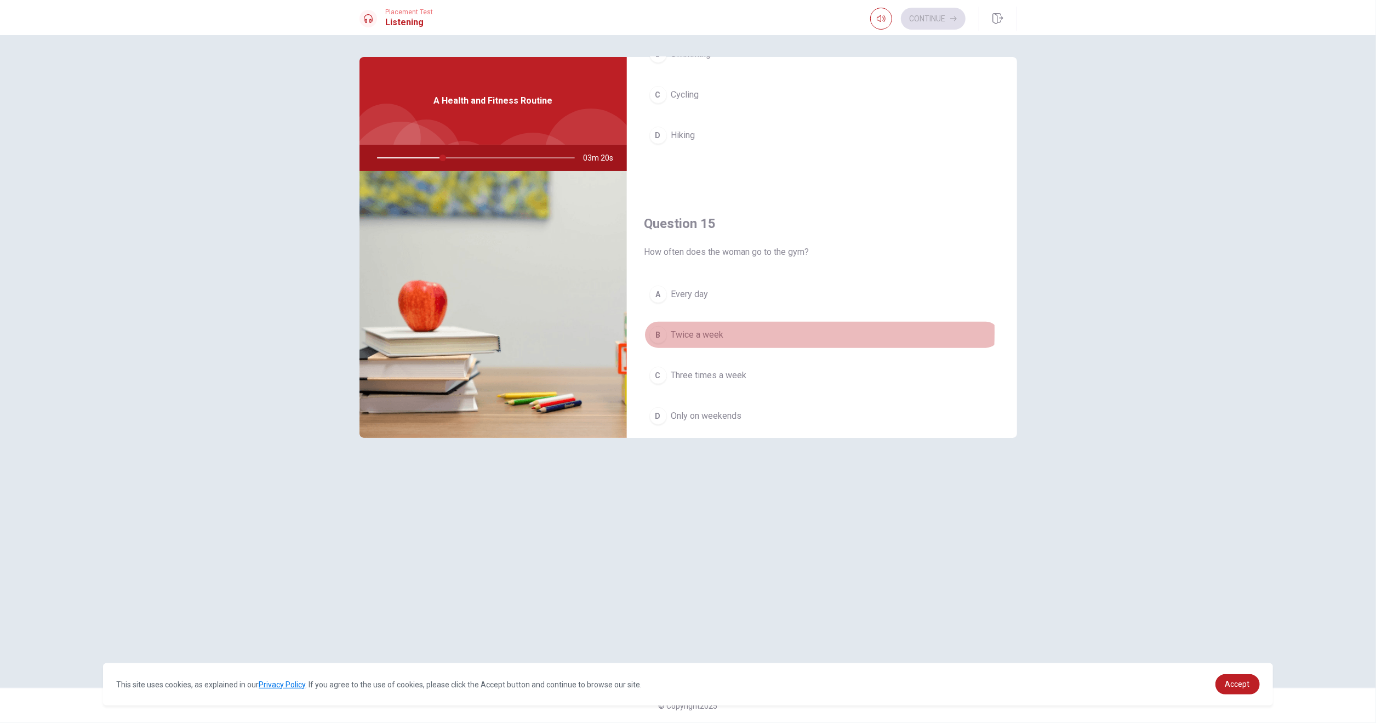
click at [656, 326] on div "B" at bounding box center [658, 335] width 18 height 18
click at [654, 374] on div "C" at bounding box center [658, 375] width 18 height 18
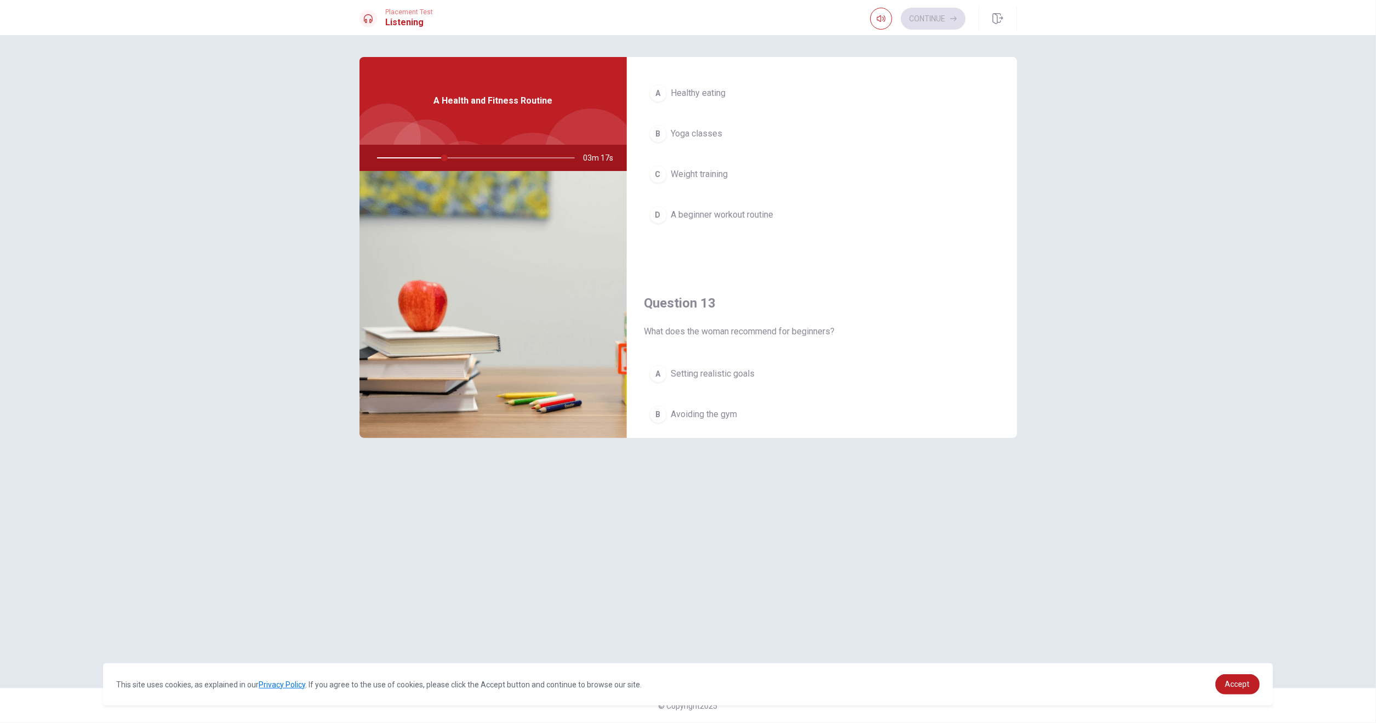
scroll to position [329, 0]
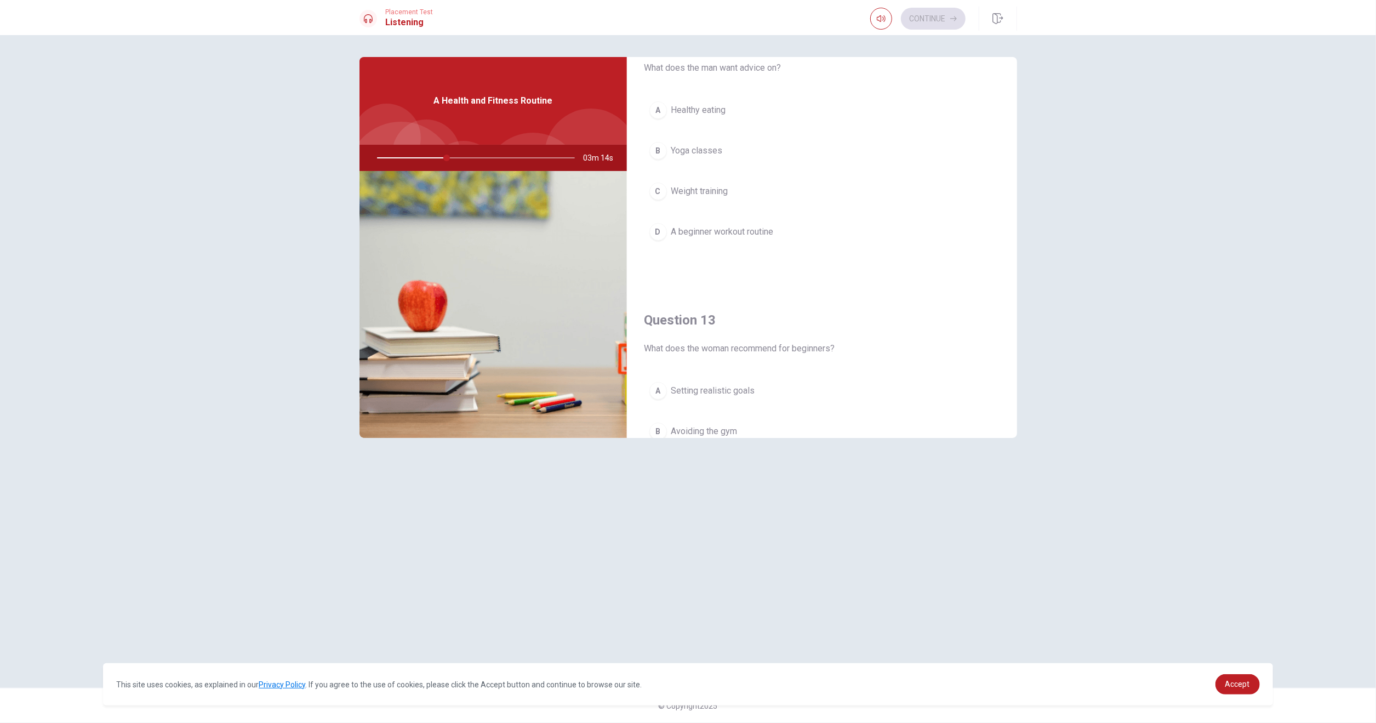
click at [661, 190] on div "C" at bounding box center [658, 191] width 18 height 18
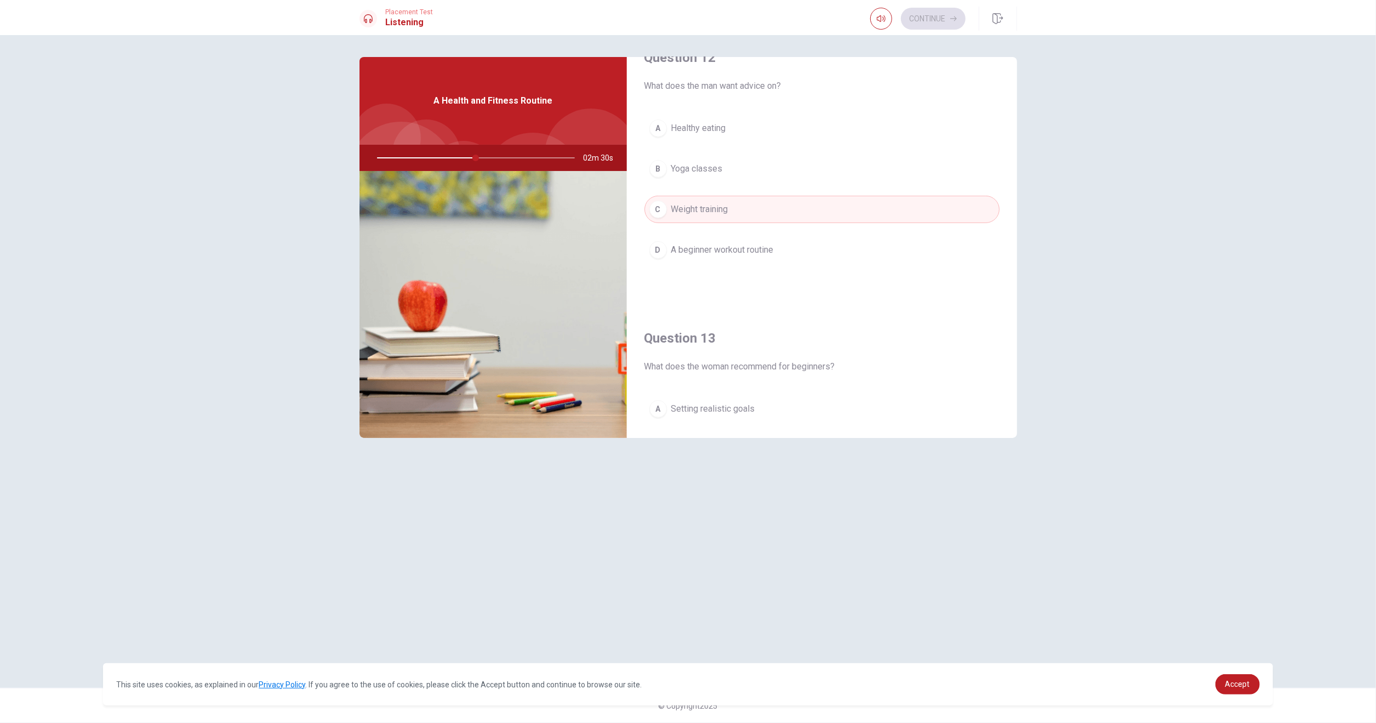
scroll to position [438, 0]
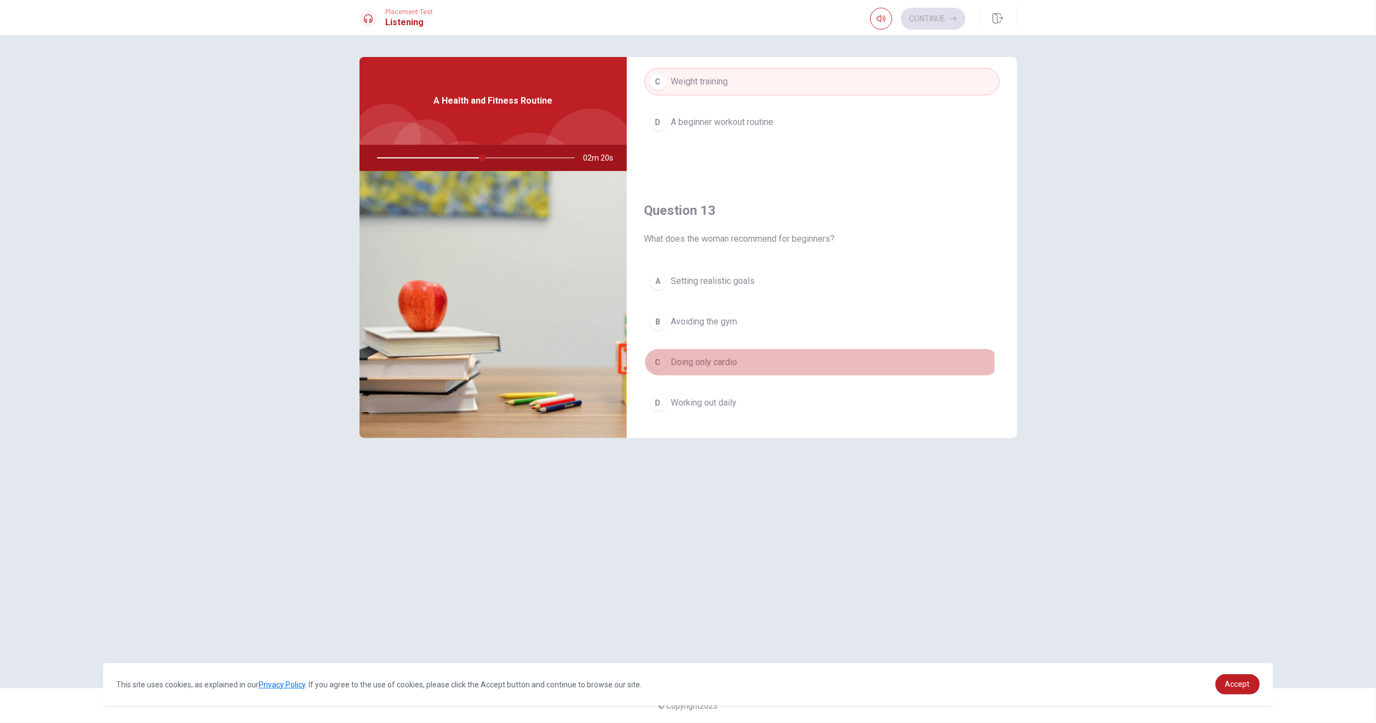
click at [661, 359] on div "C" at bounding box center [658, 362] width 18 height 18
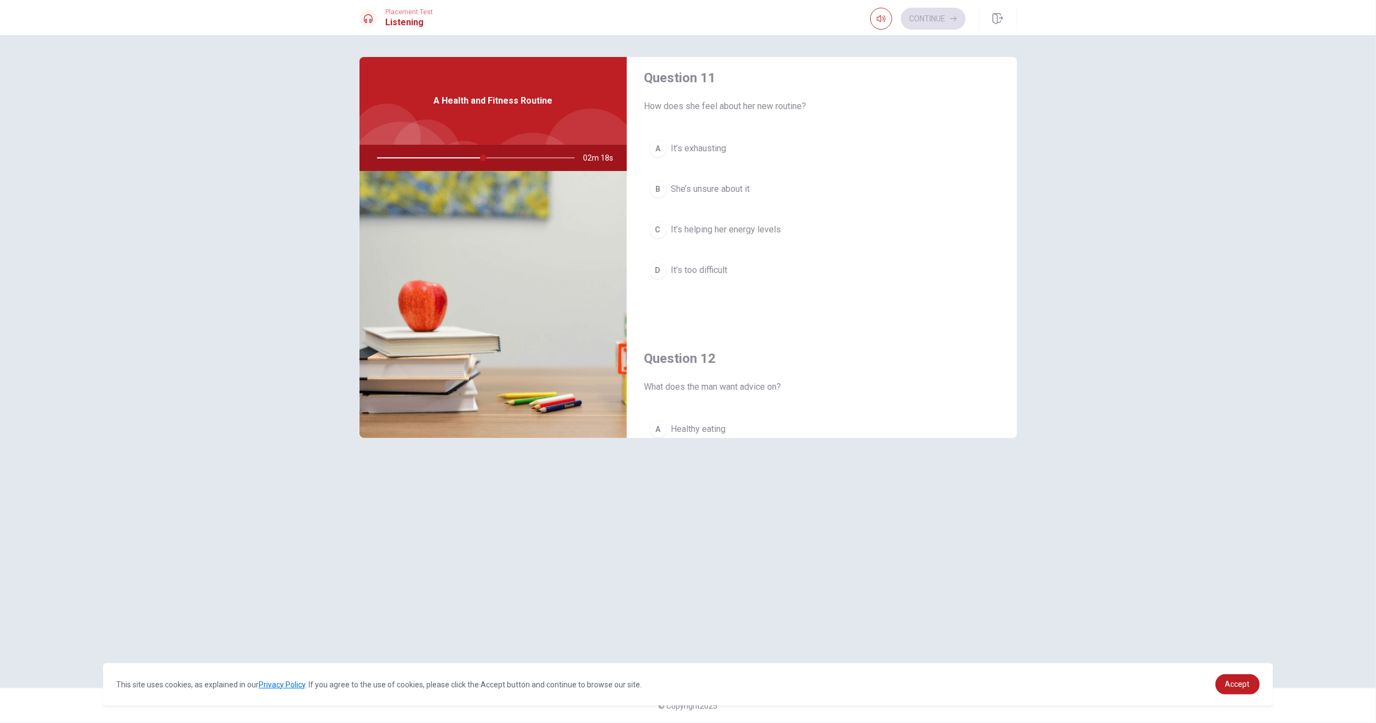
scroll to position [0, 0]
click at [655, 236] on div "C" at bounding box center [658, 240] width 18 height 18
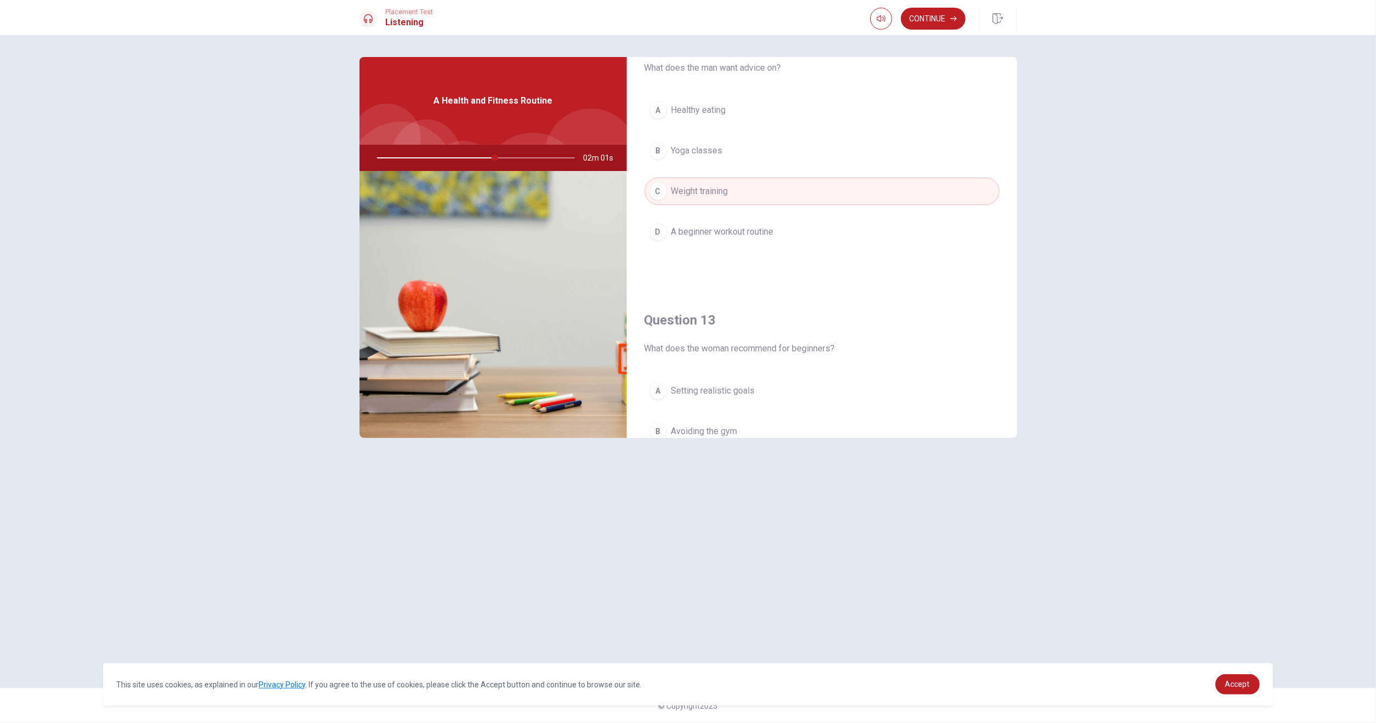
scroll to position [219, 0]
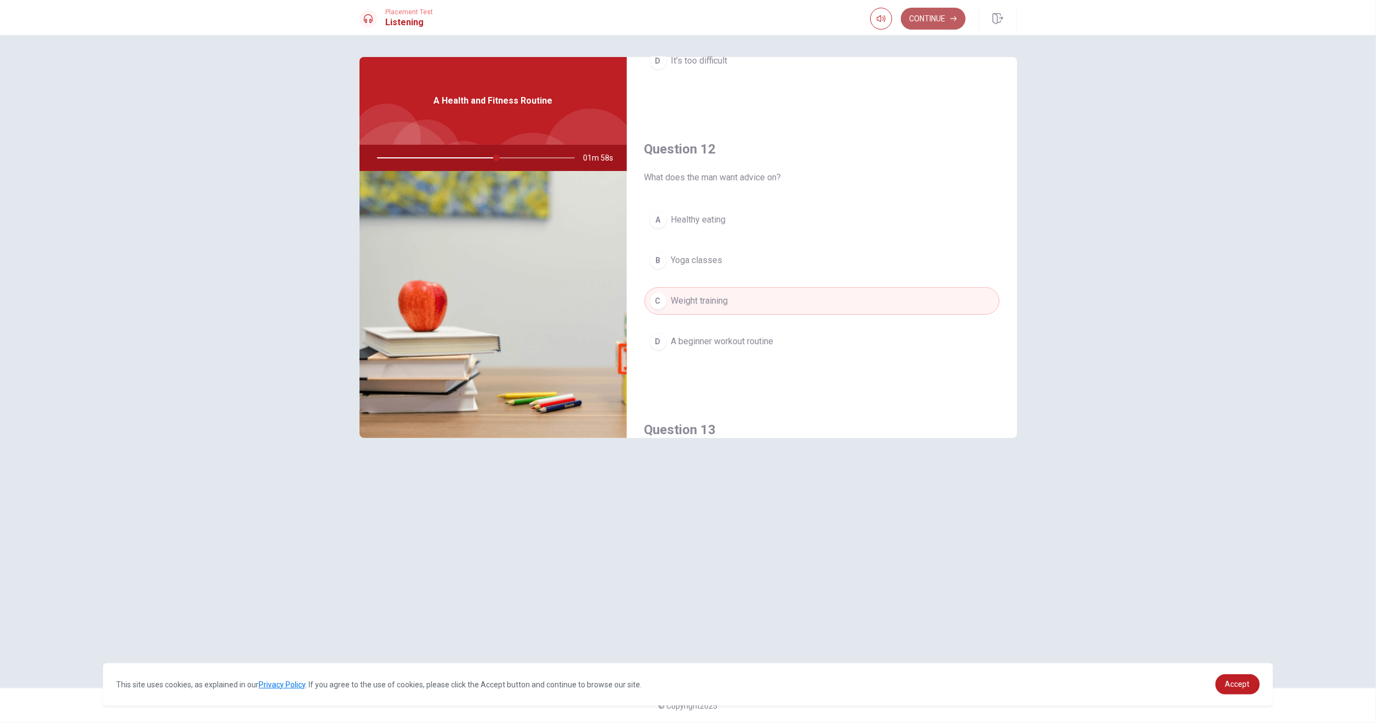
click at [933, 19] on button "Continue" at bounding box center [933, 19] width 65 height 22
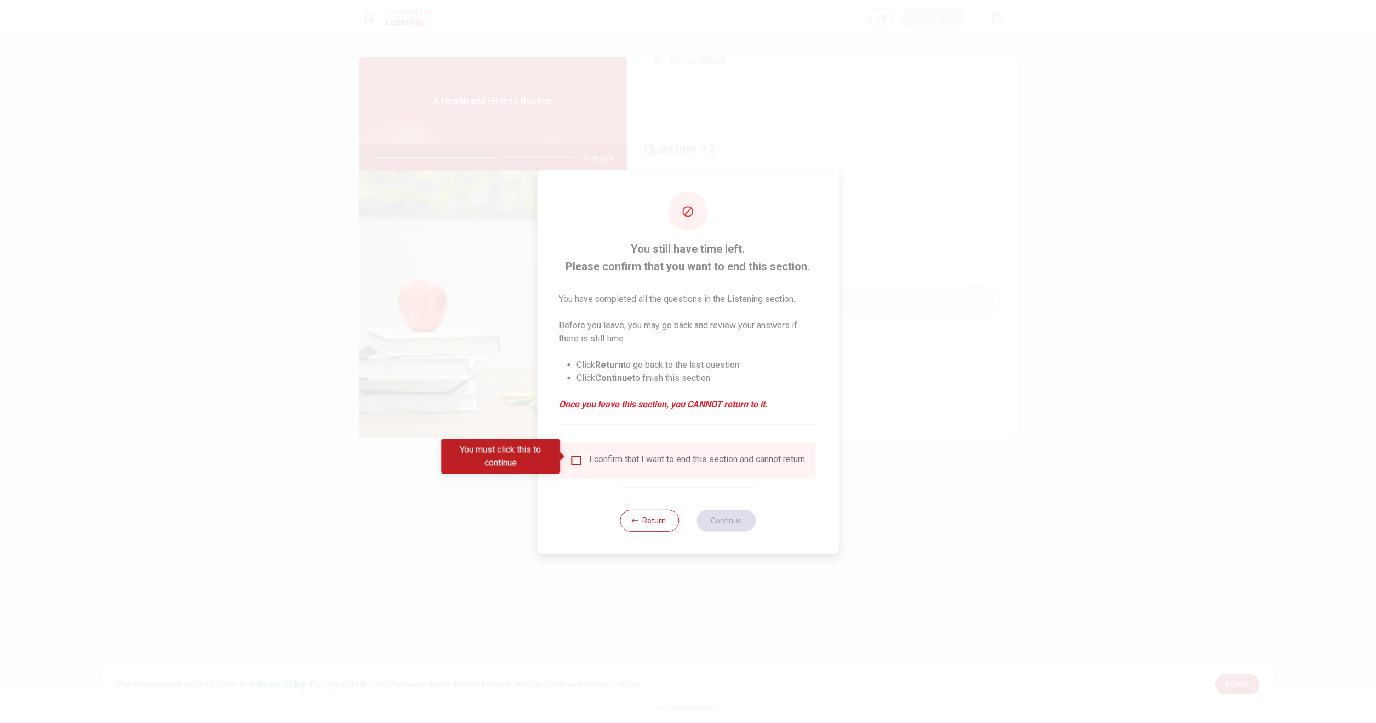
click at [577, 454] on input "You must click this to continue" at bounding box center [575, 460] width 13 height 13
click at [738, 523] on button "Continue" at bounding box center [726, 520] width 59 height 22
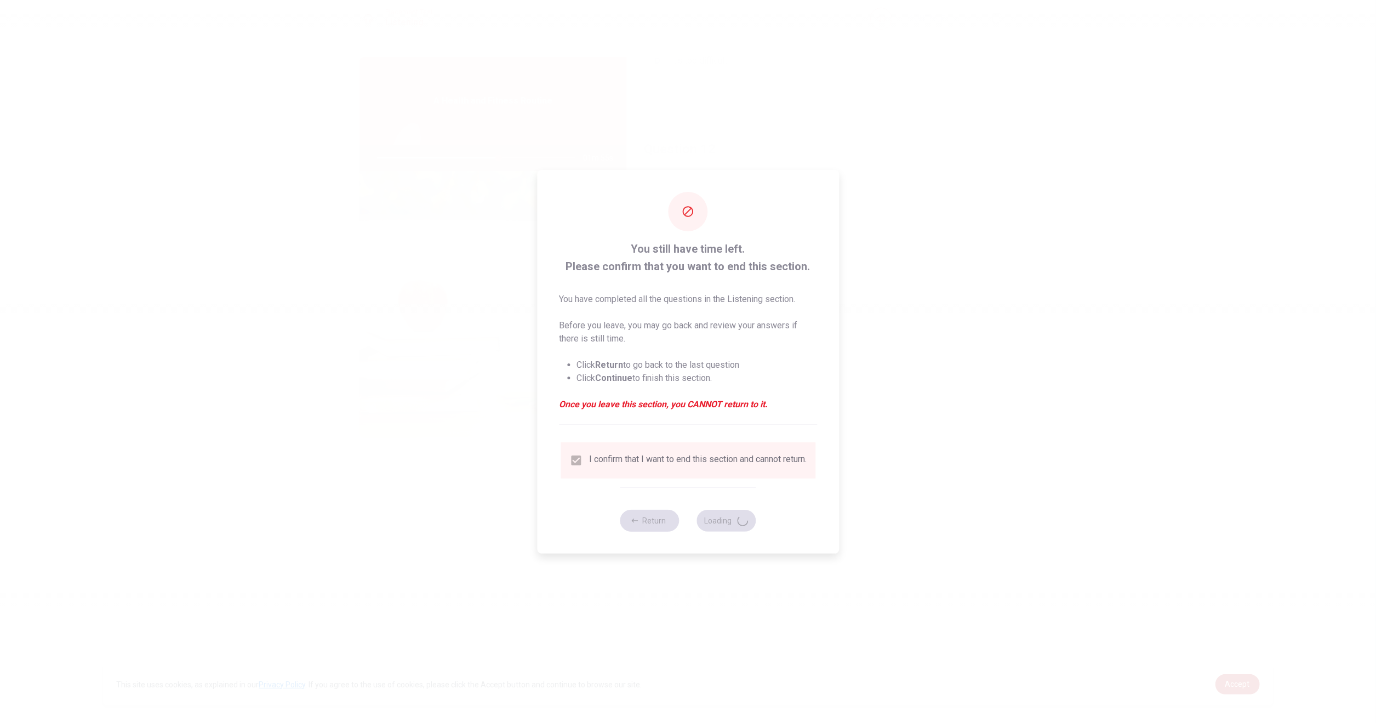
type input "62"
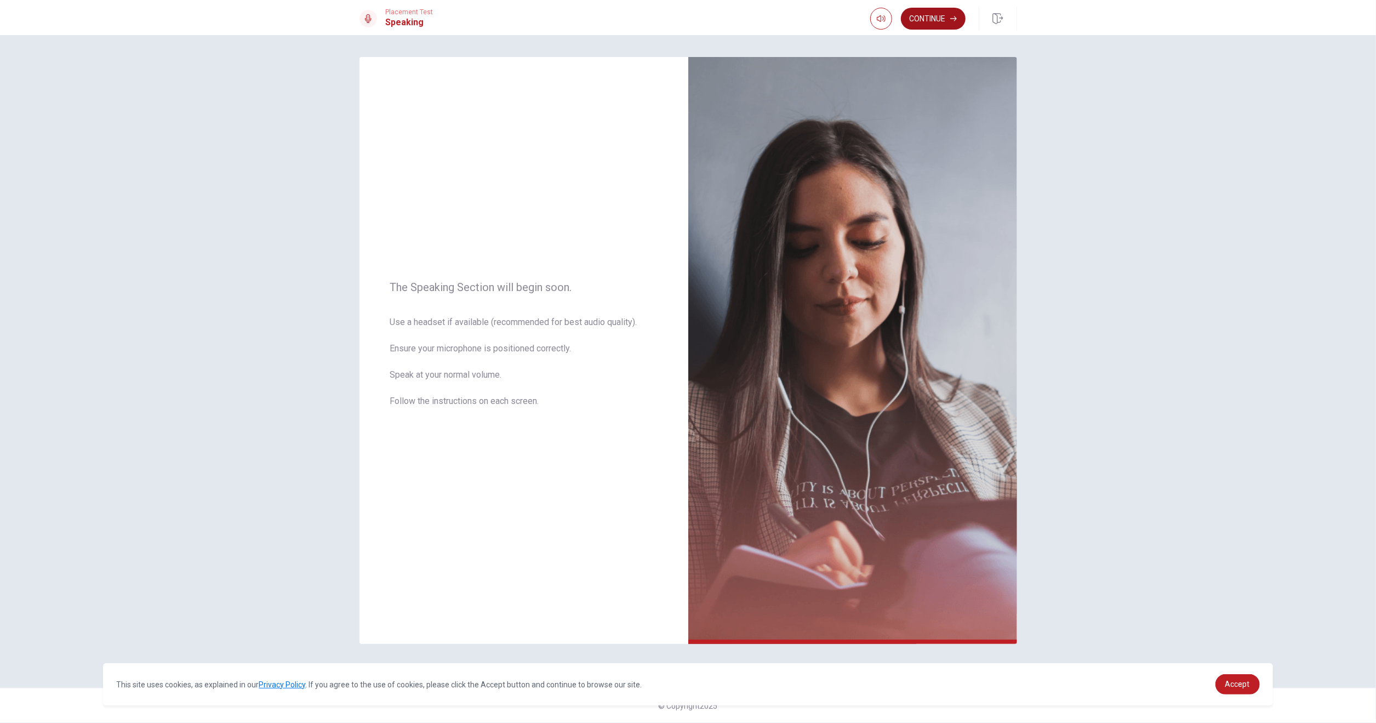
click at [932, 18] on button "Continue" at bounding box center [933, 19] width 65 height 22
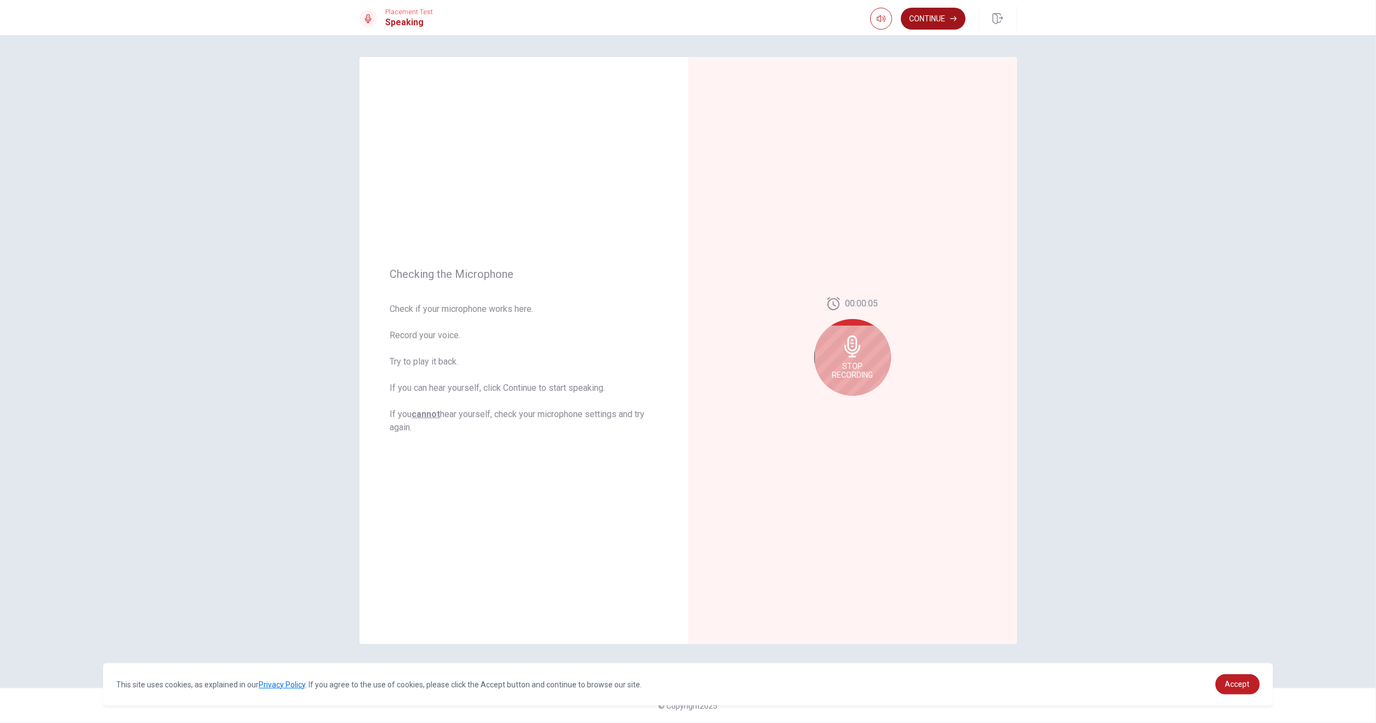
click at [916, 22] on button "Continue" at bounding box center [933, 19] width 65 height 22
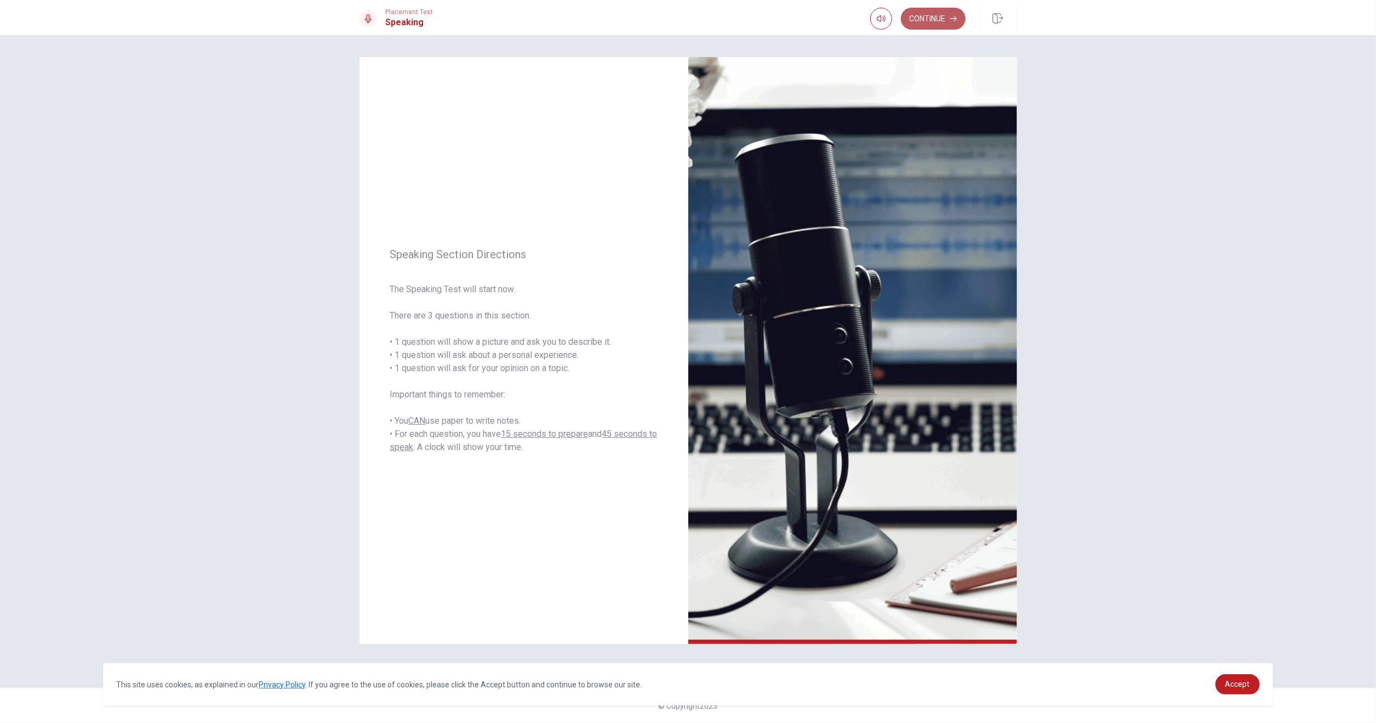
click at [936, 20] on button "Continue" at bounding box center [933, 19] width 65 height 22
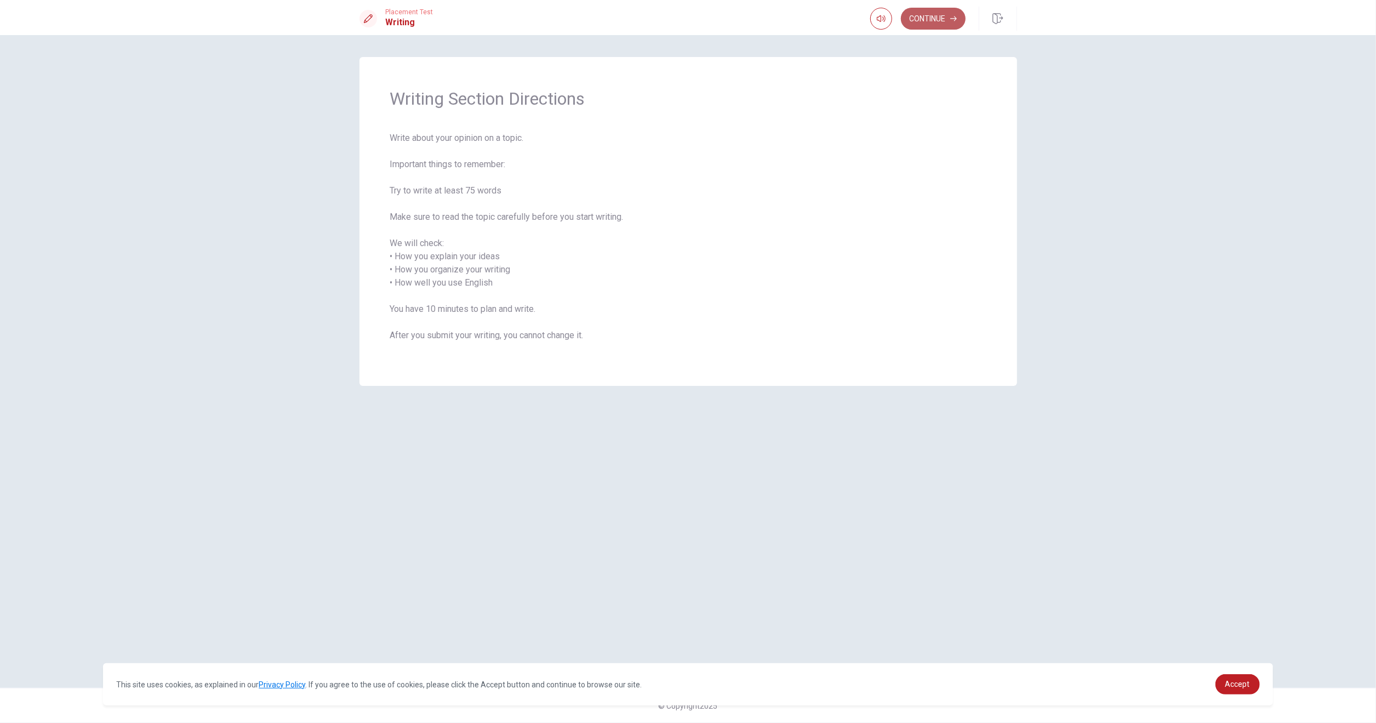
click at [944, 15] on button "Continue" at bounding box center [933, 19] width 65 height 22
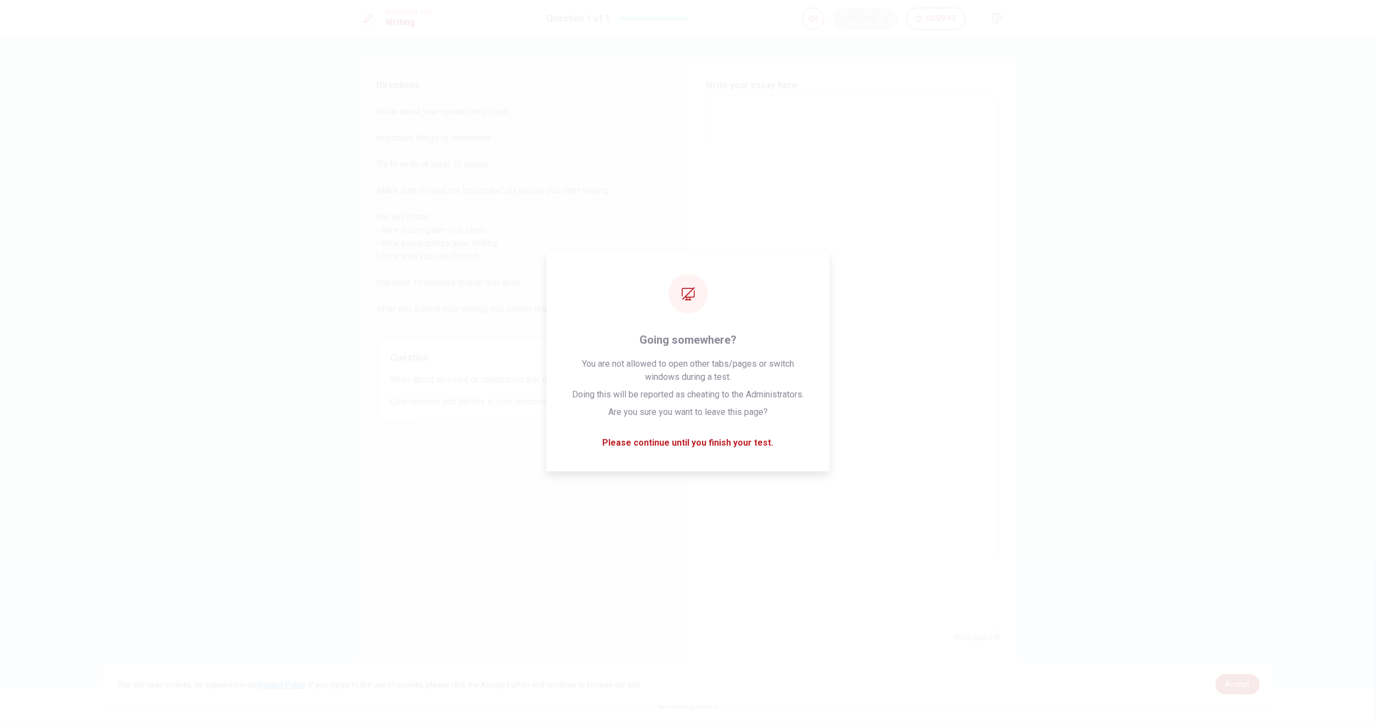
click at [429, 457] on div "Directions Write about your opinion on a topic. Important things to remember: T…" at bounding box center [517, 361] width 317 height 609
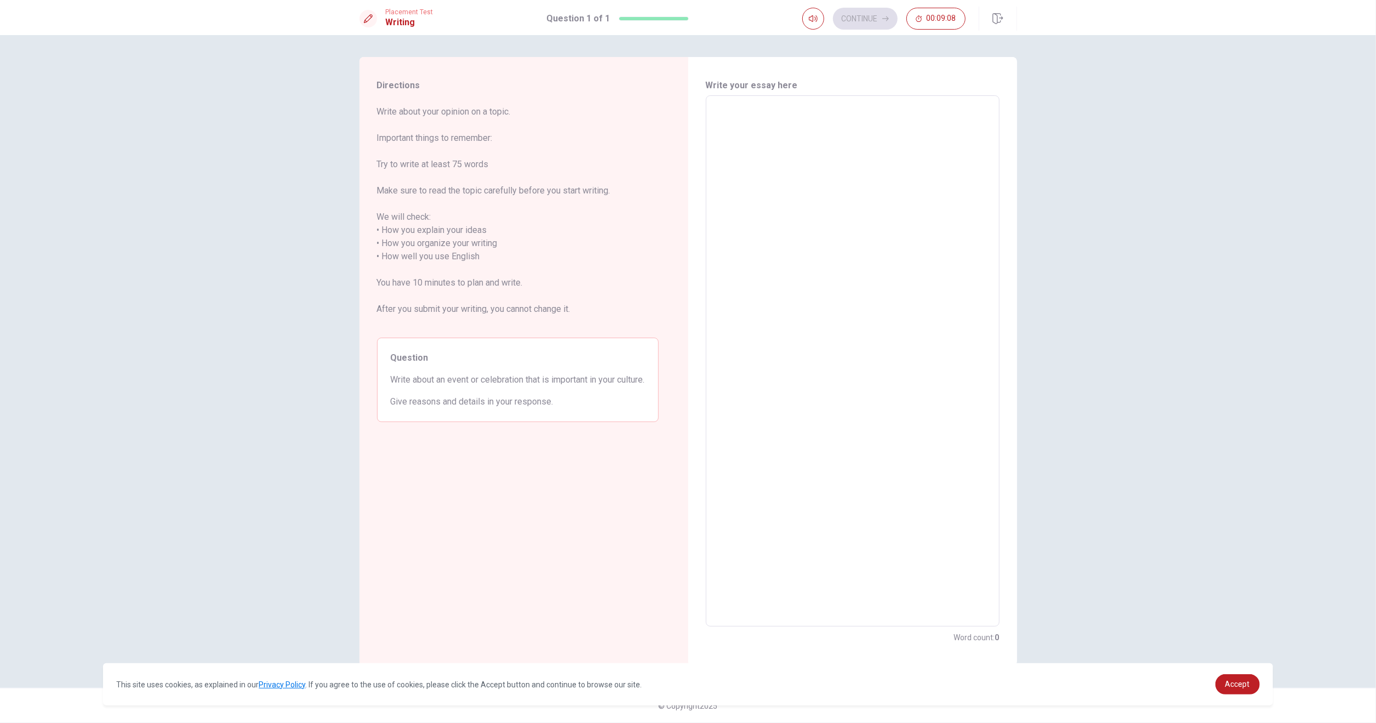
click at [740, 131] on textarea at bounding box center [852, 361] width 278 height 513
type textarea "ㅕ"
type textarea "x"
type textarea "ㅕㅡ"
type textarea "x"
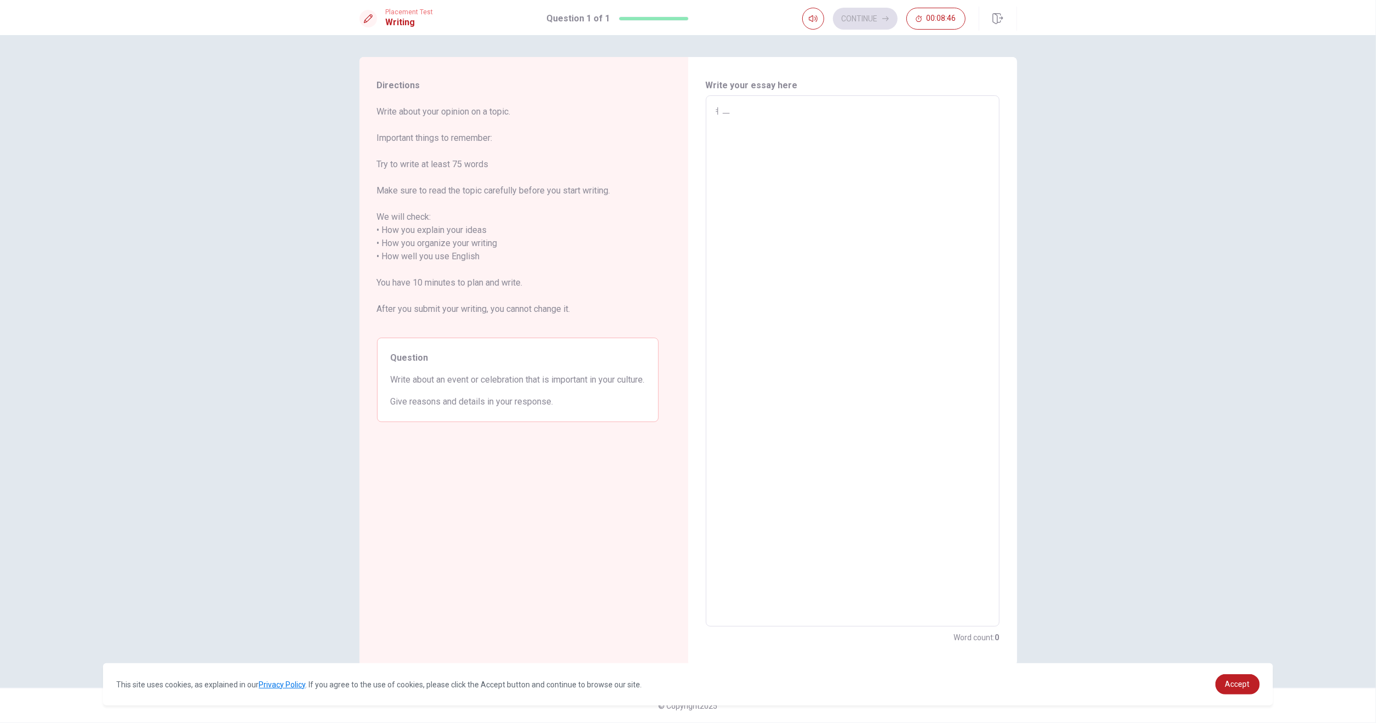
type textarea "ㅕ"
type textarea "x"
type textarea "u"
type textarea "x"
type textarea "um"
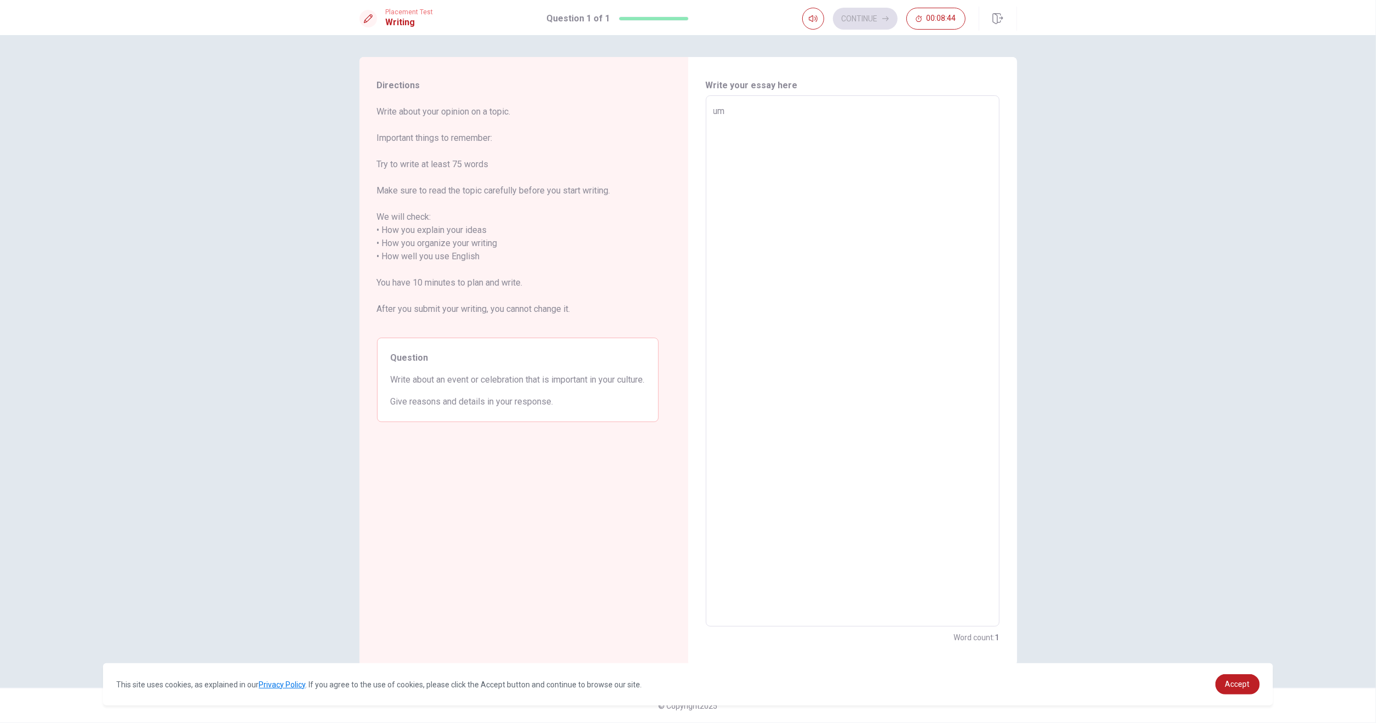
type textarea "x"
type textarea "umm"
type textarea "x"
type textarea "ummm"
type textarea "x"
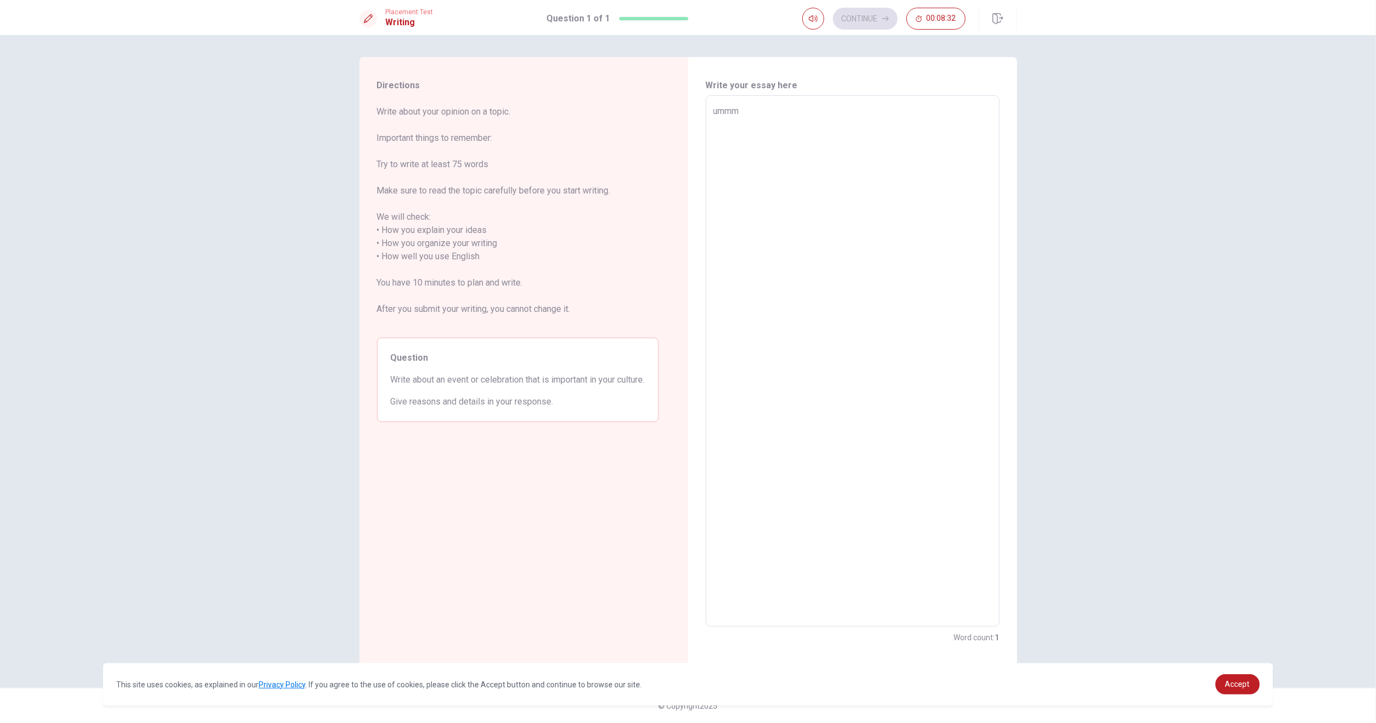
type textarea "umm"
type textarea "x"
type textarea "um"
type textarea "x"
type textarea "u"
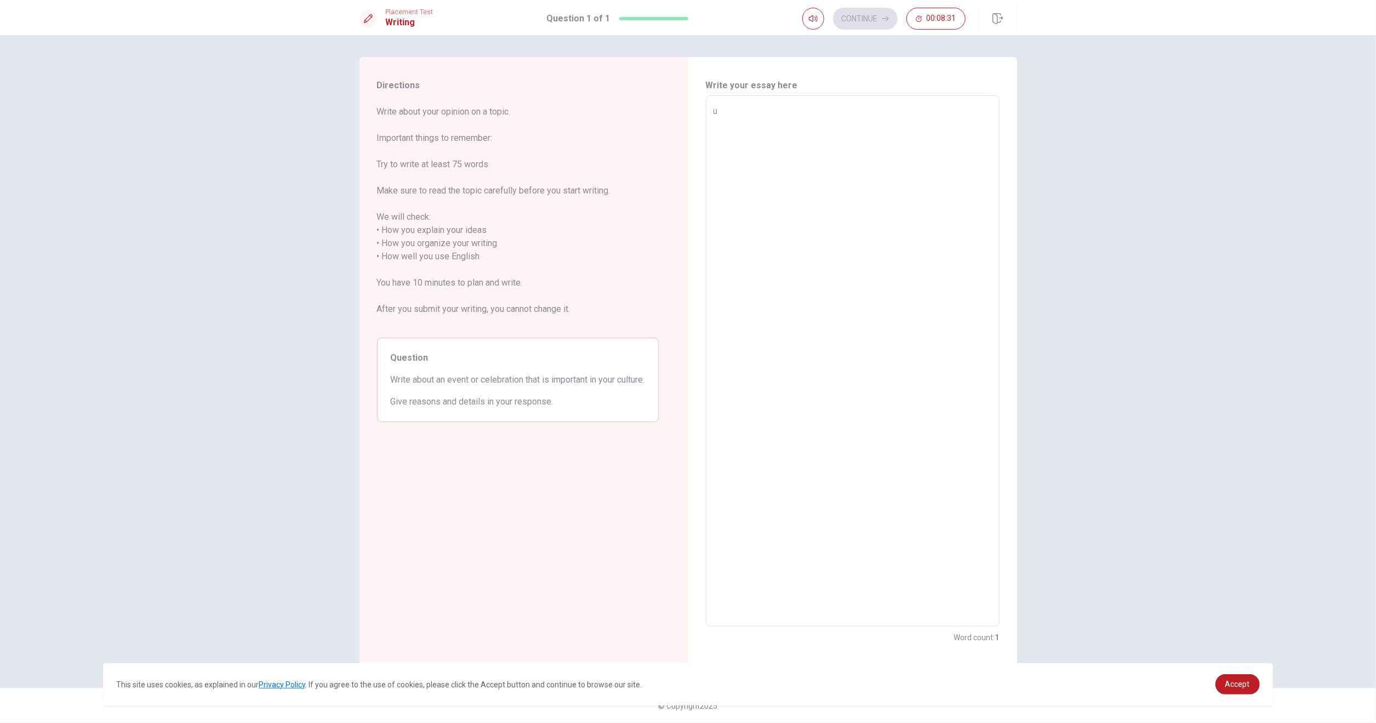
type textarea "x"
type textarea "u"
type textarea "x"
type textarea "um"
type textarea "x"
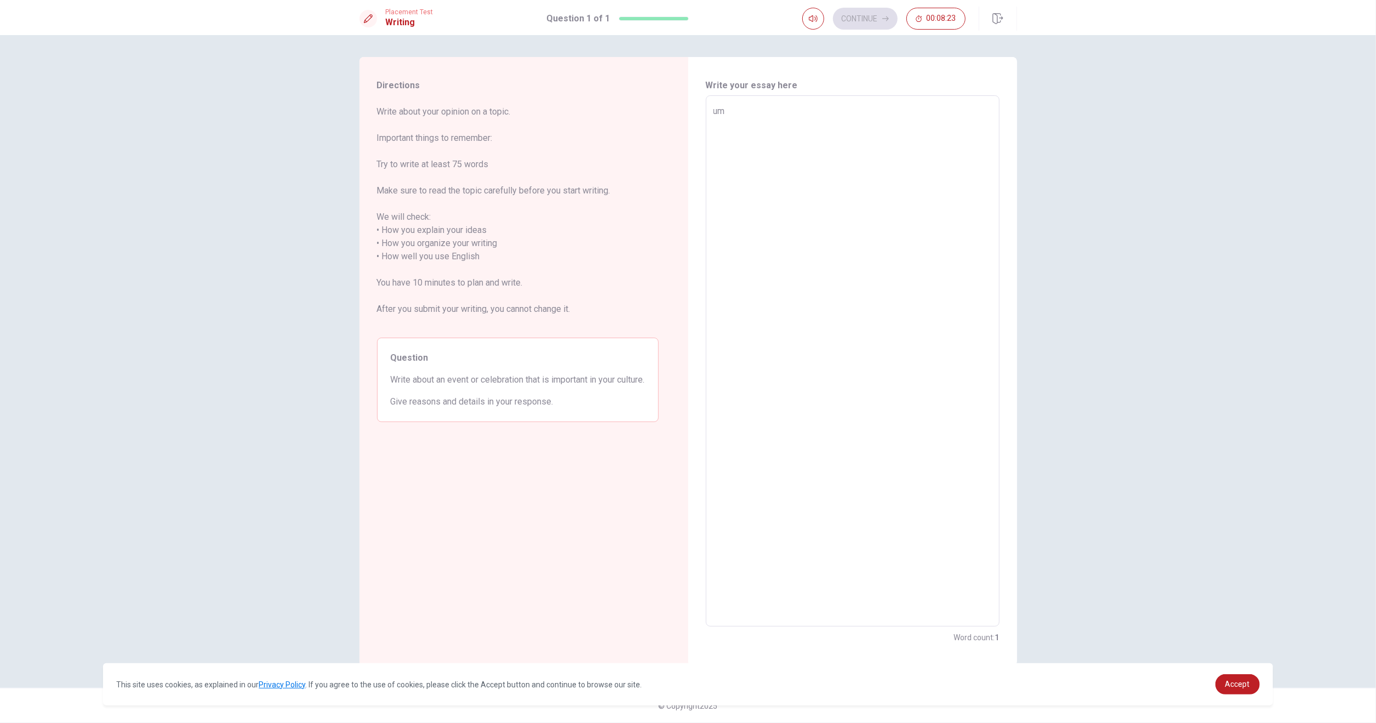
type textarea "umm"
type textarea "x"
type textarea "ummm"
type textarea "x"
type textarea "ummmm"
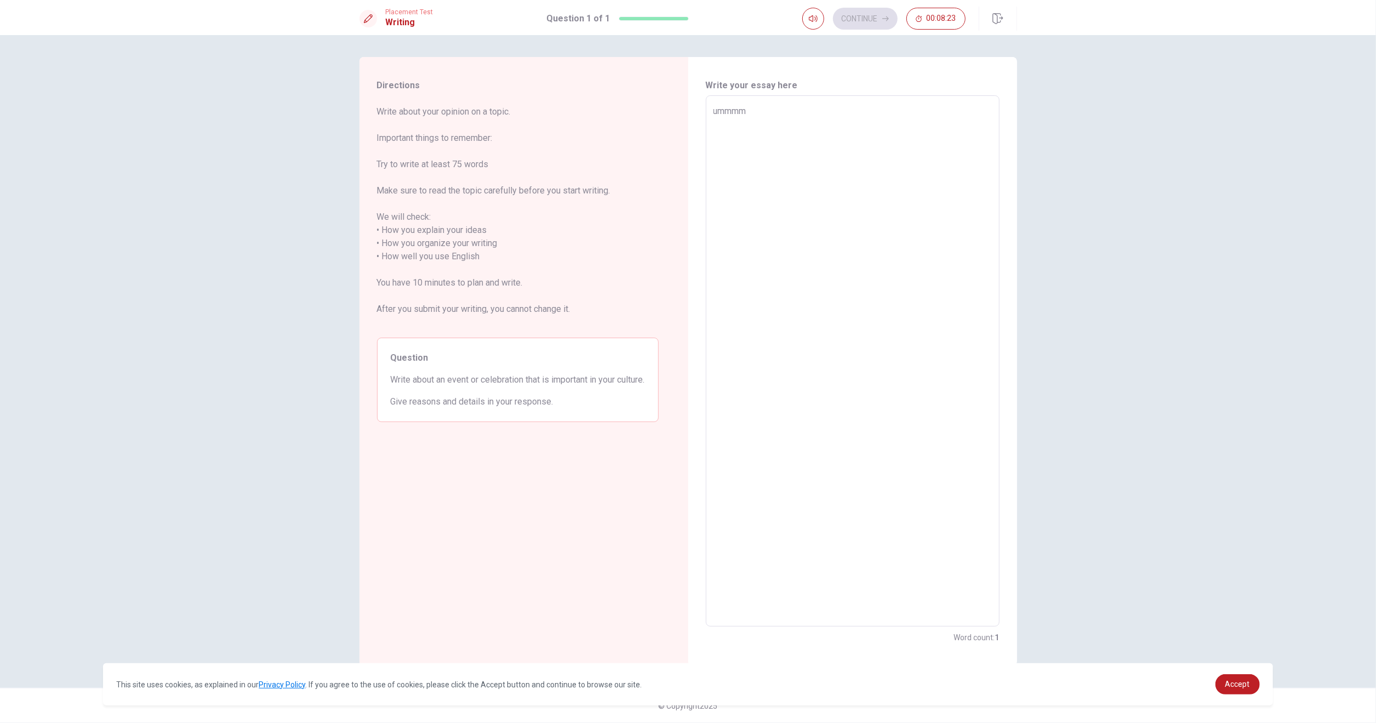
type textarea "x"
type textarea "ummmm"
type textarea "x"
type textarea "ummmm i"
type textarea "x"
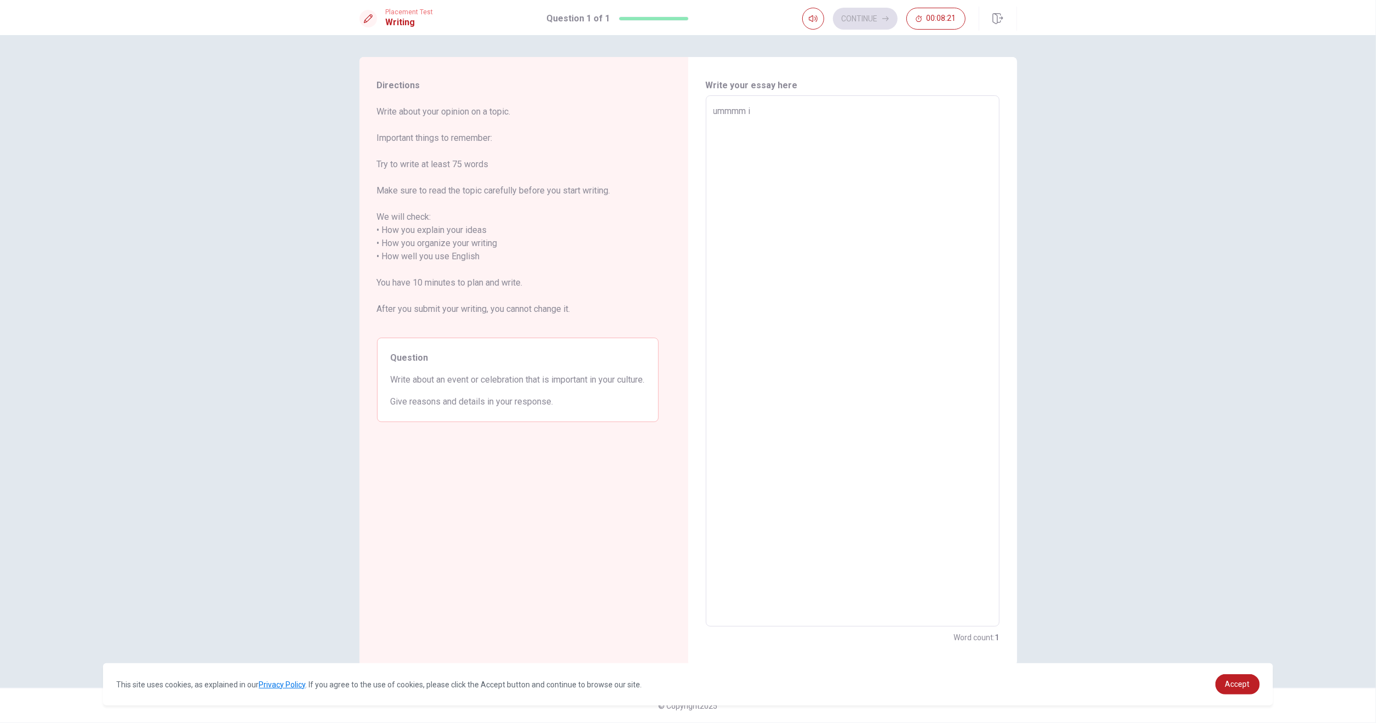
type textarea "ummmm i"
type textarea "x"
type textarea "ummmm i d"
type textarea "x"
type textarea "ummmm i dk"
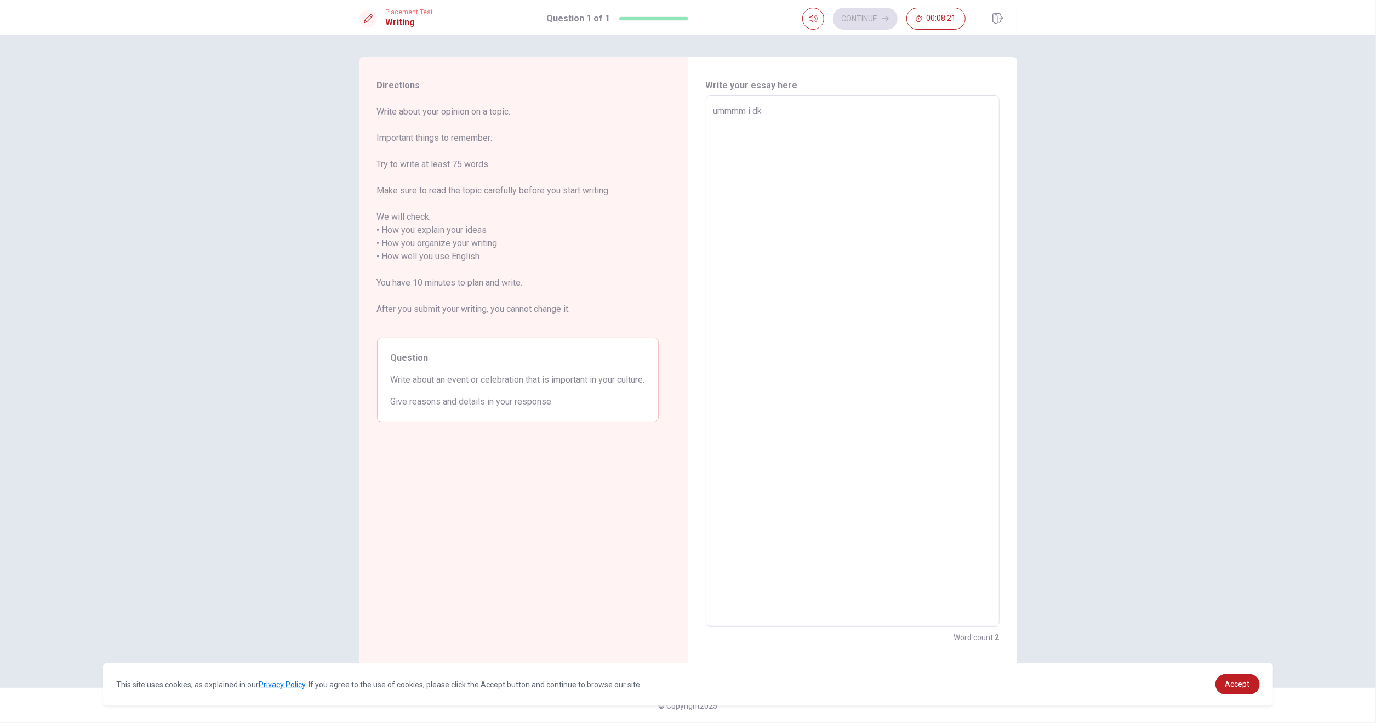
type textarea "x"
type textarea "ummmm i dk"
type textarea "x"
type textarea "ummmm i dk h"
type textarea "x"
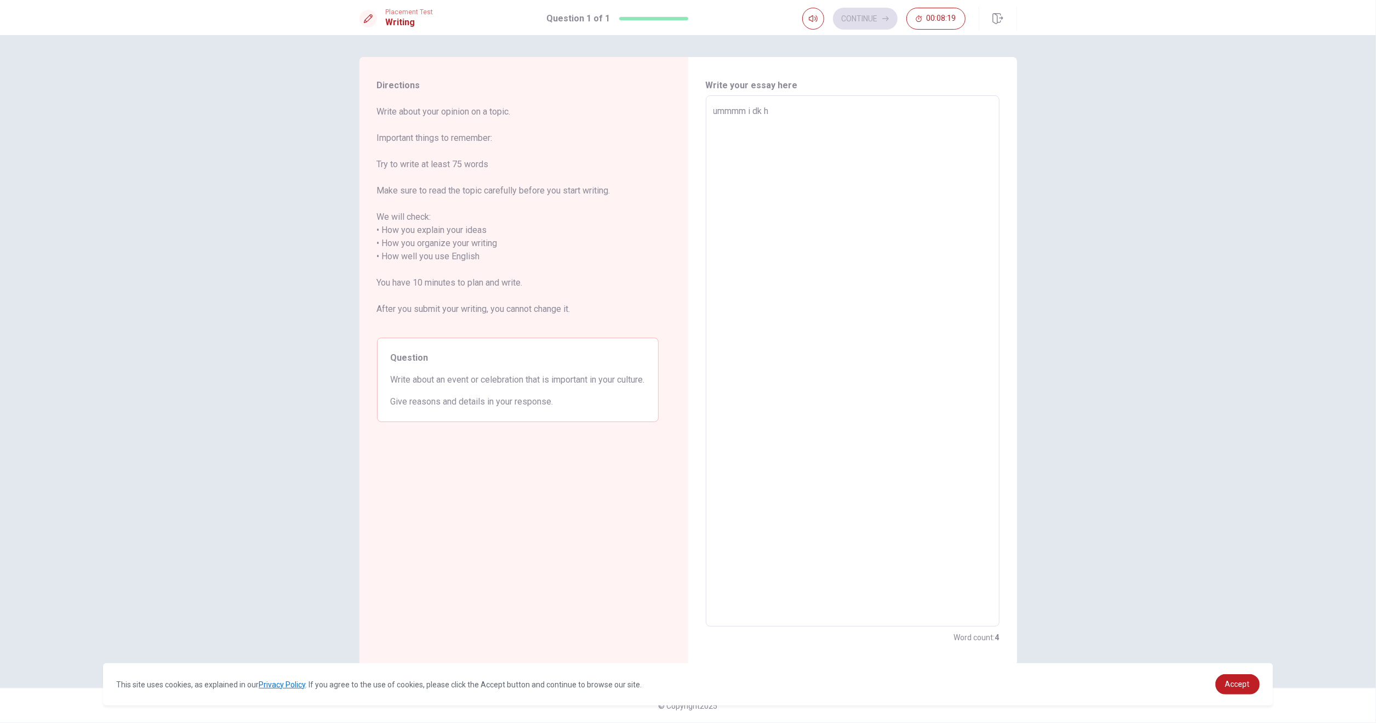
type textarea "ummmm i [PERSON_NAME]"
type textarea "x"
type textarea "ummmm i dk how"
type textarea "x"
type textarea "ummmm i dk how"
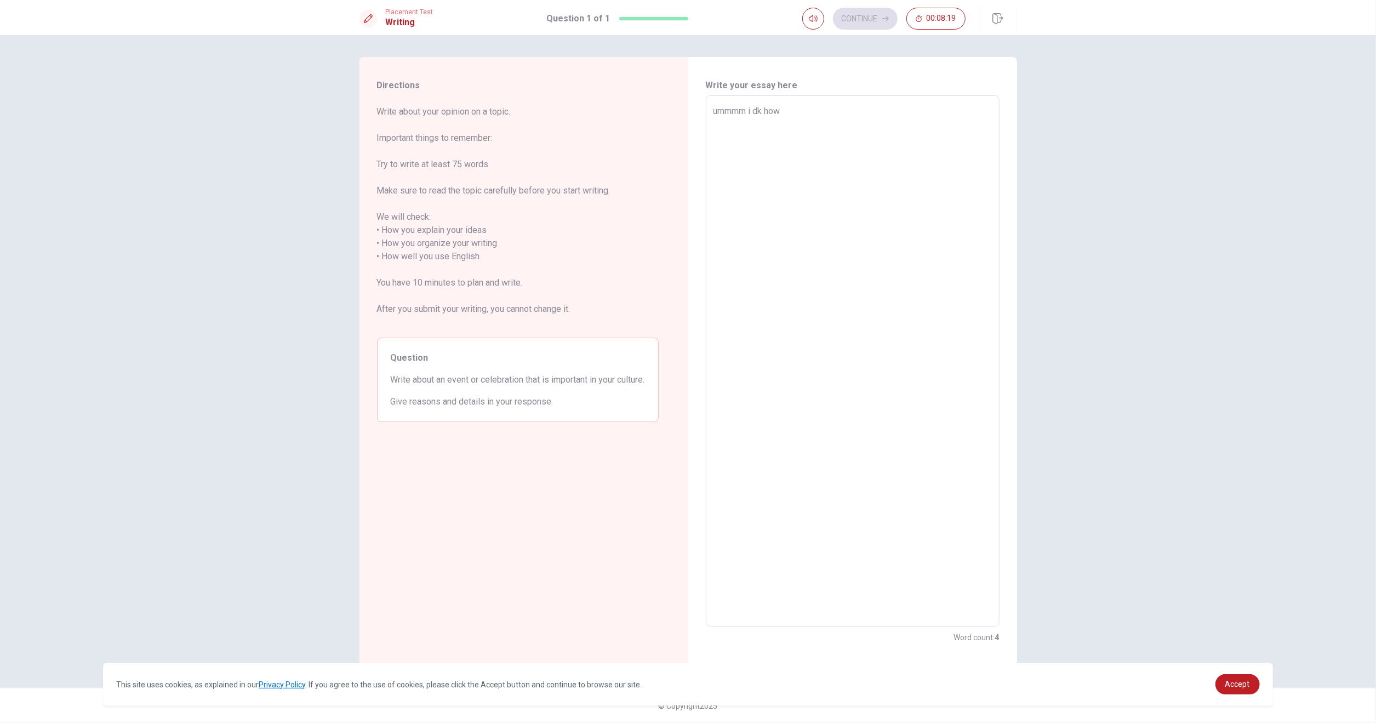
type textarea "x"
type textarea "ummmm i dk how t"
type textarea "x"
type textarea "ummmm i dk how to"
type textarea "x"
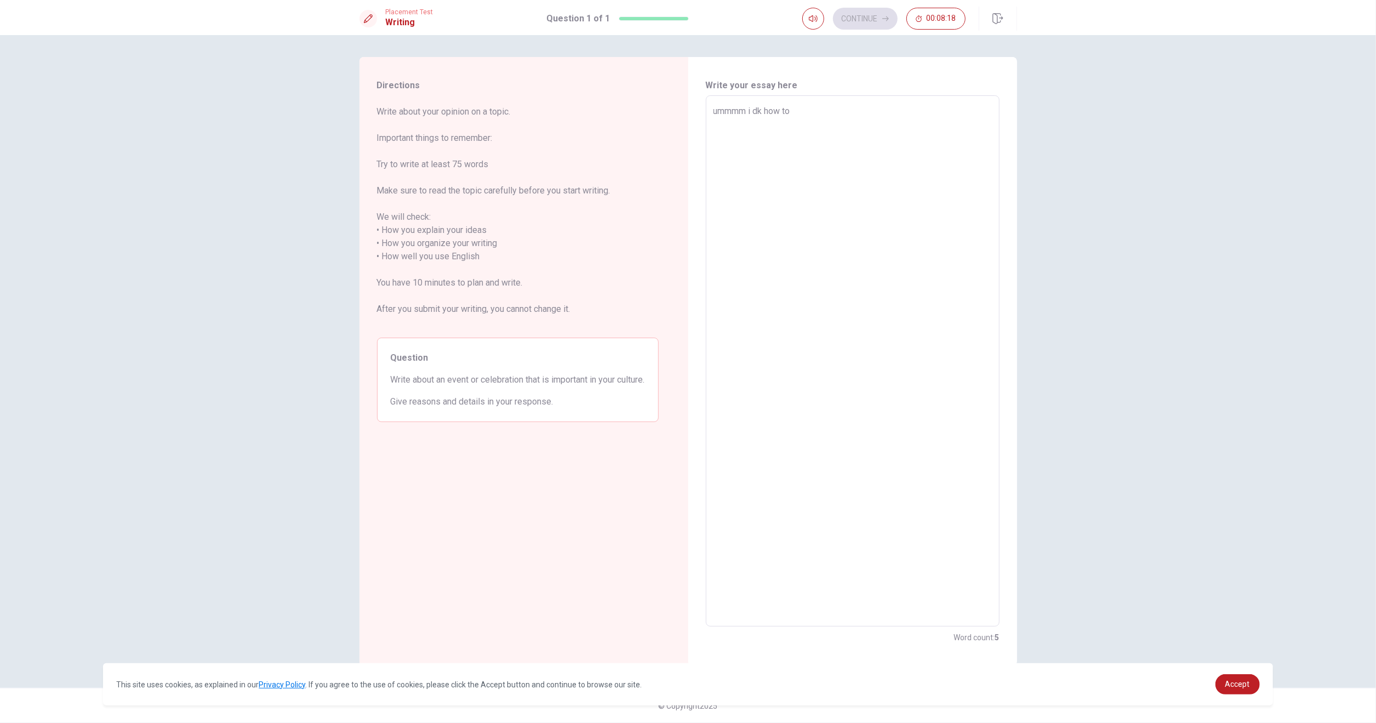
type textarea "ummmm i dk how to"
type textarea "x"
type textarea "ummmm i dk how to w"
type textarea "x"
type textarea "ummmm i dk how to wi"
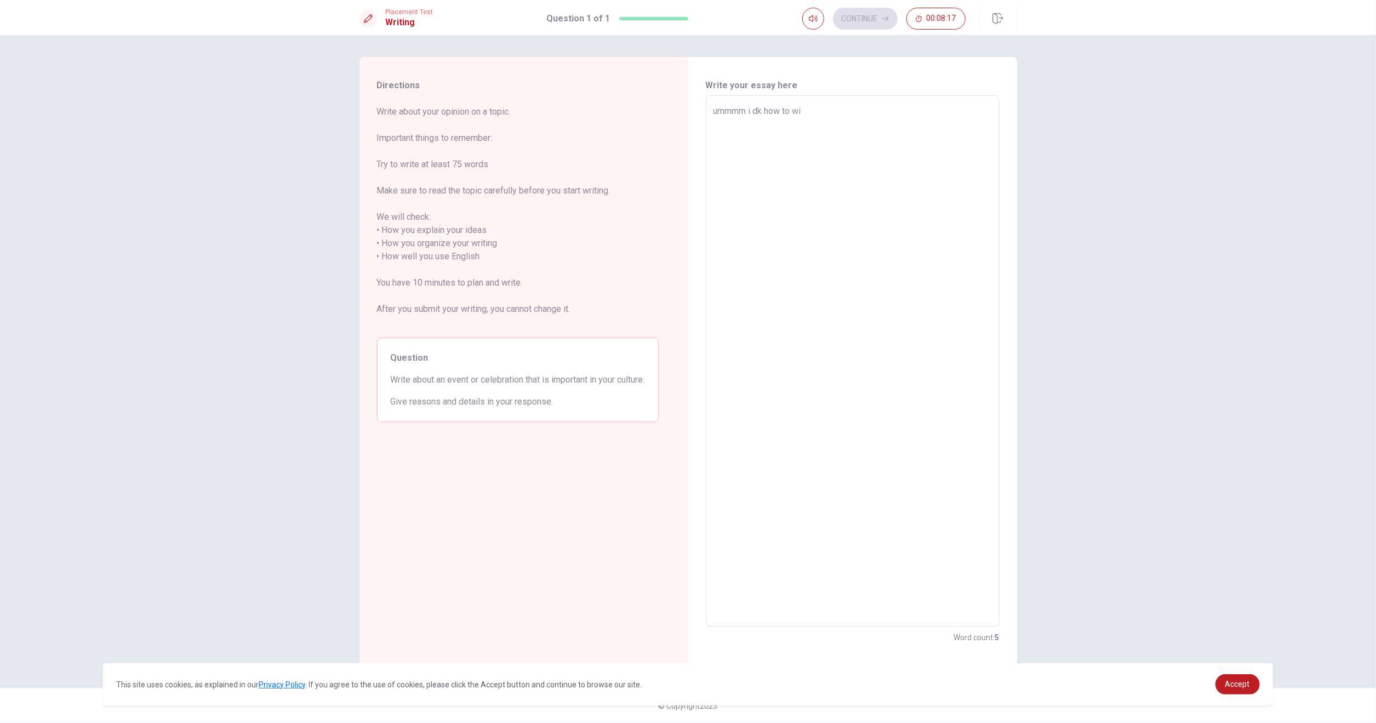
type textarea "x"
type textarea "ummmm i dk how to wir"
type textarea "x"
type textarea "ummmm i dk how to [PERSON_NAME]"
type textarea "x"
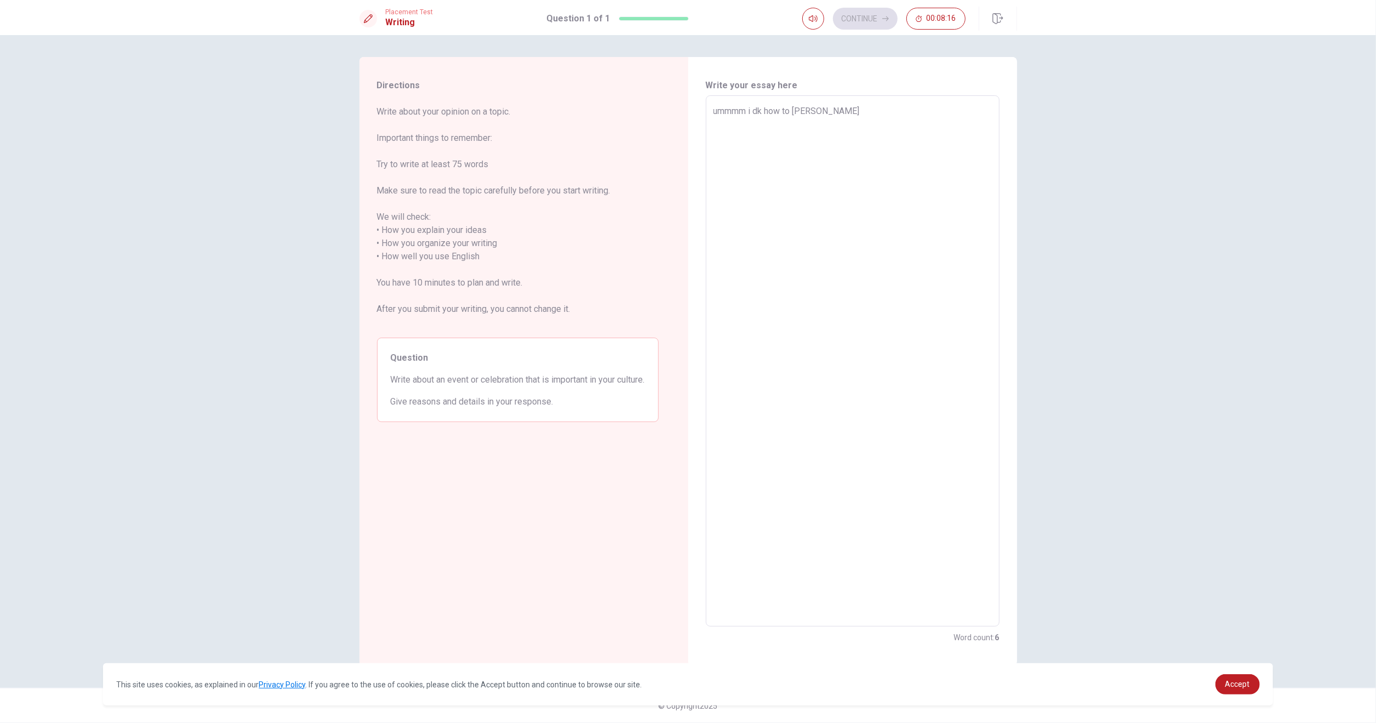
type textarea "ummmm i dk how to wirte"
type textarea "x"
type textarea "ummmm i dk how to wirte"
type textarea "x"
type textarea "ummmm i dk how to wirte m"
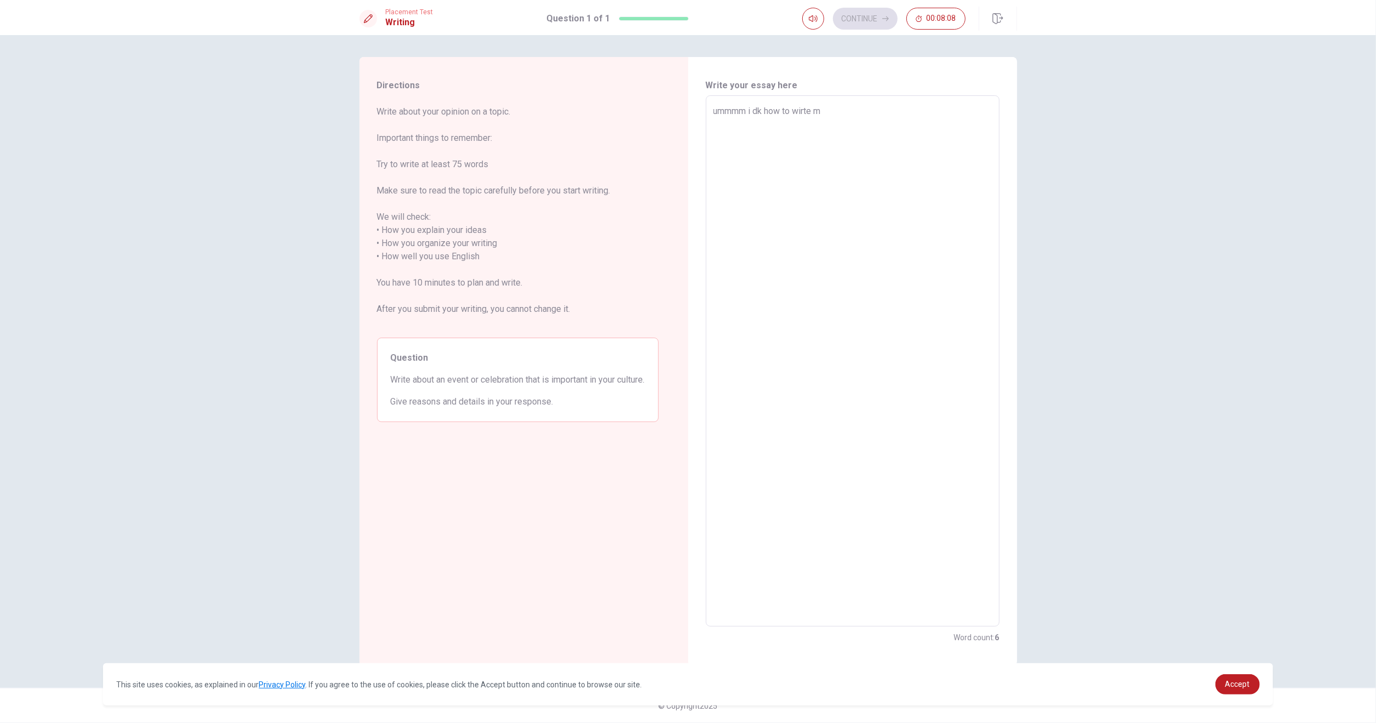
type textarea "x"
type textarea "ummmm i dk how to wirte my"
type textarea "x"
type textarea "ummmm i dk how to wirte my"
type textarea "x"
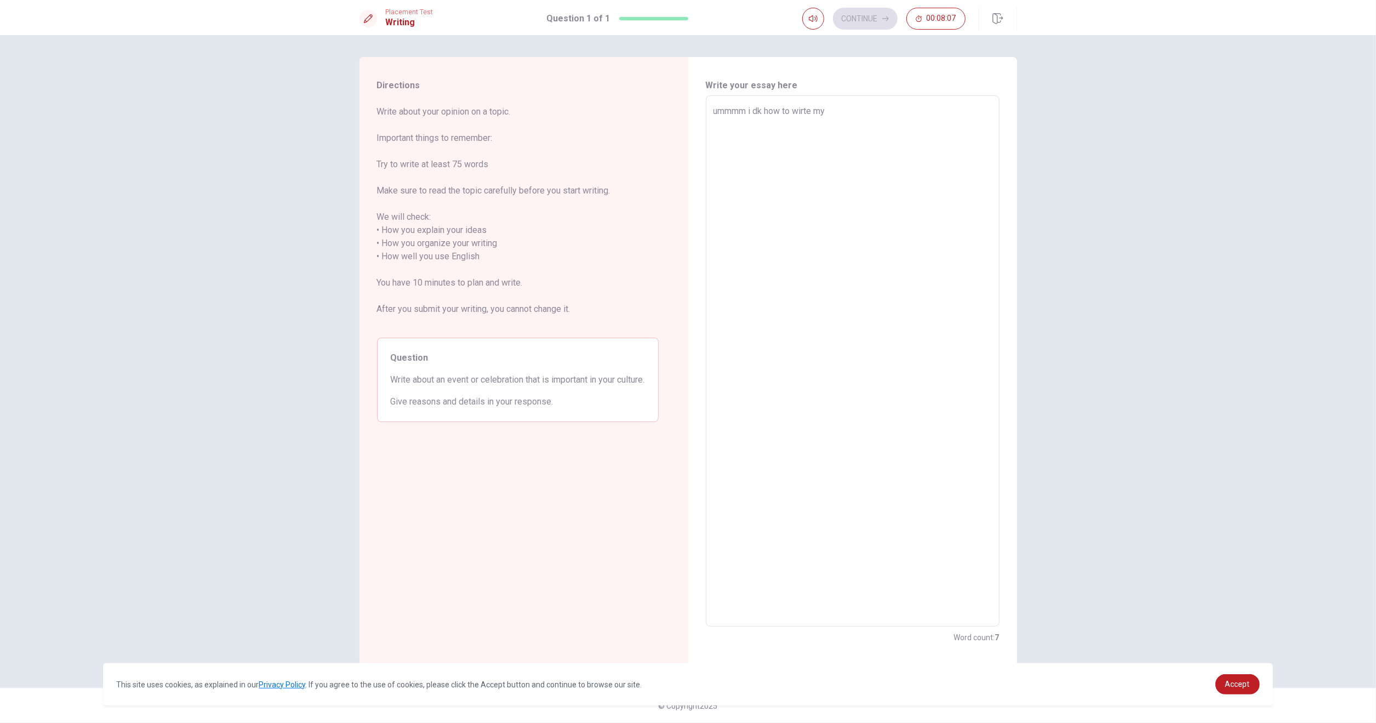
type textarea "ummmm i dk how to wirte my c"
type textarea "x"
type textarea "ummmm i dk how to wirte my cu"
type textarea "x"
type textarea "ummmm i dk how to wirte my cul"
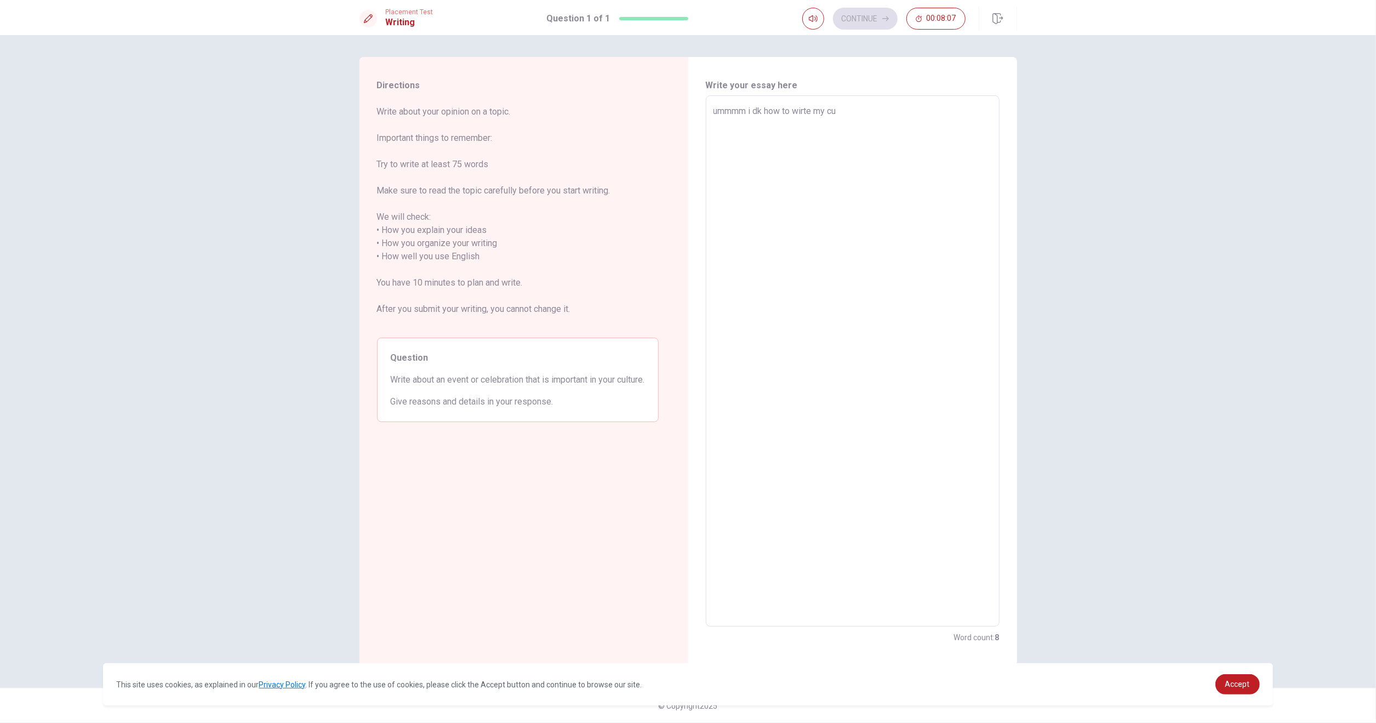
type textarea "x"
type textarea "ummmm i dk how to wirte my cult"
type textarea "x"
type textarea "ummmm i dk how to wirte my cultu"
type textarea "x"
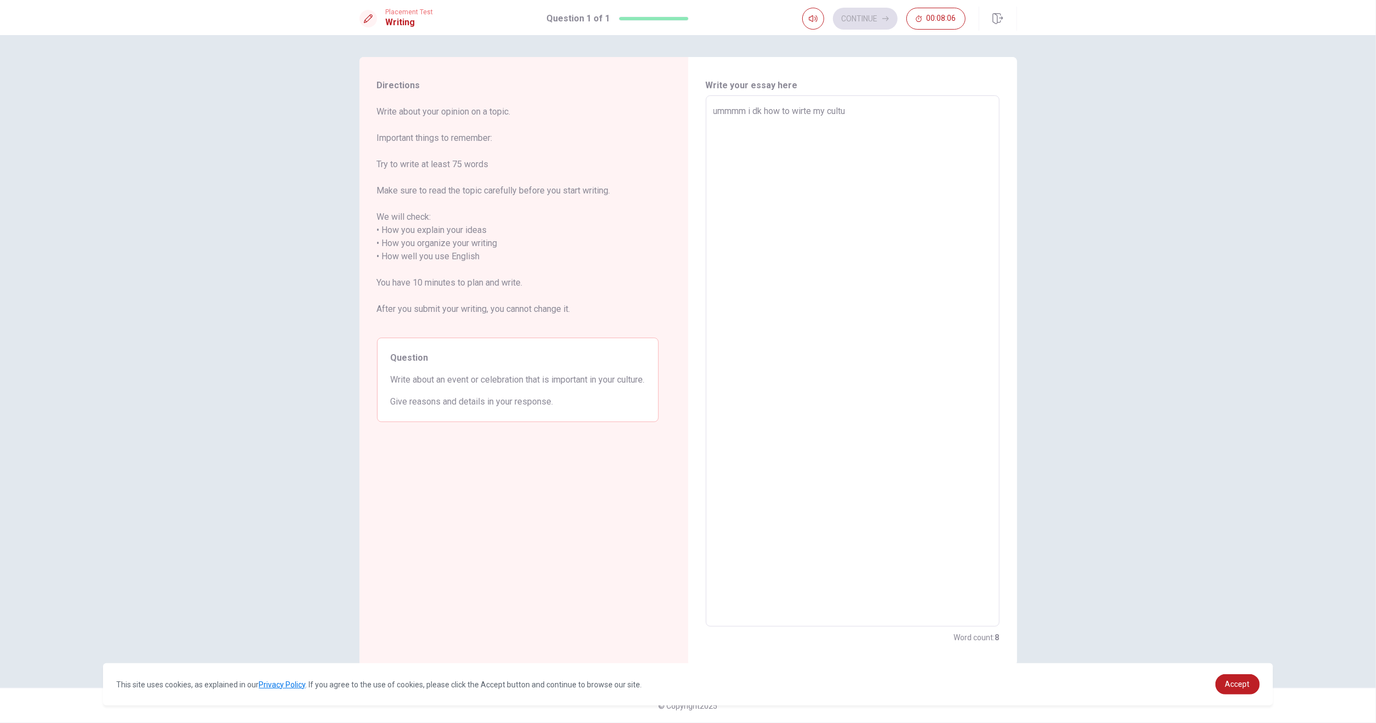
type textarea "ummmm i dk how to wirte my cultur"
type textarea "x"
type textarea "ummmm i dk how to wirte my culture"
type textarea "x"
type textarea "ummmm i dk how to wirte my culture"
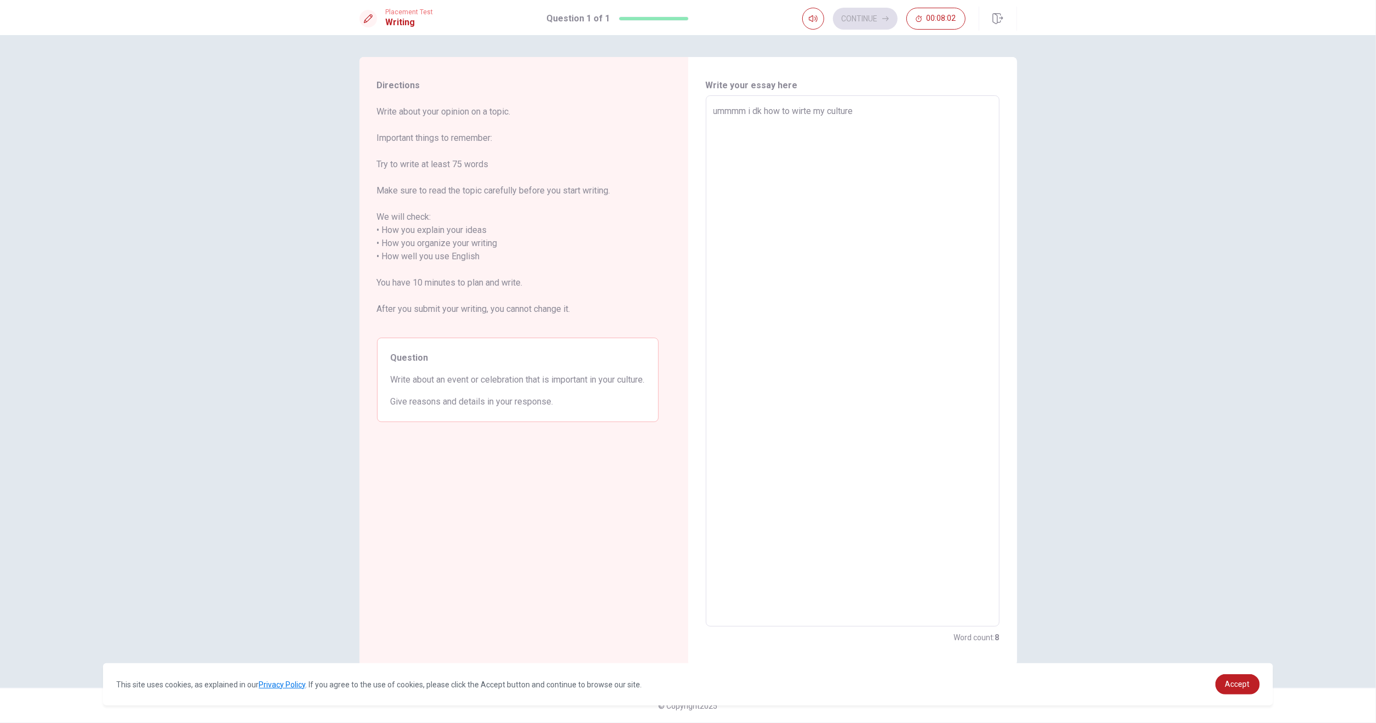
type textarea "x"
type textarea "ummmm i dk how to wirte my culture v"
type textarea "x"
type textarea "ummmm i dk how to wirte my culture"
type textarea "x"
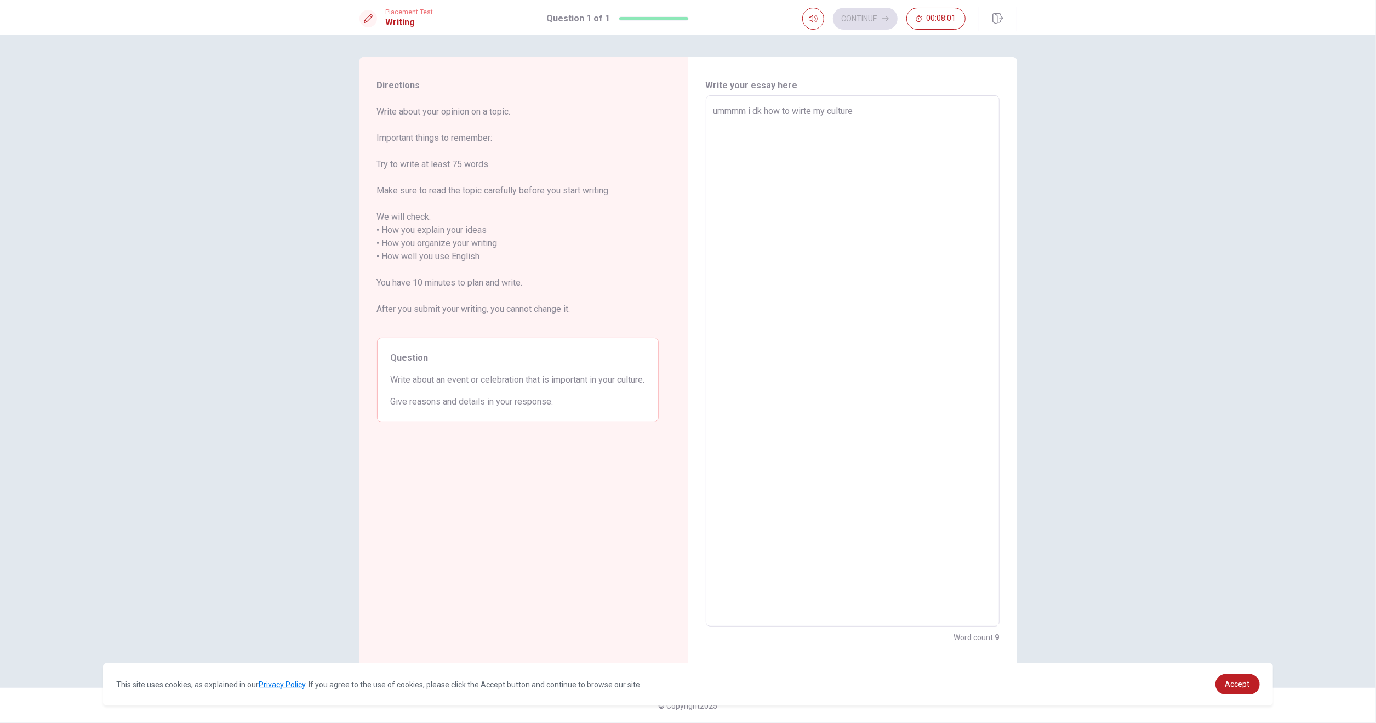
type textarea "ummmm i dk how to wirte my culture b"
type textarea "x"
type textarea "ummmm i dk how to wirte my culture bx"
type textarea "x"
type textarea "ummmm i dk how to wirte my culture b"
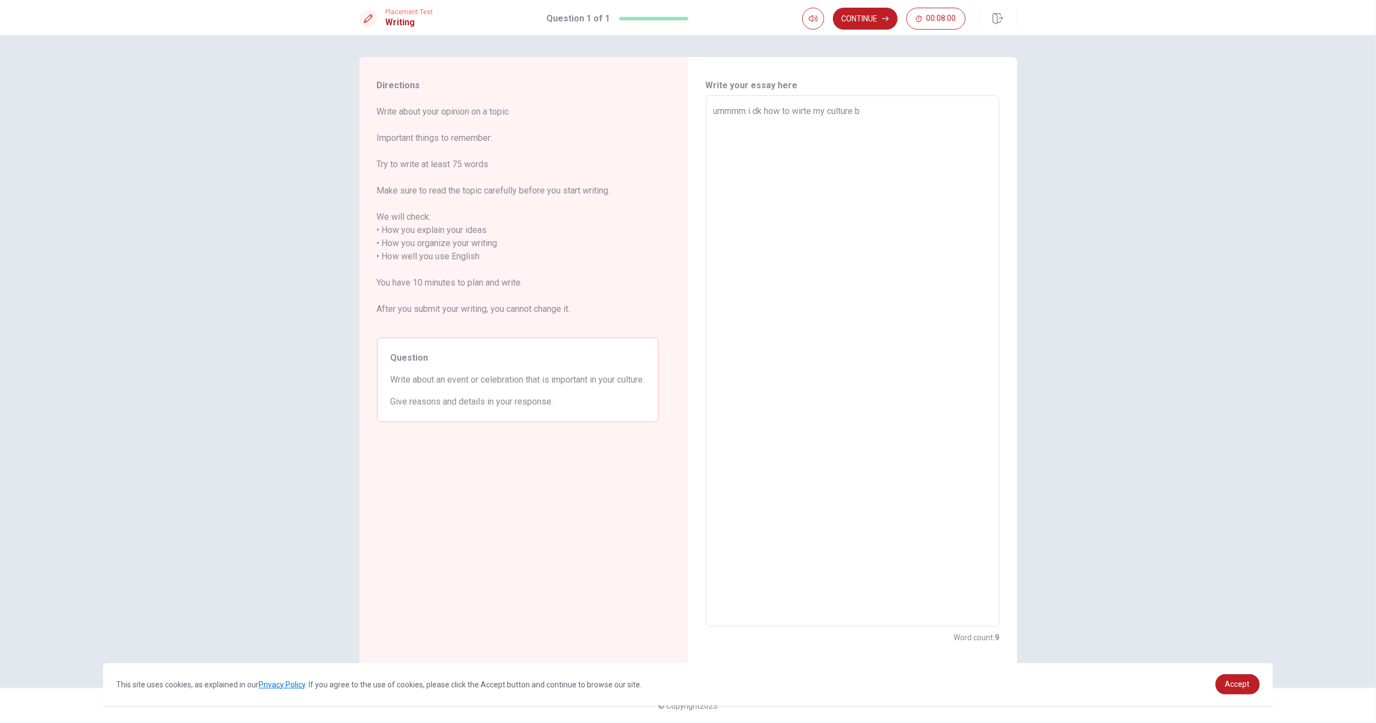
type textarea "x"
type textarea "ummmm i dk how to wirte my culture bc"
type textarea "x"
type textarea "ummmm i dk how to wirte my culture bc"
type textarea "x"
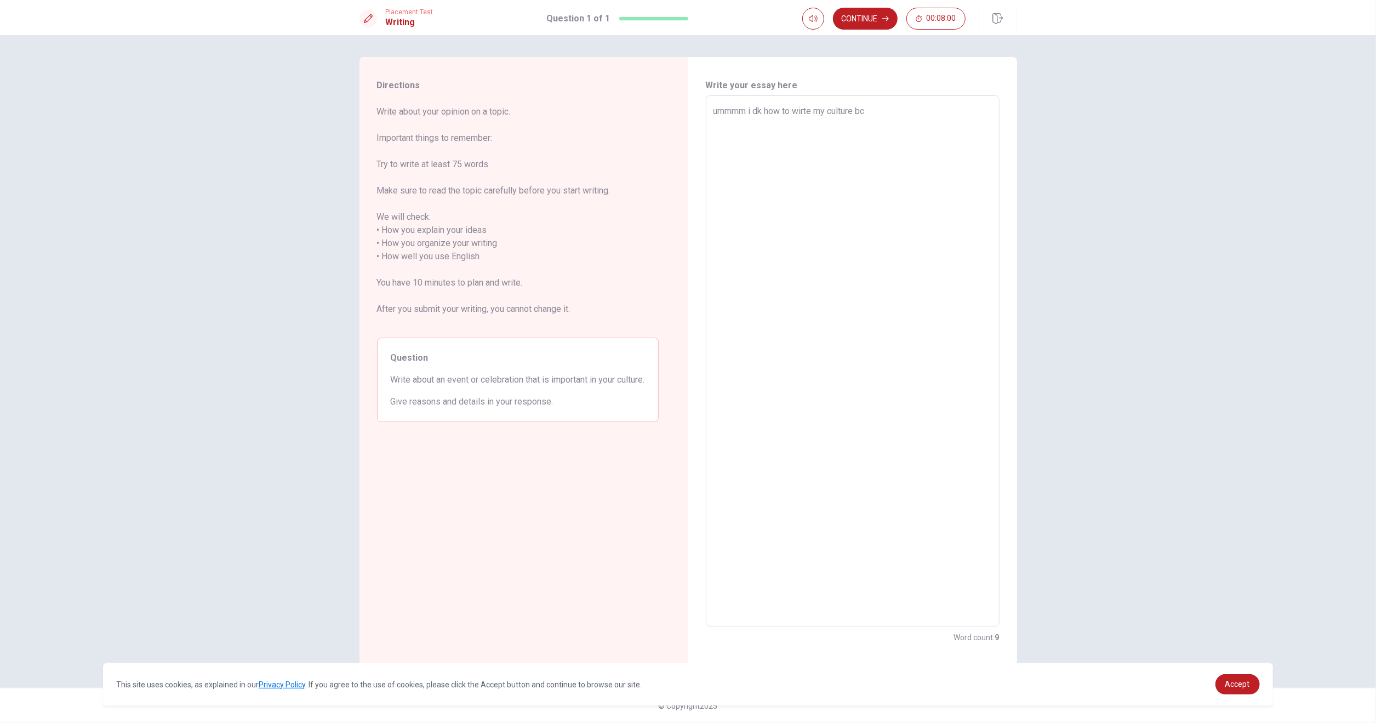
type textarea "ummmm i dk how to wirte my culture bc i"
type textarea "x"
type textarea "ummmm i dk how to wirte my culture bc i"
type textarea "x"
type textarea "ummmm i dk how to wirte my culture bc i"
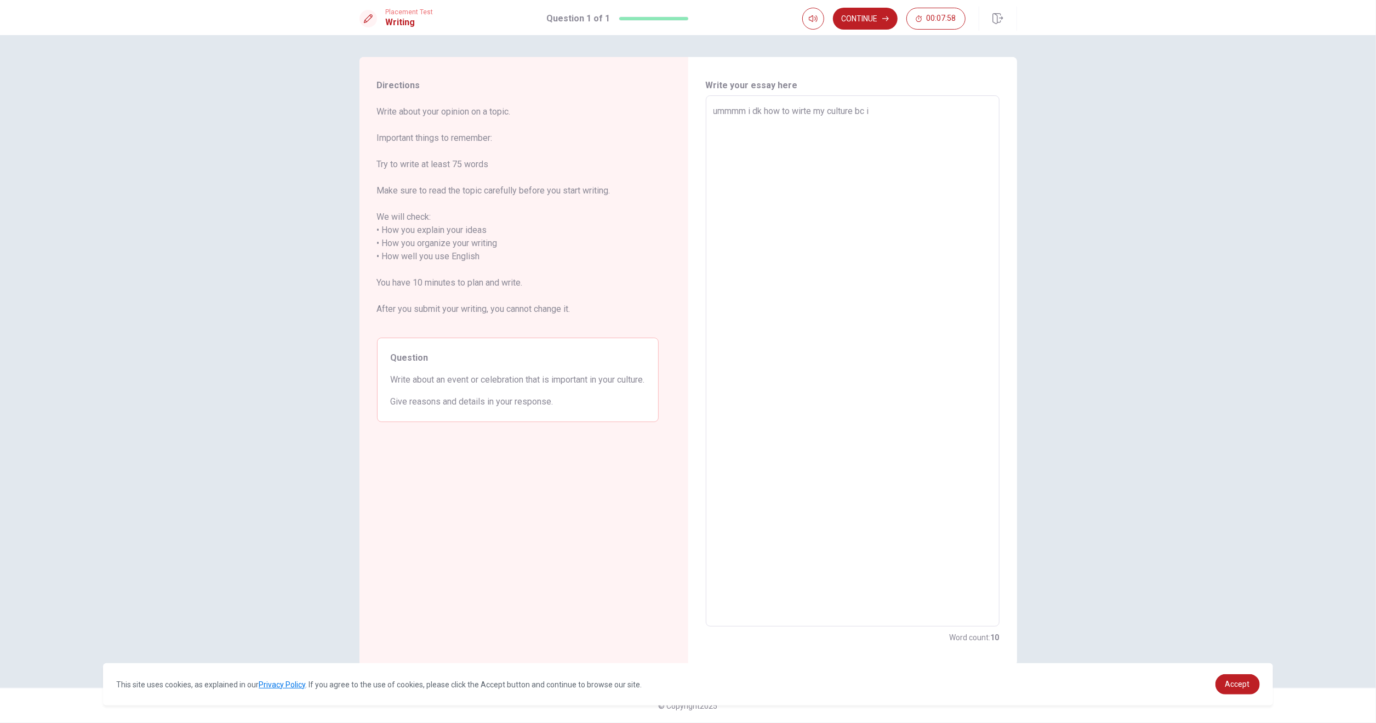
type textarea "x"
type textarea "ummmm i dk how to wirte my culture bc"
type textarea "x"
type textarea "ummmm i dk how to wirte my culture bc"
type textarea "x"
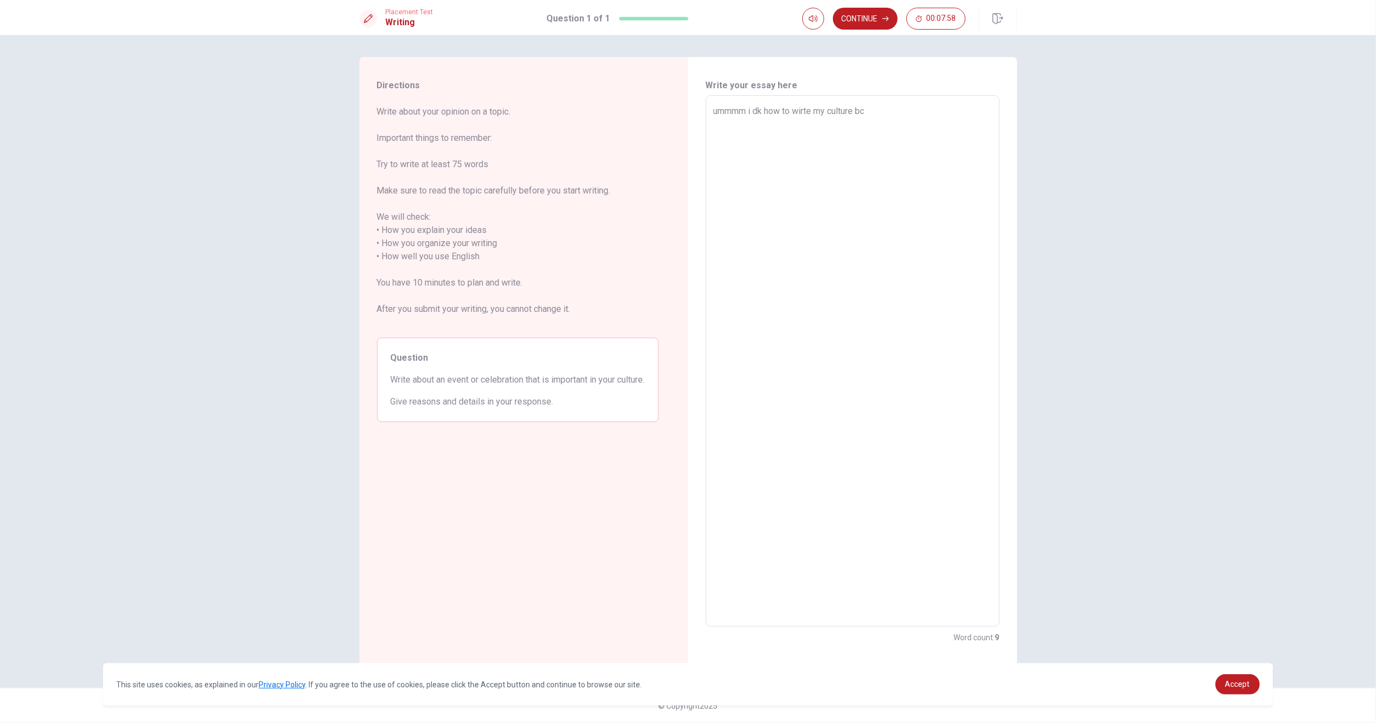
type textarea "ummmm i dk how to wirte my culture b"
type textarea "x"
type textarea "ummmm i dk how to wirte my culture"
type textarea "x"
type textarea "ummmm i dk how to wirte my culture"
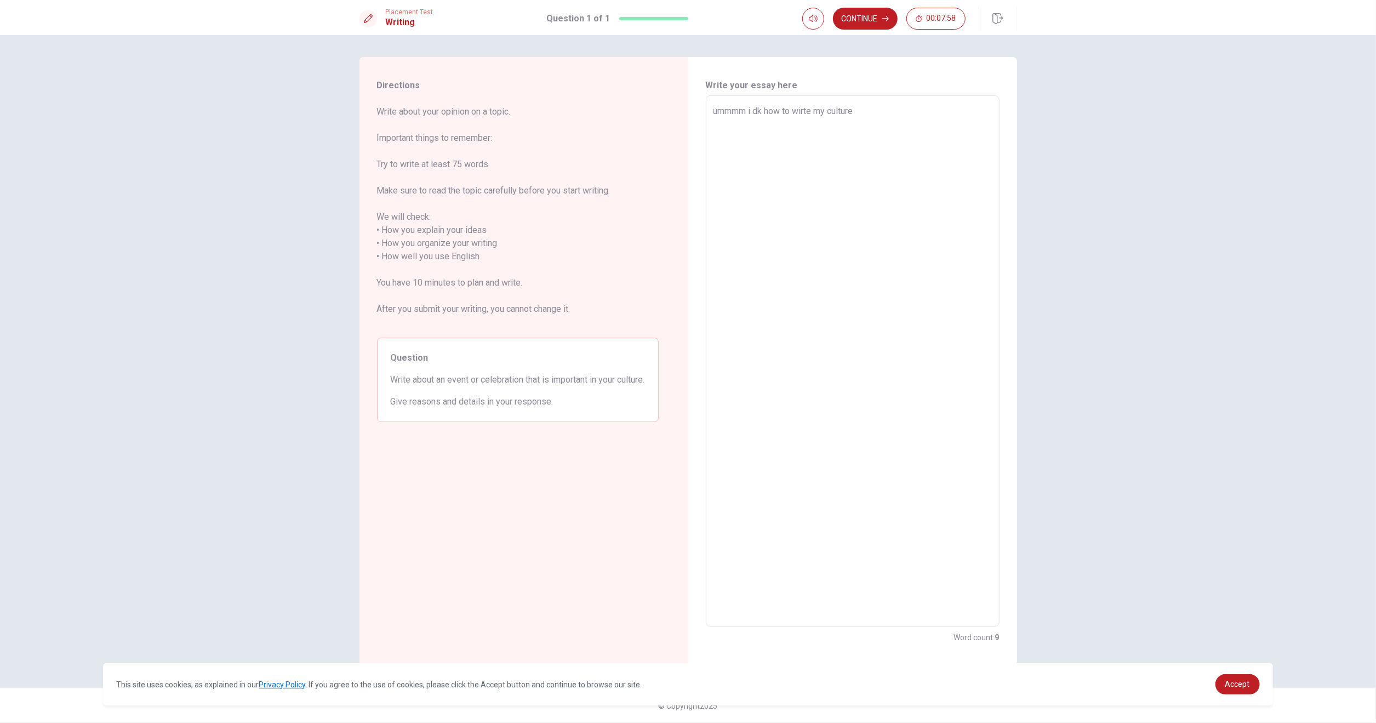
type textarea "x"
type textarea "ummmm i dk how to wirte my culture"
type textarea "x"
type textarea "ummmm i dk how to wirte my culture b"
type textarea "x"
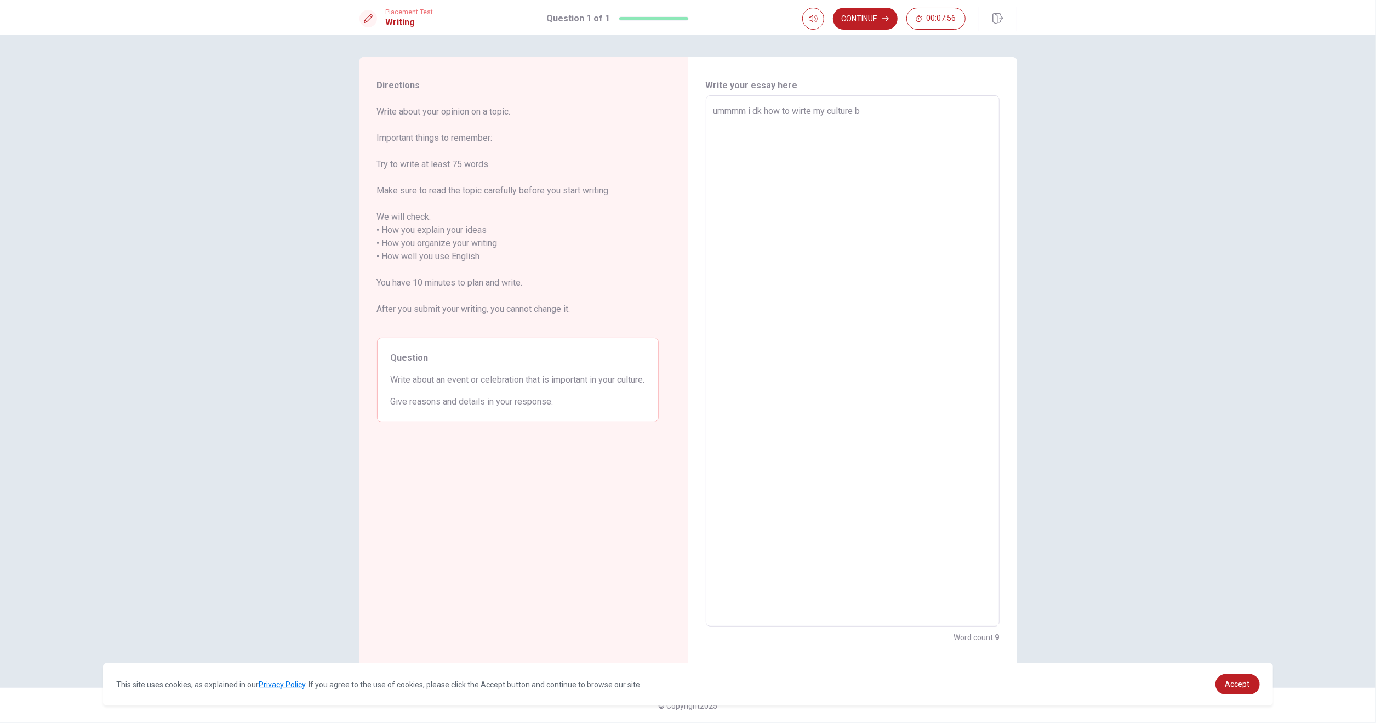
type textarea "ummmm i dk how to wirte my culture bx"
type textarea "x"
type textarea "ummmm i dk how to wirte my culture b"
type textarea "x"
type textarea "ummmm i dk how to wirte my culture bc"
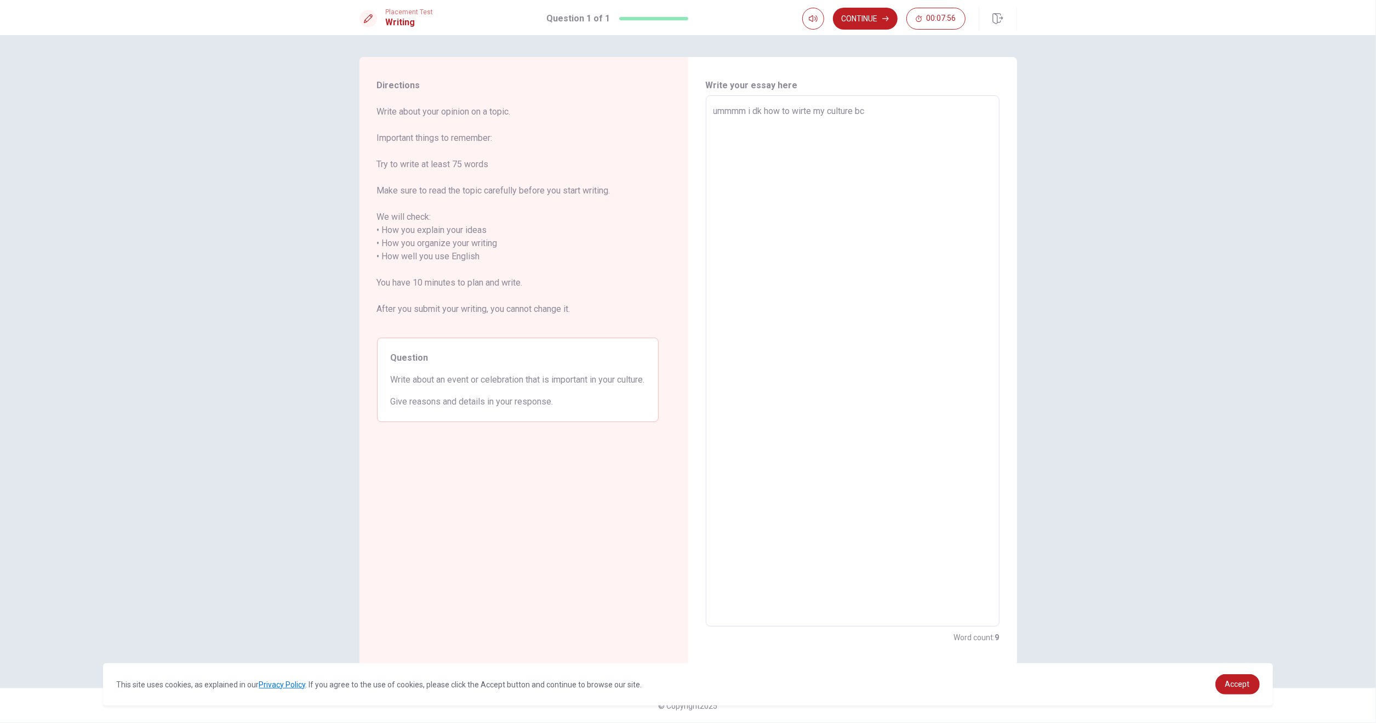
type textarea "x"
type textarea "ummmm i dk how to wirte my culture bc"
type textarea "x"
type textarea "ummmm i dk how to wirte my culture bc i"
type textarea "x"
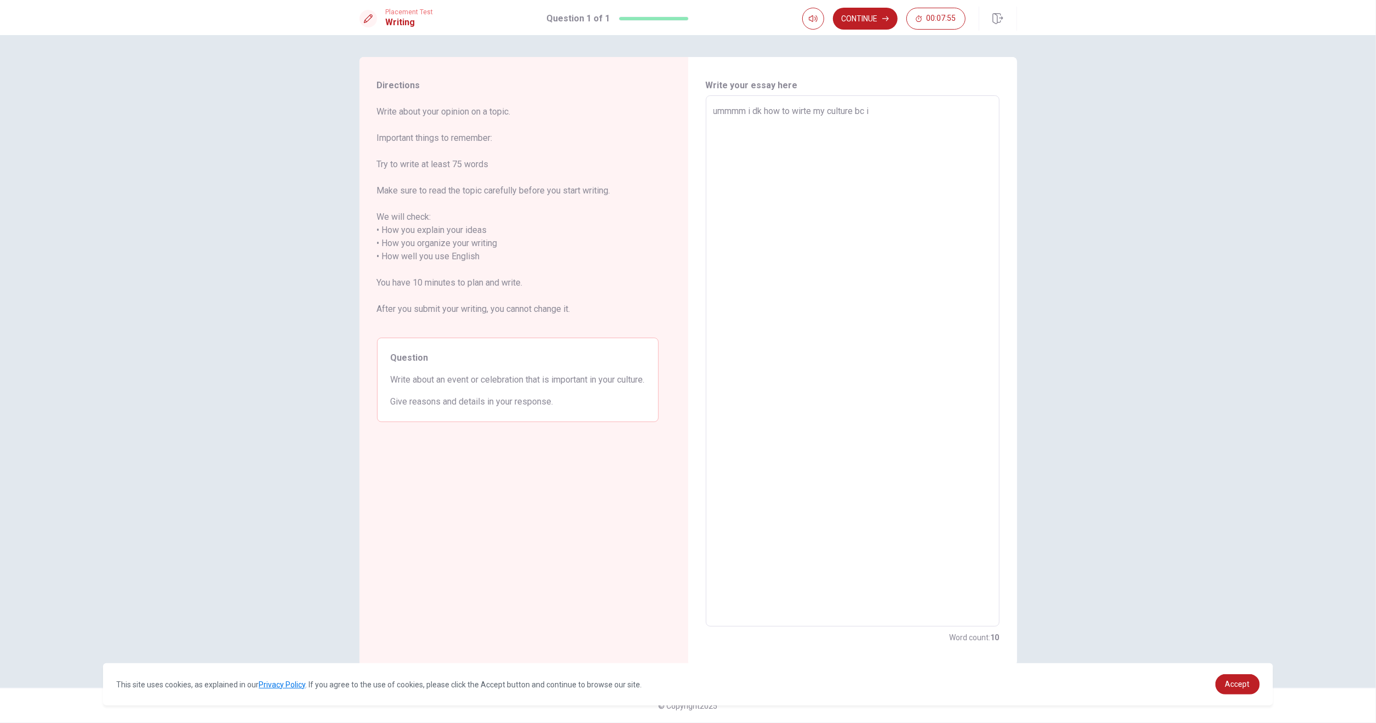
type textarea "ummmm i dk how to wirte my culture bc i"
type textarea "x"
type textarea "ummmm i dk how to wirte my culture bc i d"
type textarea "x"
type textarea "ummmm i dk how to wirte my culture bc i"
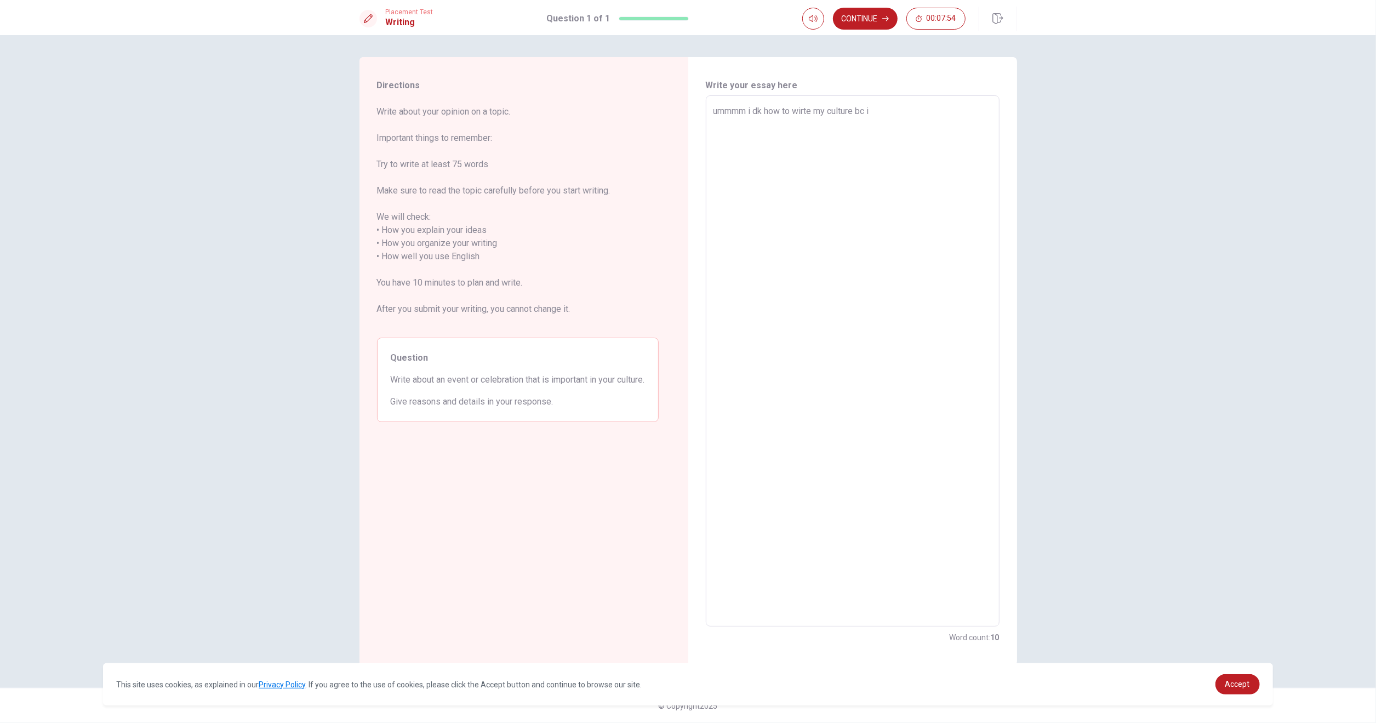
type textarea "x"
type textarea "ummmm i dk how to wirte my culture bc i d"
type textarea "x"
type textarea "ummmm i dk how to wirte my culture bc i do"
type textarea "x"
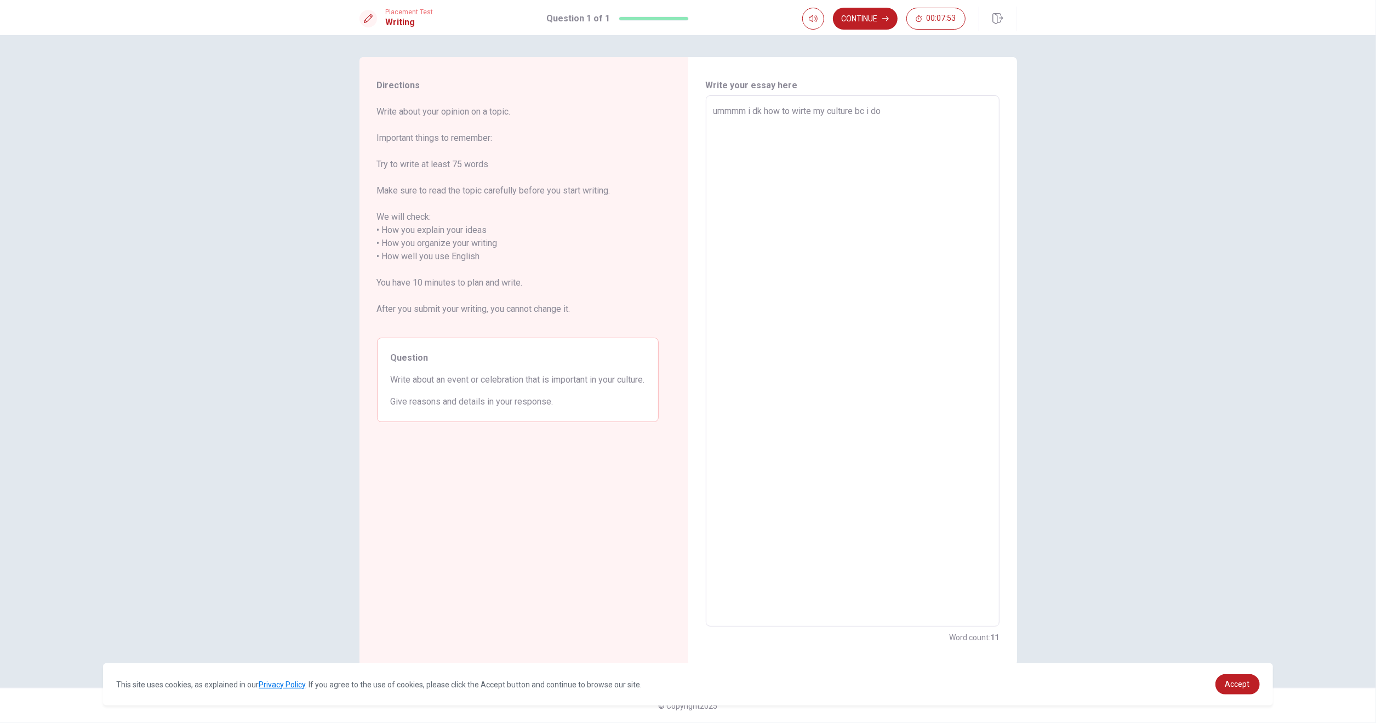
type textarea "ummmm i dk how to wirte my culture bc i don"
type textarea "x"
type textarea "ummmm i dk how to wirte my culture bc i dont"
type textarea "x"
type textarea "ummmm i dk how to wirte my culture bc i dont"
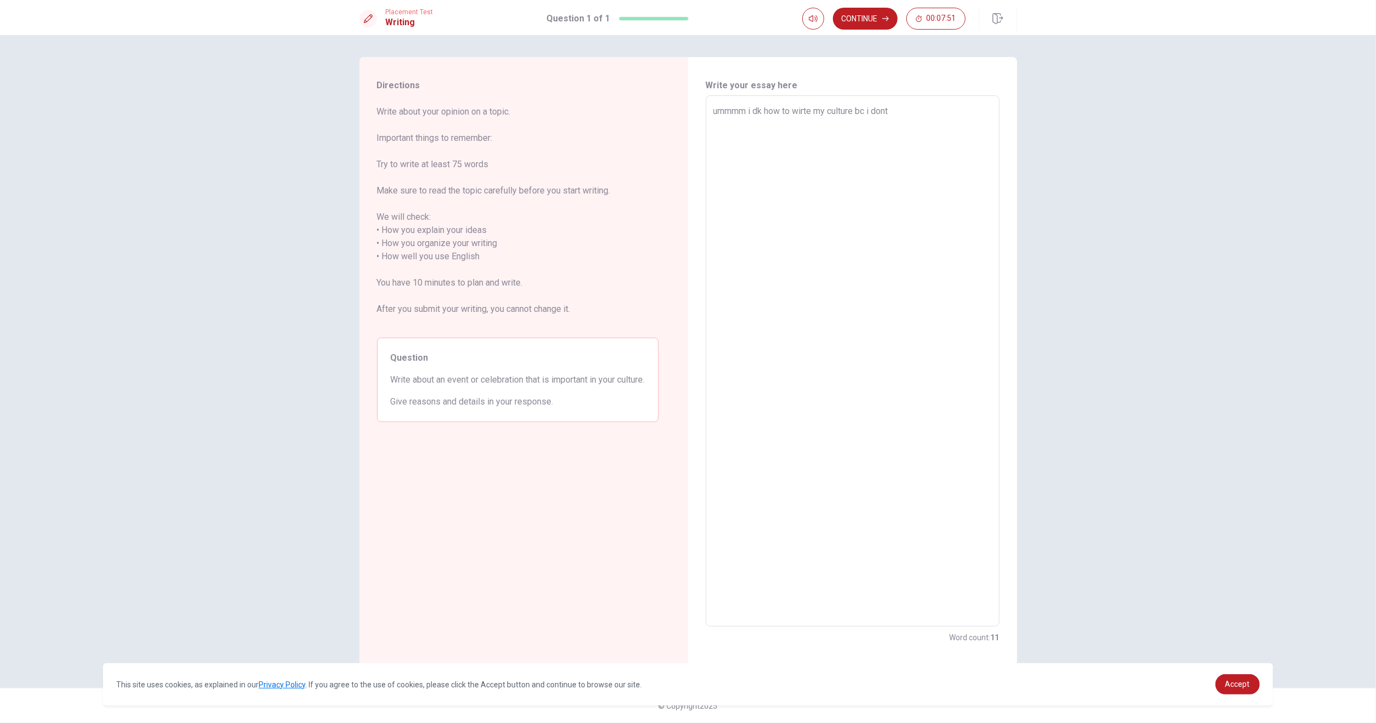
type textarea "x"
type textarea "ummmm i dk how to wirte my culture bc i dont o"
type textarea "x"
type textarea "ummmm i dk how to wirte my culture bc i dont"
type textarea "x"
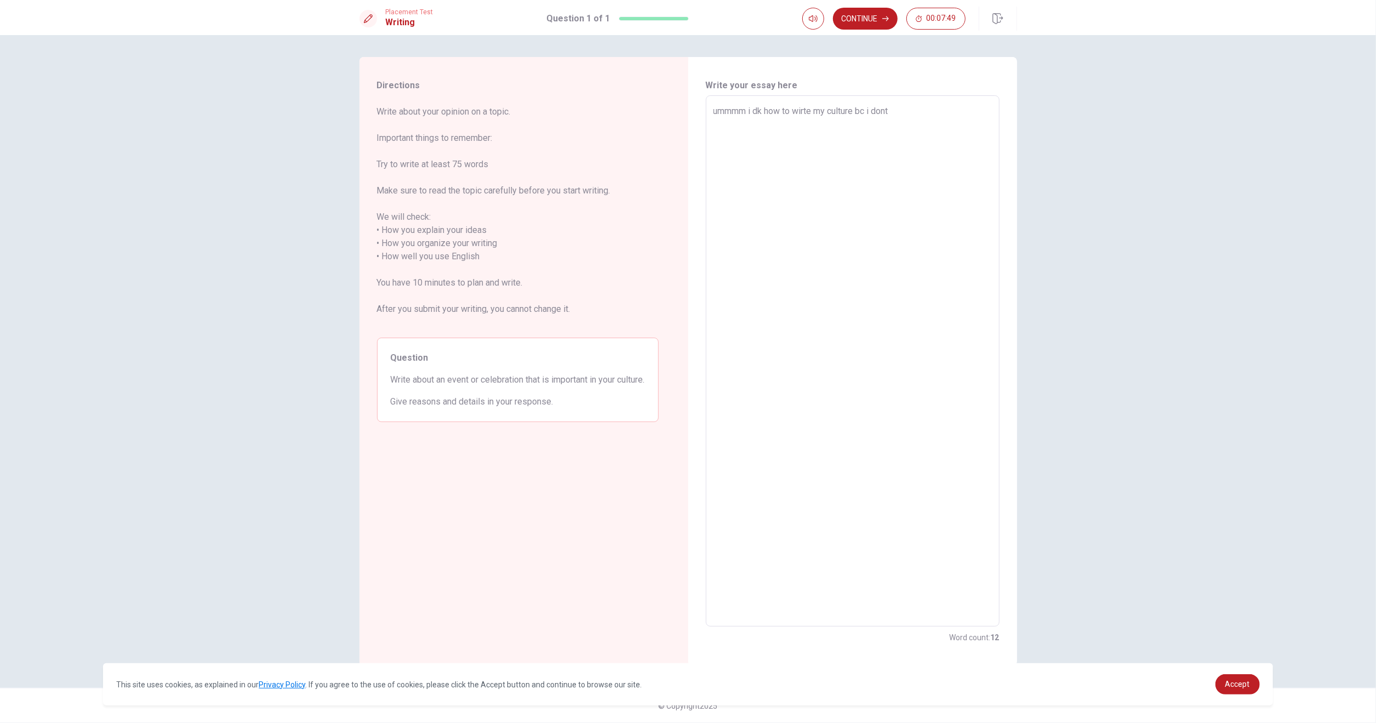
type textarea "ummmm i dk how to wirte my culture bc i dont h"
type textarea "x"
type textarea "ummmm i dk how to wirte my culture bc i dont ho"
type textarea "x"
type textarea "ummmm i dk how to wirte my culture bc i dont h"
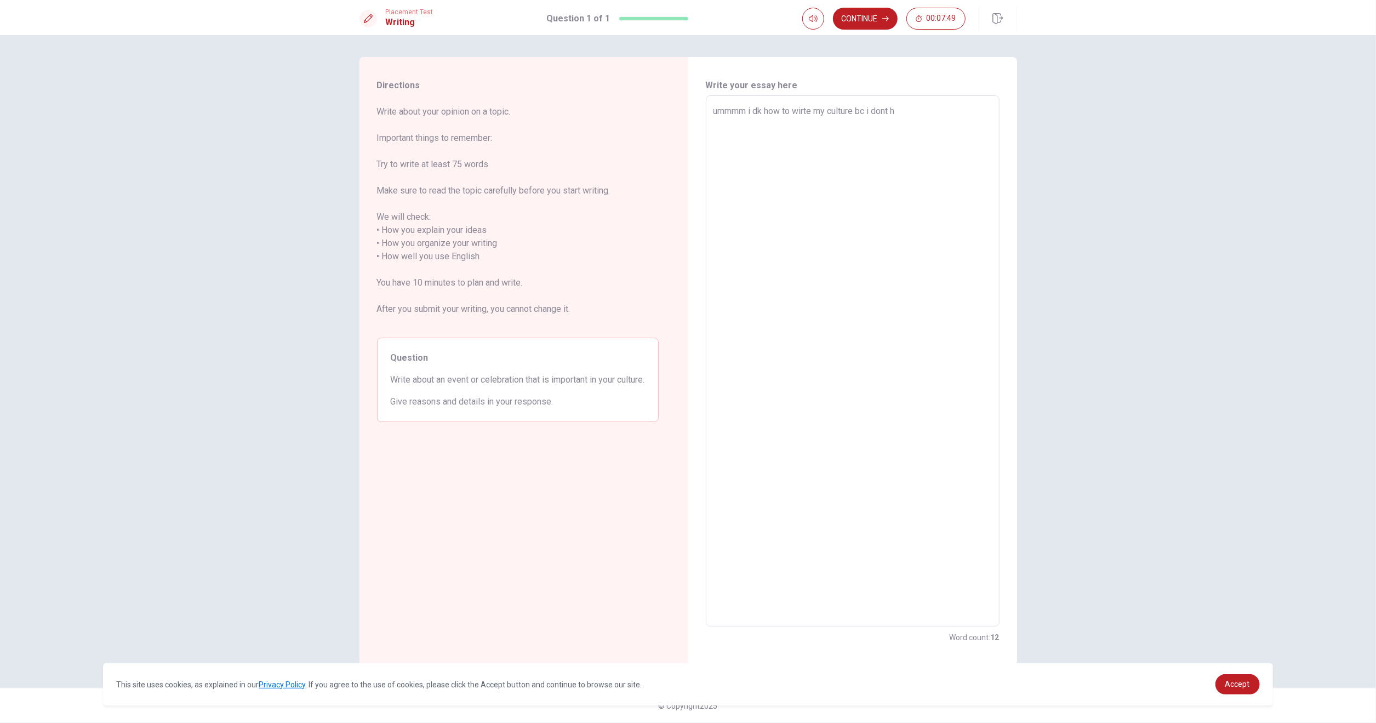
type textarea "x"
type textarea "ummmm i dk how to wirte my culture bc i dont"
type textarea "x"
type textarea "ummmm i dk how to wirte my culture bc i dont j"
type textarea "x"
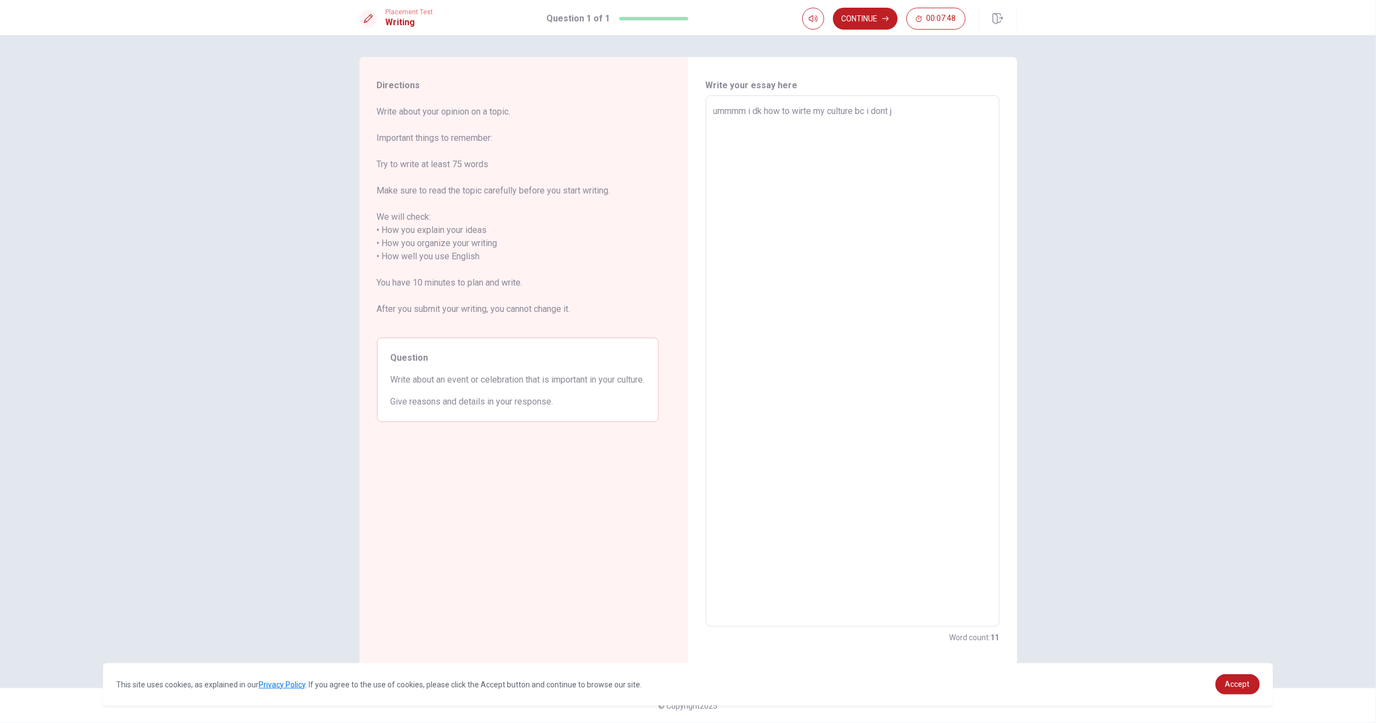
type textarea "ummmm i dk how to wirte my culture bc i dont jo"
type textarea "x"
type textarea "ummmm i dk how to wirte my culture bc i dont joi"
type textarea "x"
type textarea "ummmm i dk how to wirte my culture bc i dont join"
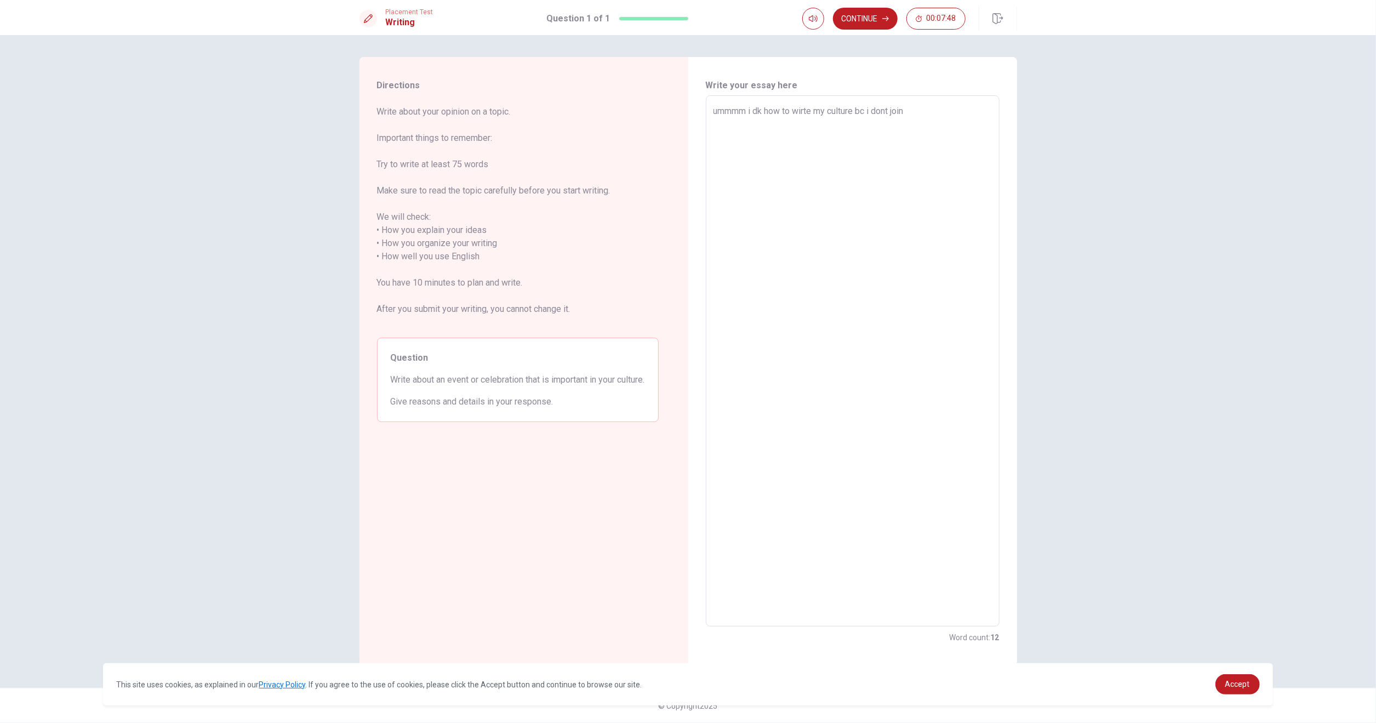
type textarea "x"
type textarea "ummmm i dk how to wirte my culture bc i dont join"
type textarea "x"
type textarea "ummmm i dk how to wirte my culture bc i dont join m"
type textarea "x"
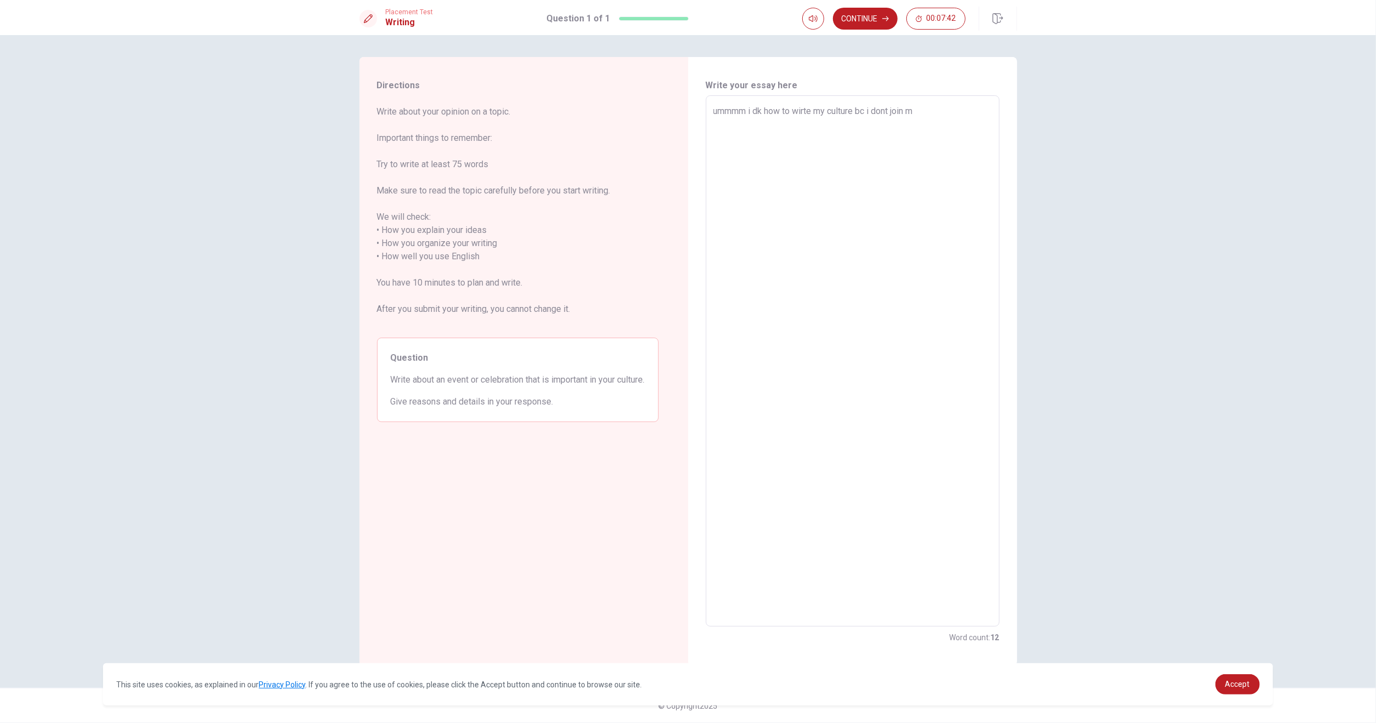
type textarea "ummmm i dk how to wirte my culture bc i dont join my"
type textarea "x"
type textarea "ummmm i dk how to wirte my culture bc i dont join my"
type textarea "x"
type textarea "ummmm i dk how to wirte my culture bc i dont join my c"
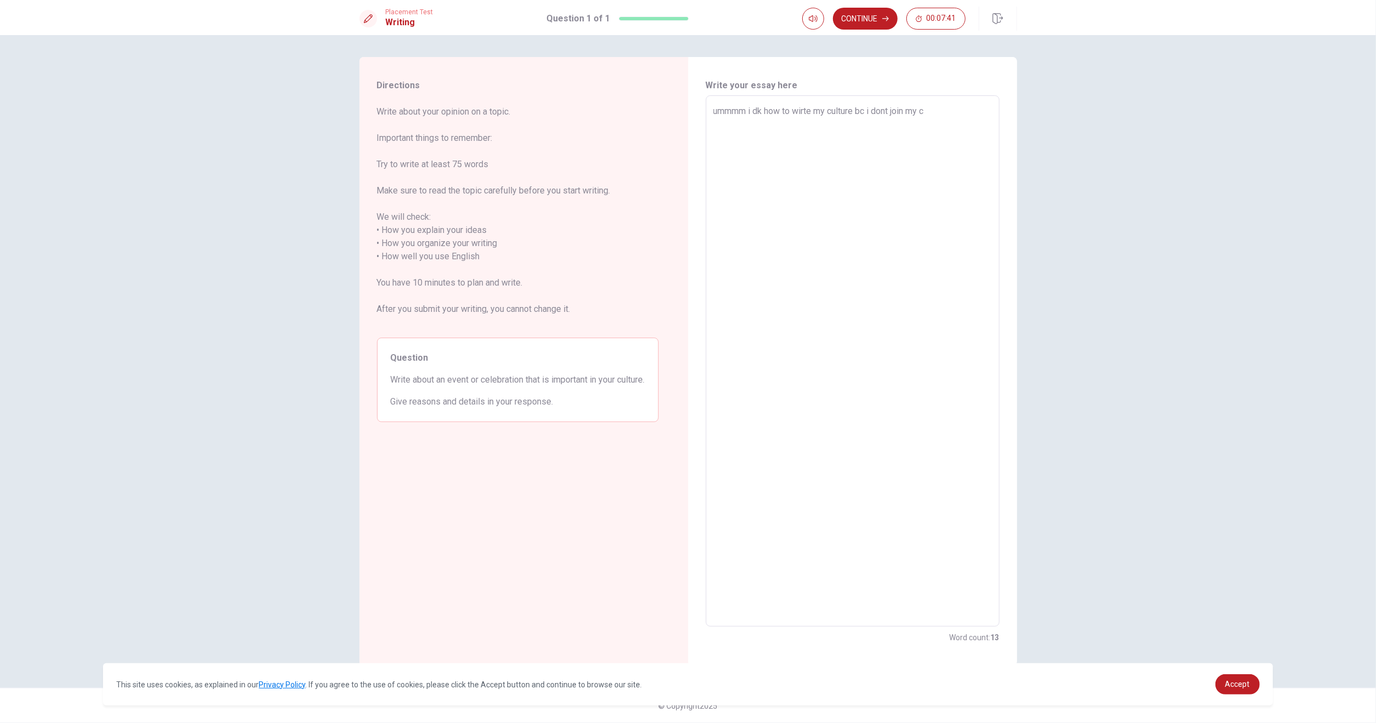
type textarea "x"
type textarea "ummmm i dk how to wirte my culture bc i dont join my cu"
type textarea "x"
type textarea "ummmm i dk how to wirte my culture bc i dont join my cul"
type textarea "x"
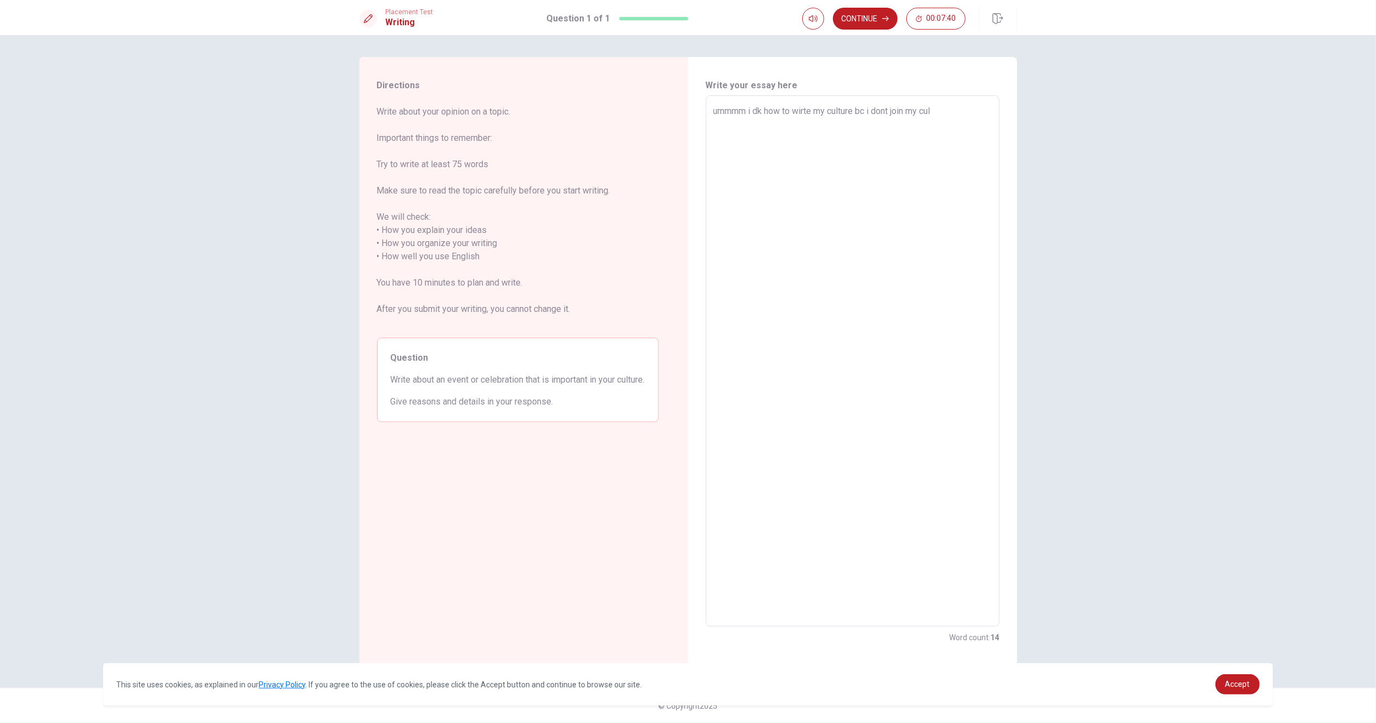
type textarea "ummmm i dk how to wirte my culture bc i dont join my cult"
type textarea "x"
type textarea "ummmm i dk how to wirte my culture bc i dont join my cultu"
type textarea "x"
type textarea "ummmm i dk how to wirte my culture bc i dont join my cultur"
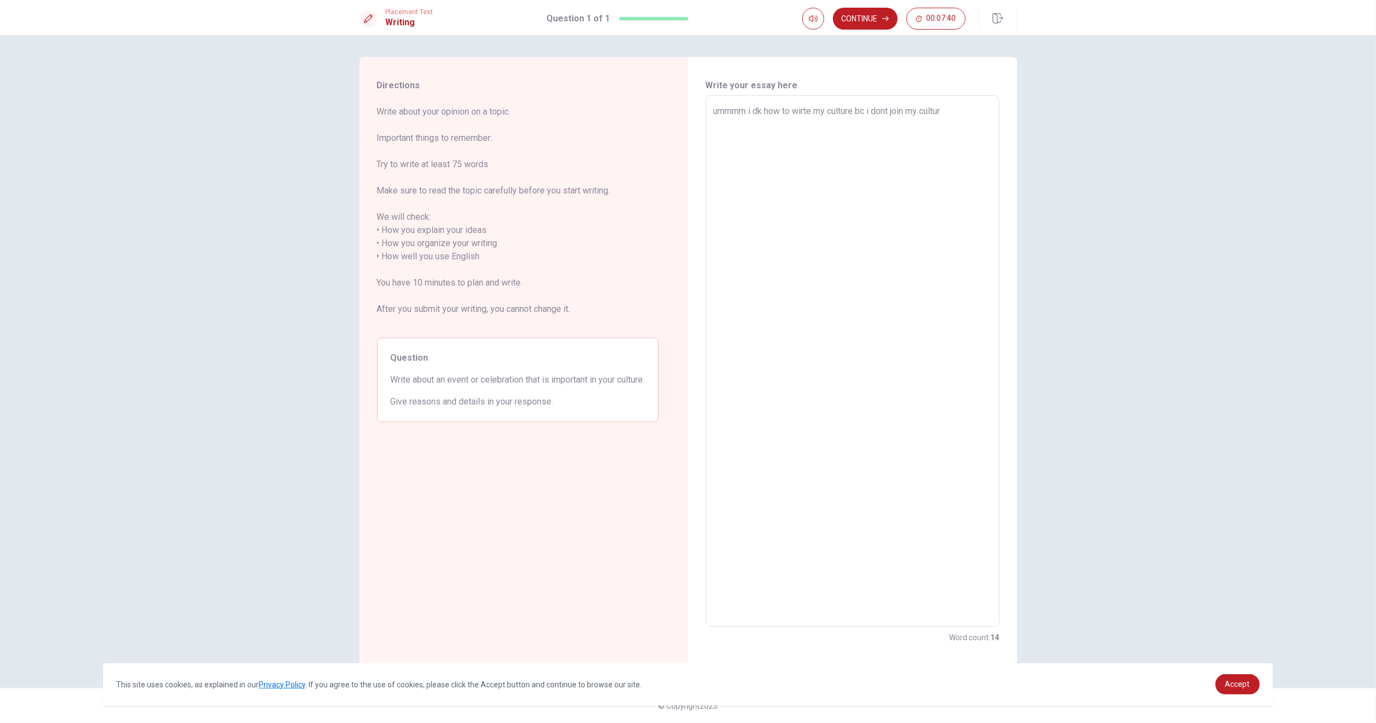
type textarea "x"
type textarea "ummmm i dk how to wirte my culture bc i dont join my culture"
type textarea "x"
type textarea "ummmm i dk how to wirte my culture bc i dont join my culture"
type textarea "x"
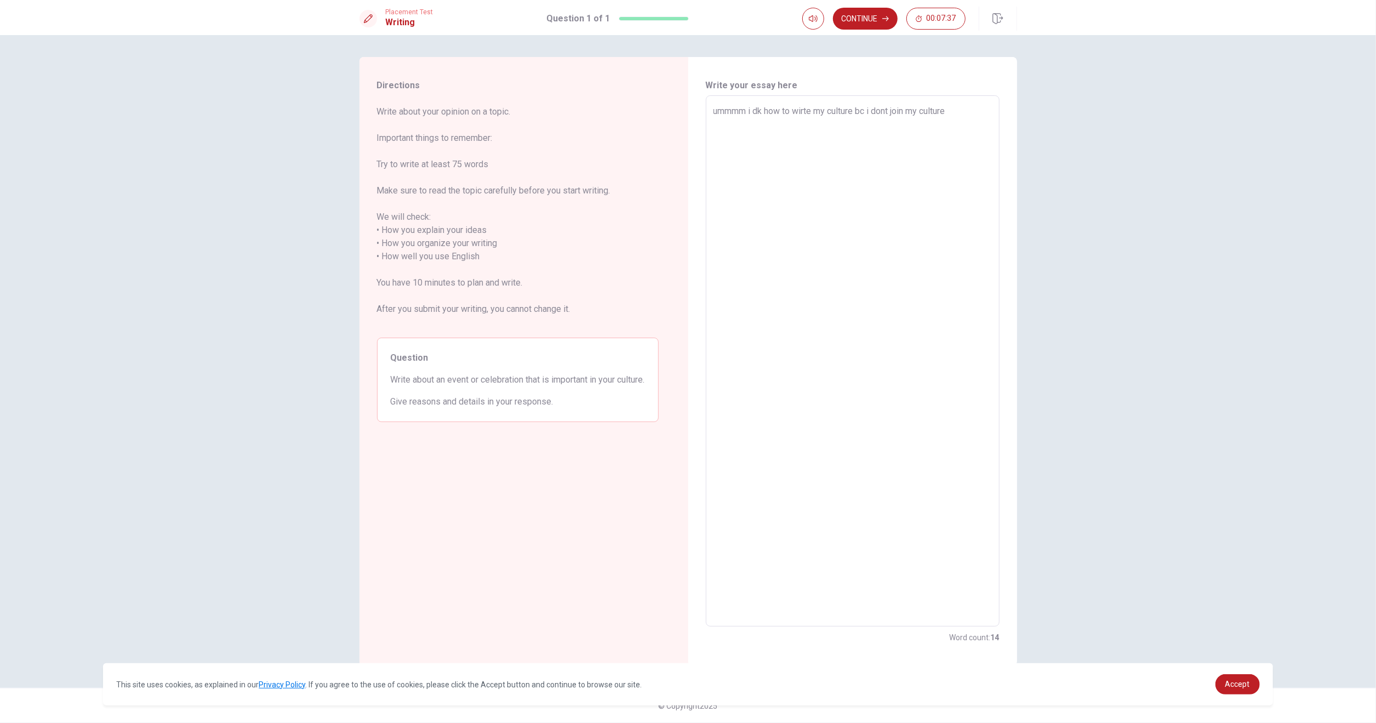
type textarea "ummmm i dk how to wirte my culture bc i dont join my culture m"
type textarea "x"
type textarea "ummmm i dk how to wirte my culture bc i dont join my culture mu"
click at [839, 160] on textarea "ummmm i dk how to wirte my culture bc i dont join my culture much but i can say…" at bounding box center [852, 361] width 278 height 513
click at [760, 111] on textarea "ummmm i dk how to wirte my culture bc i dont join my culture much but i can say…" at bounding box center [852, 361] width 278 height 513
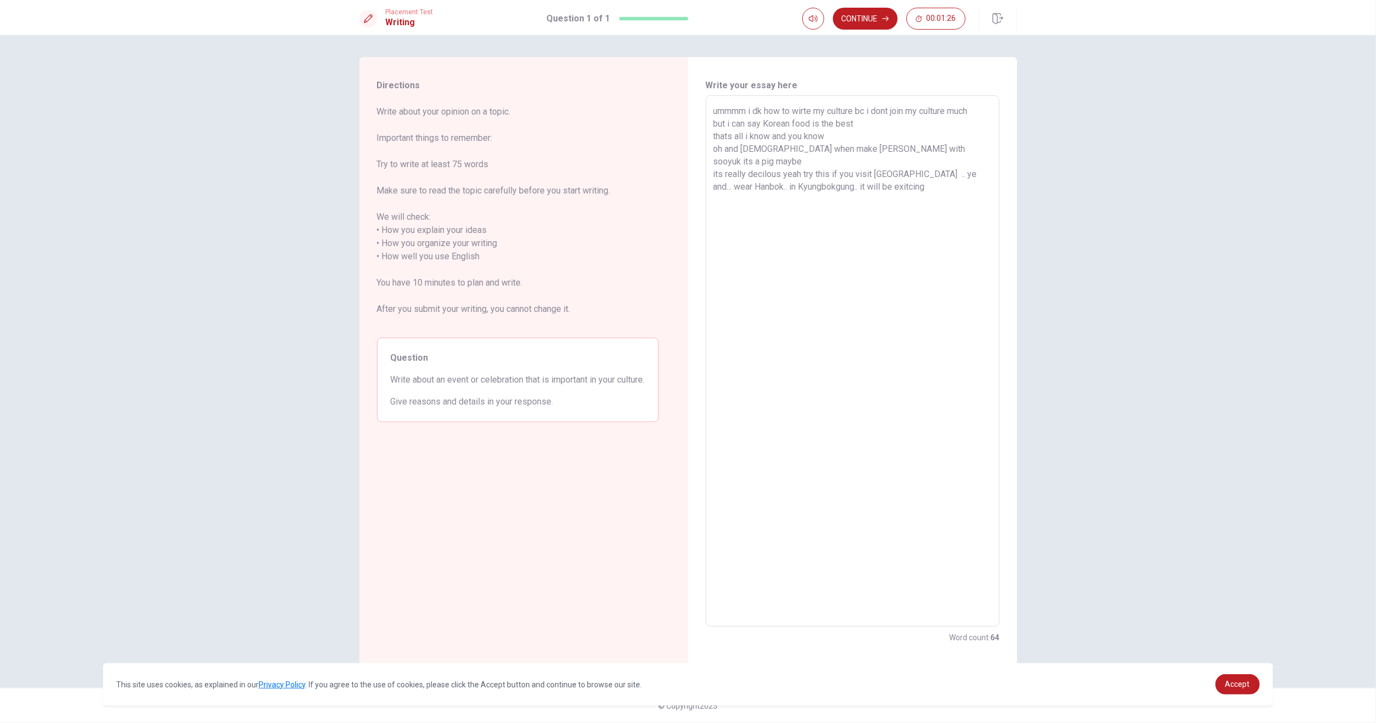
click at [765, 111] on textarea "ummmm i dk how to wirte my culture bc i dont join my culture much but i can say…" at bounding box center [852, 361] width 278 height 513
click at [786, 112] on textarea "ummmm i dk how to wirte my culture bc i dont join my culture much but i can say…" at bounding box center [852, 361] width 278 height 513
click at [844, 111] on textarea "ummmm i dk how to wirte my culture bc i dont join my culture much but i can say…" at bounding box center [852, 361] width 278 height 513
click at [945, 179] on textarea "ummmm i dk how to wirte my culture bc i dont join my culture much but i can say…" at bounding box center [852, 361] width 278 height 513
click at [940, 178] on textarea "ummmm i dk how to wirte my culture bc i dont join my culture much but i can say…" at bounding box center [852, 361] width 278 height 513
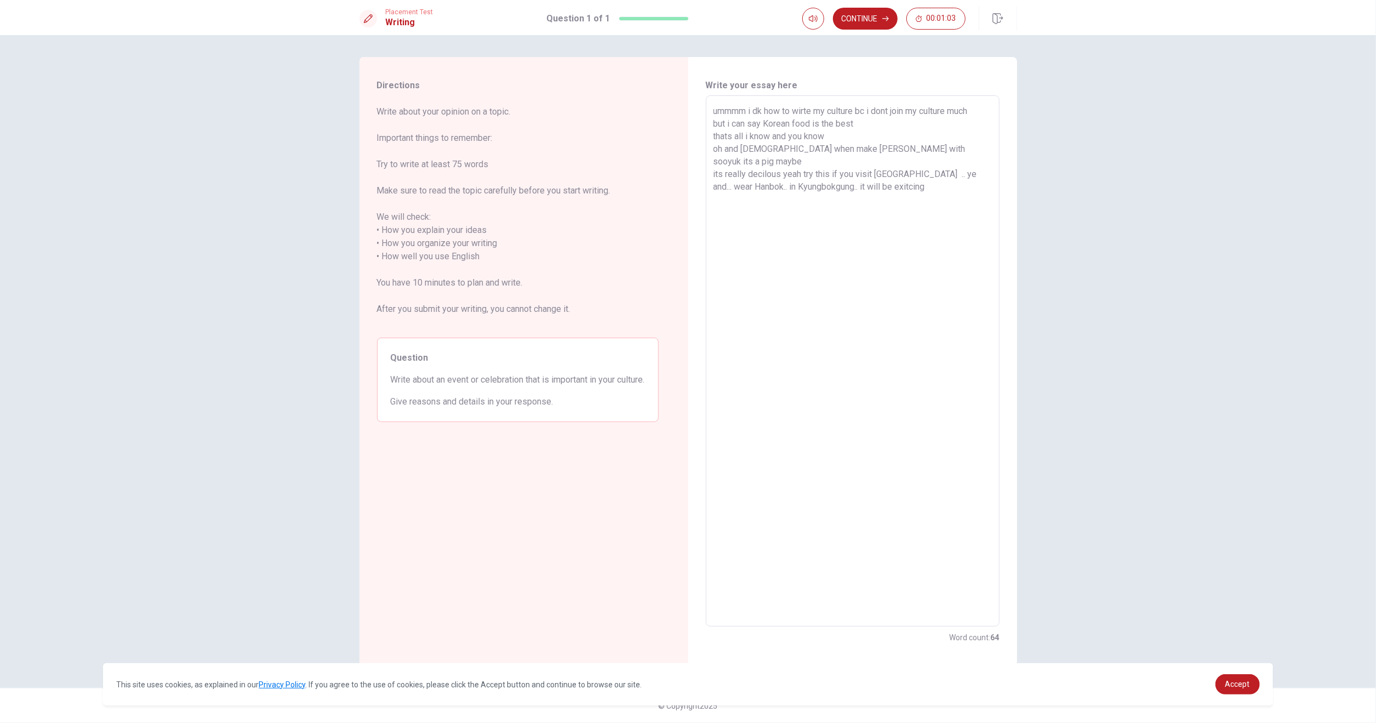
click at [867, 175] on textarea "ummmm i dk how to wirte my culture bc i dont join my culture much but i can say…" at bounding box center [852, 361] width 278 height 513
click at [864, 20] on button "Continue" at bounding box center [865, 19] width 65 height 22
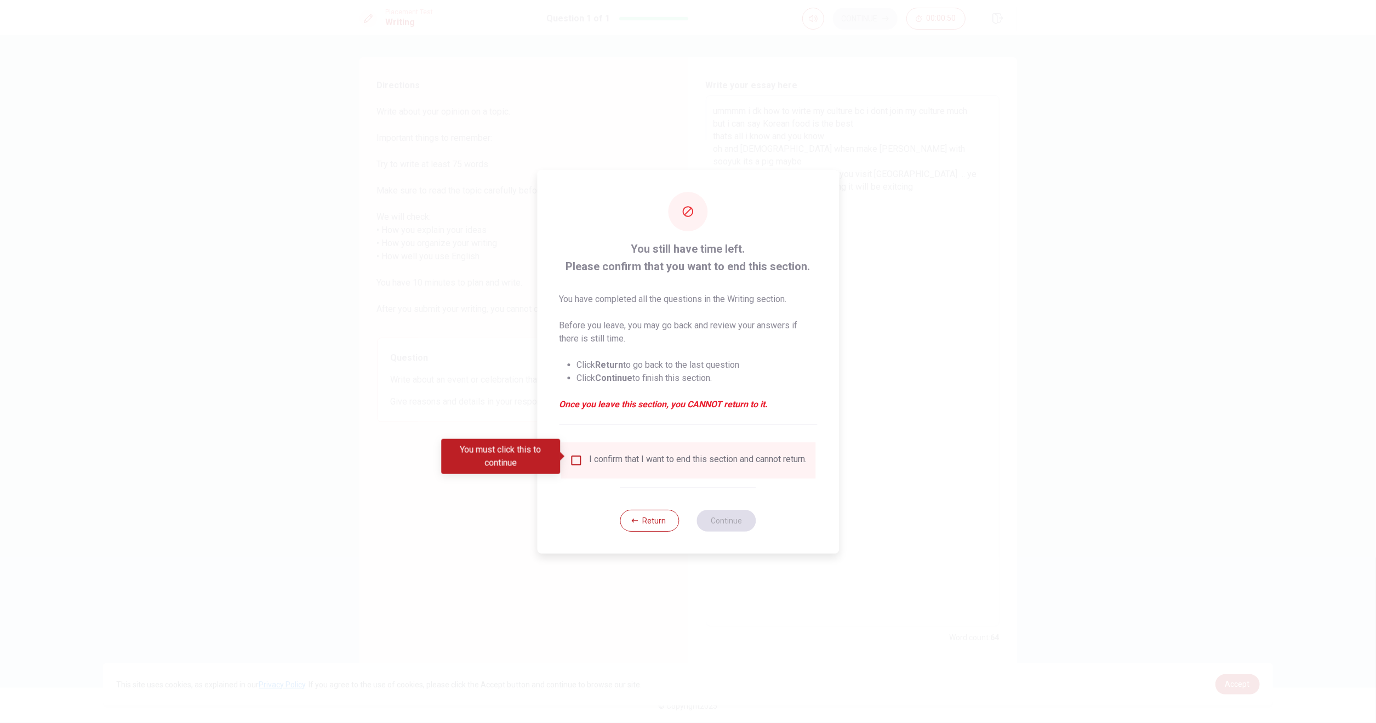
click at [573, 459] on input "You must click this to continue" at bounding box center [575, 460] width 13 height 13
click at [725, 527] on button "Continue" at bounding box center [726, 520] width 59 height 22
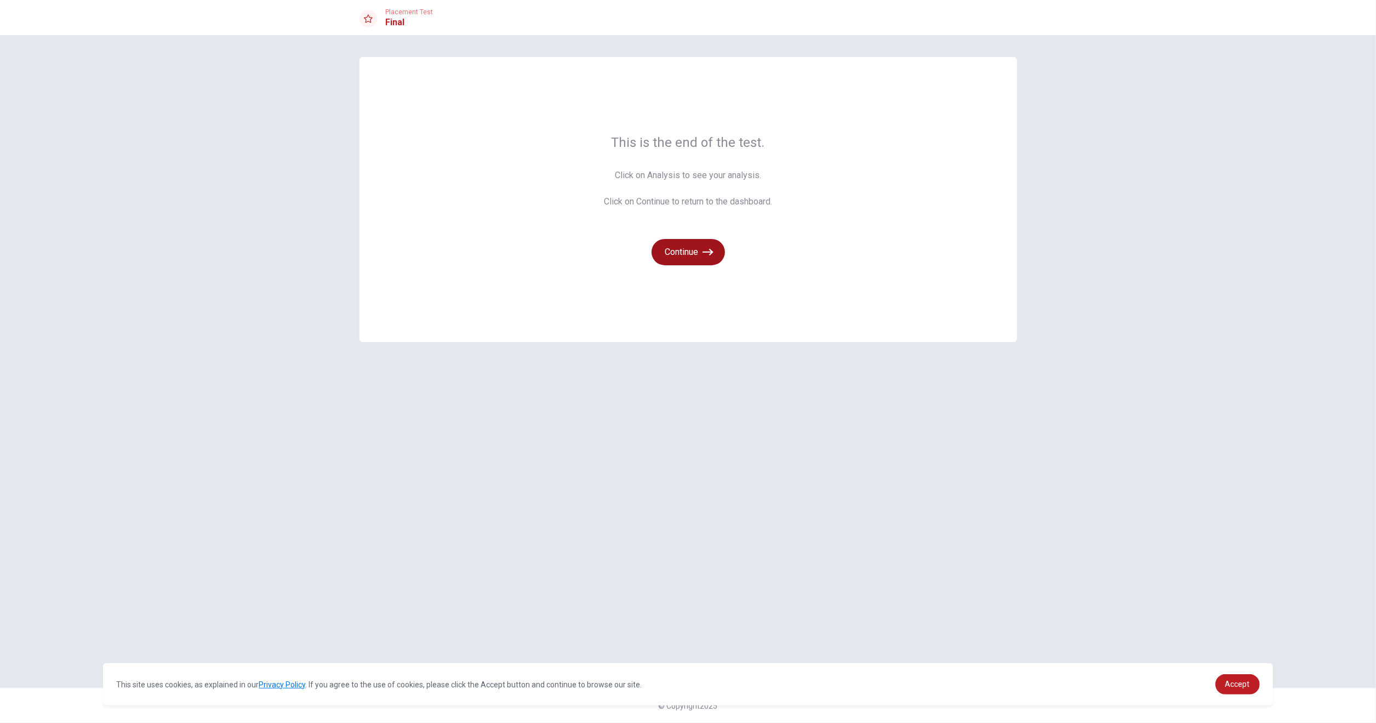
click at [673, 260] on button "Continue" at bounding box center [687, 252] width 73 height 26
